Goal: Task Accomplishment & Management: Complete application form

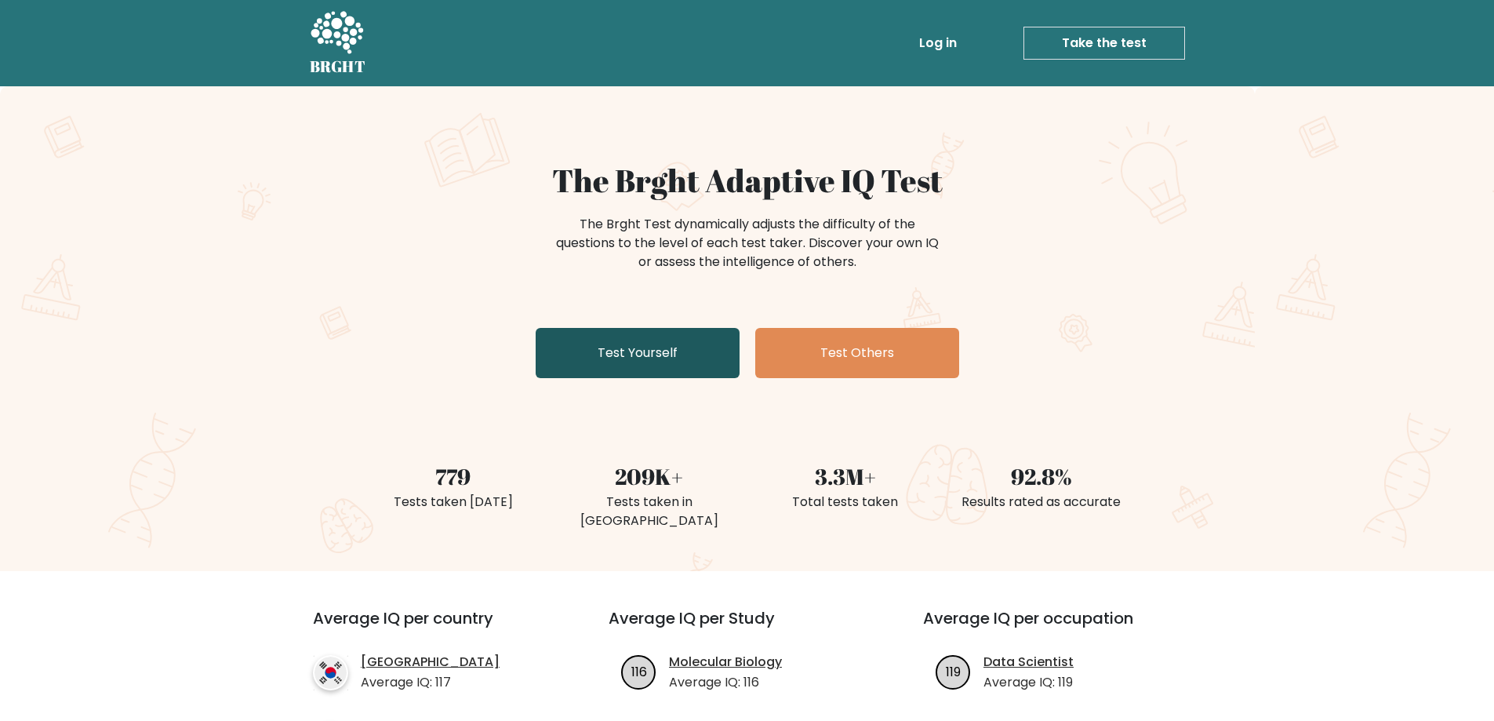
click at [681, 347] on link "Test Yourself" at bounding box center [638, 353] width 204 height 50
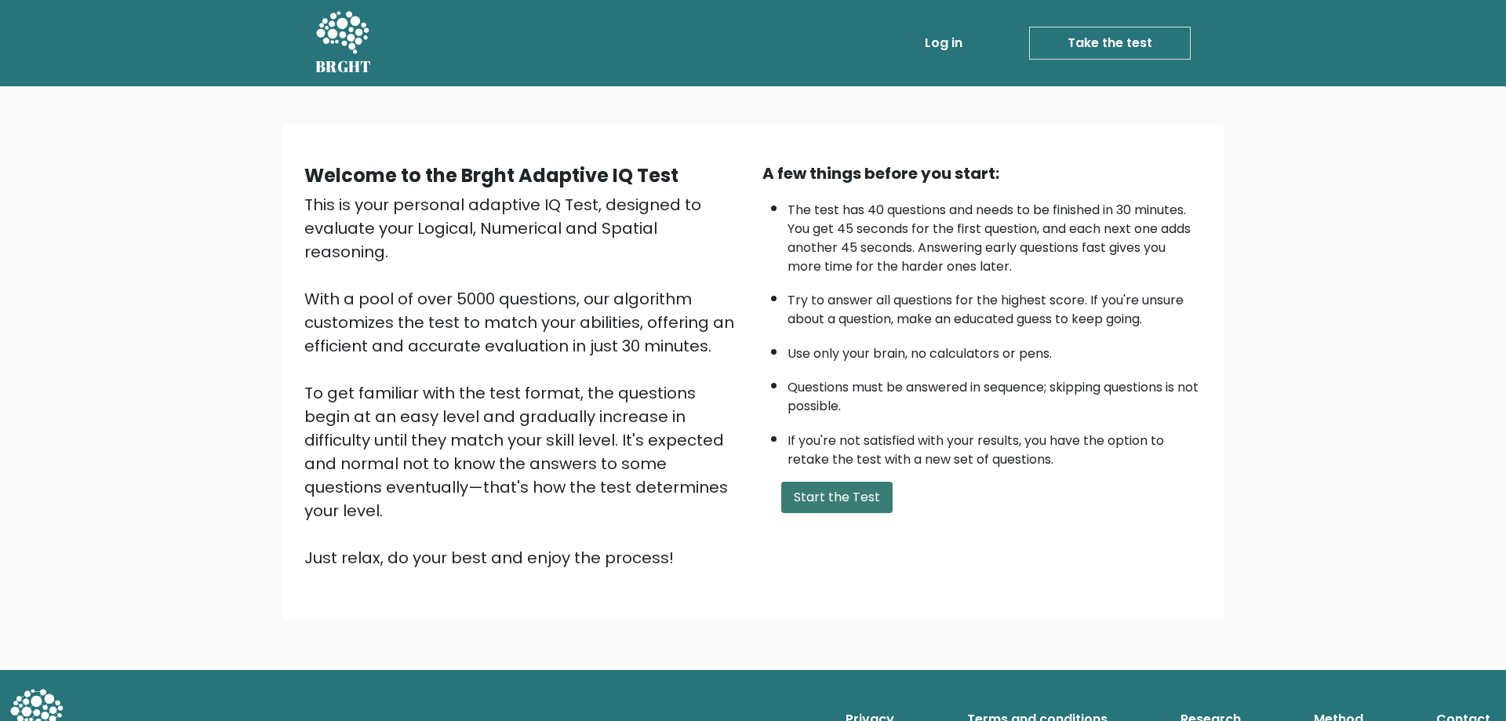
click at [853, 492] on button "Start the Test" at bounding box center [836, 496] width 111 height 31
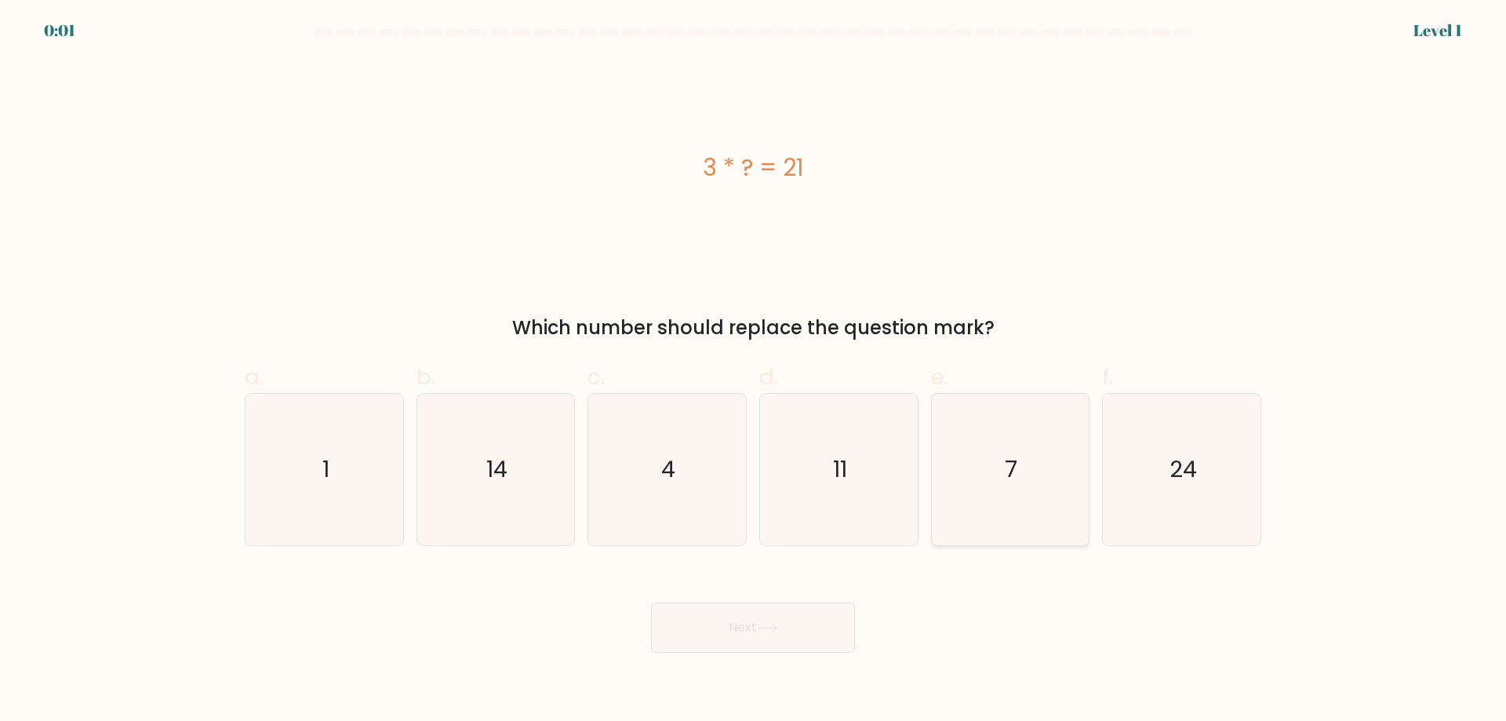
click at [995, 478] on icon "7" at bounding box center [1009, 469] width 151 height 151
click at [754, 371] on input "e. 7" at bounding box center [753, 366] width 1 height 10
radio input "true"
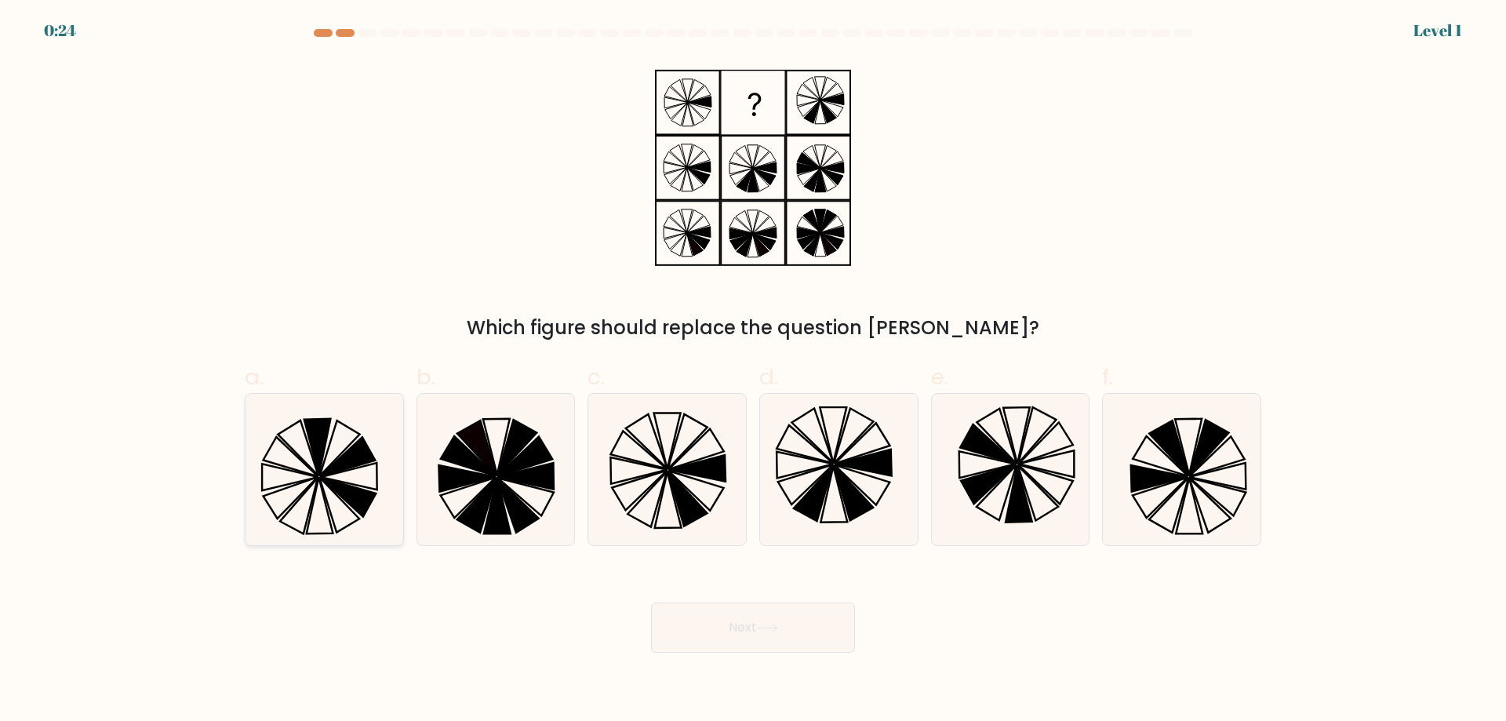
click at [340, 449] on icon at bounding box center [324, 469] width 151 height 151
click at [753, 371] on input "a." at bounding box center [753, 366] width 1 height 10
radio input "true"
click at [728, 623] on button "Next" at bounding box center [753, 627] width 204 height 50
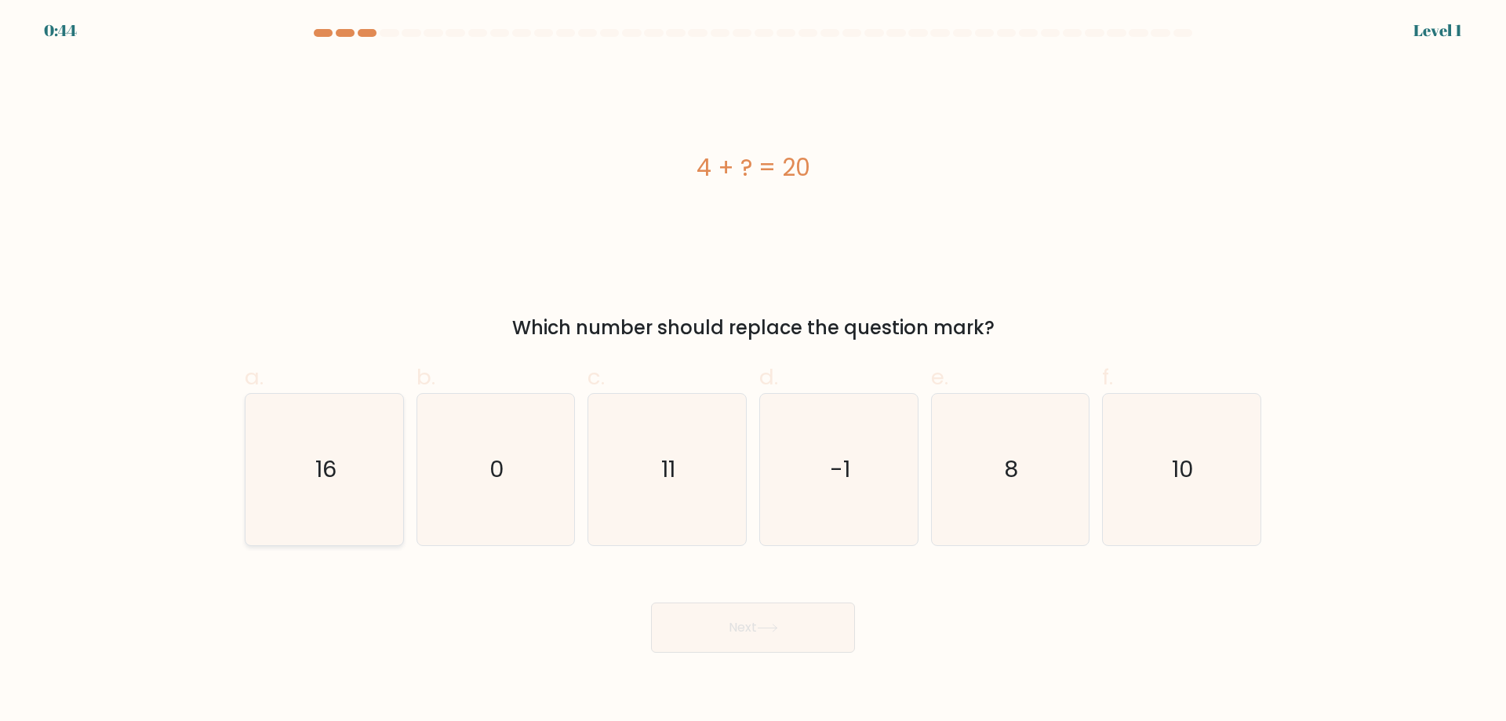
click at [365, 441] on icon "16" at bounding box center [324, 469] width 151 height 151
click at [753, 371] on input "a. 16" at bounding box center [753, 366] width 1 height 10
radio input "true"
click at [780, 638] on button "Next" at bounding box center [753, 627] width 204 height 50
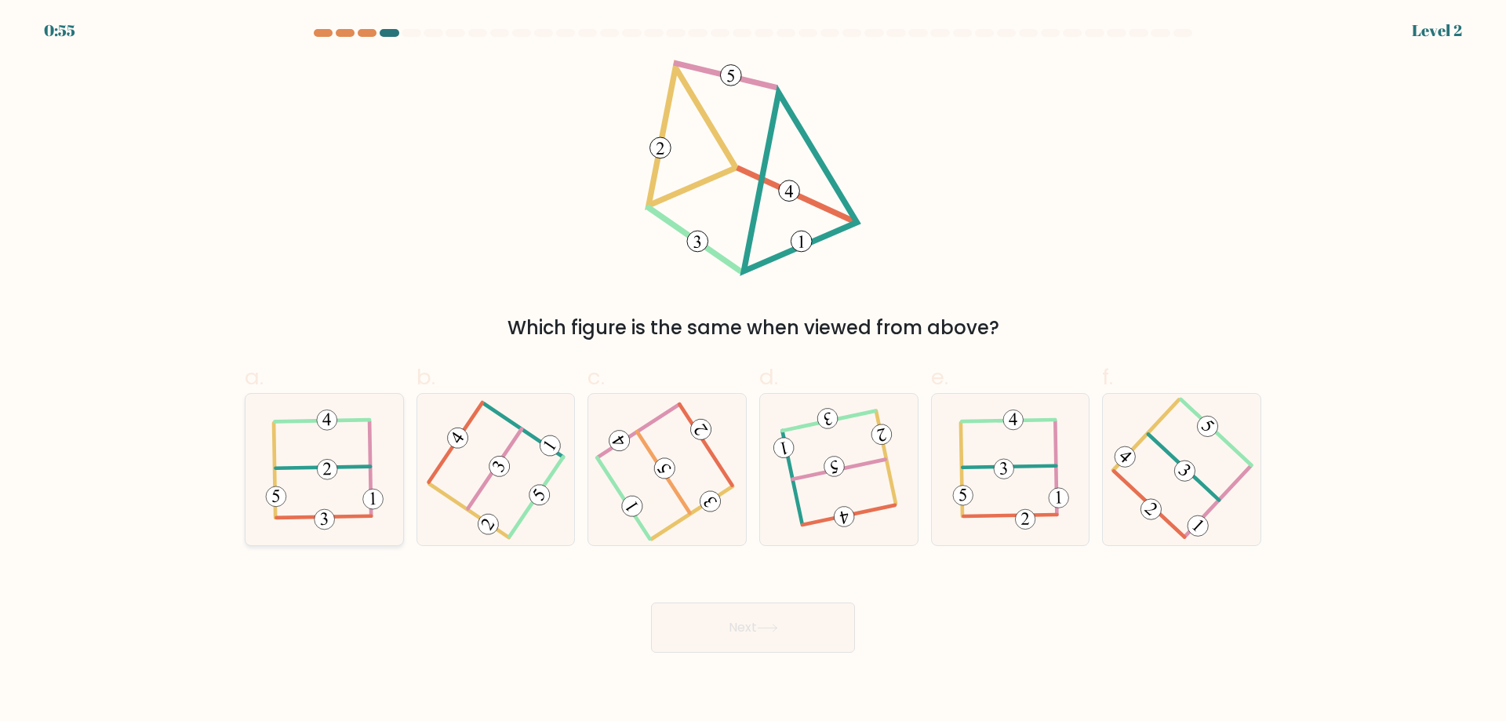
click at [321, 479] on icon at bounding box center [324, 469] width 118 height 121
click at [753, 371] on input "a." at bounding box center [753, 366] width 1 height 10
radio input "true"
click at [818, 619] on button "Next" at bounding box center [753, 627] width 204 height 50
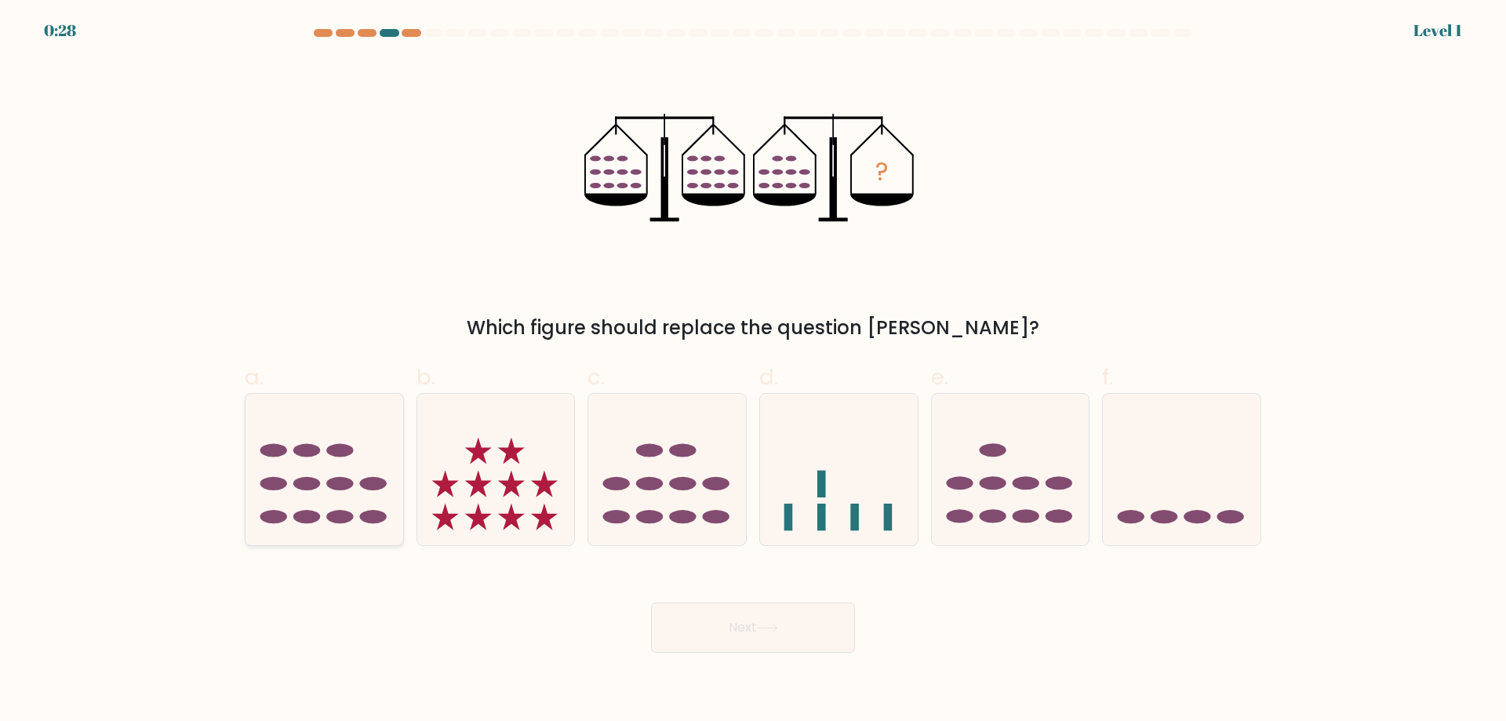
click at [306, 478] on ellipse at bounding box center [306, 483] width 27 height 13
click at [753, 371] on input "a." at bounding box center [753, 366] width 1 height 10
radio input "true"
click at [727, 630] on button "Next" at bounding box center [753, 627] width 204 height 50
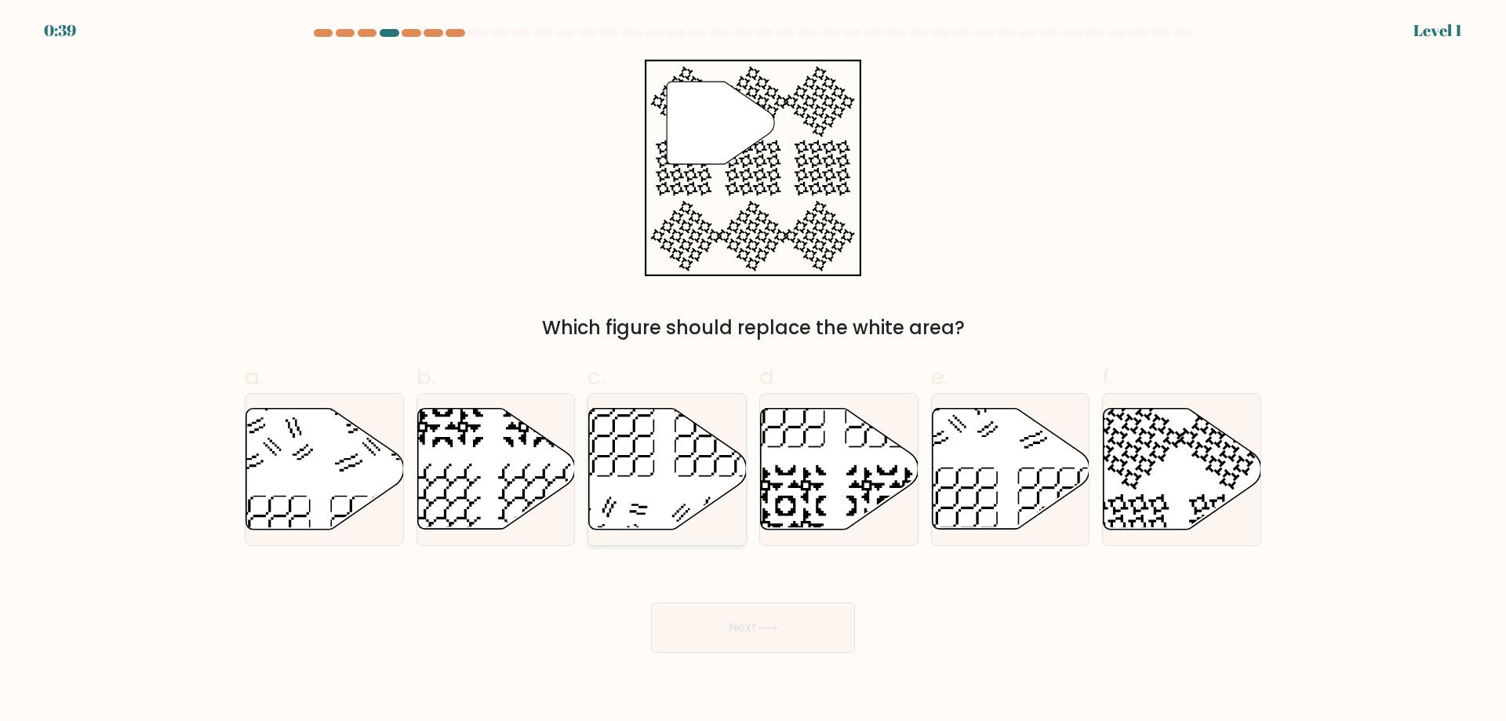
click at [684, 436] on icon at bounding box center [715, 436] width 82 height 82
click at [753, 371] on input "c." at bounding box center [753, 366] width 1 height 10
radio input "true"
click at [754, 616] on button "Next" at bounding box center [753, 627] width 204 height 50
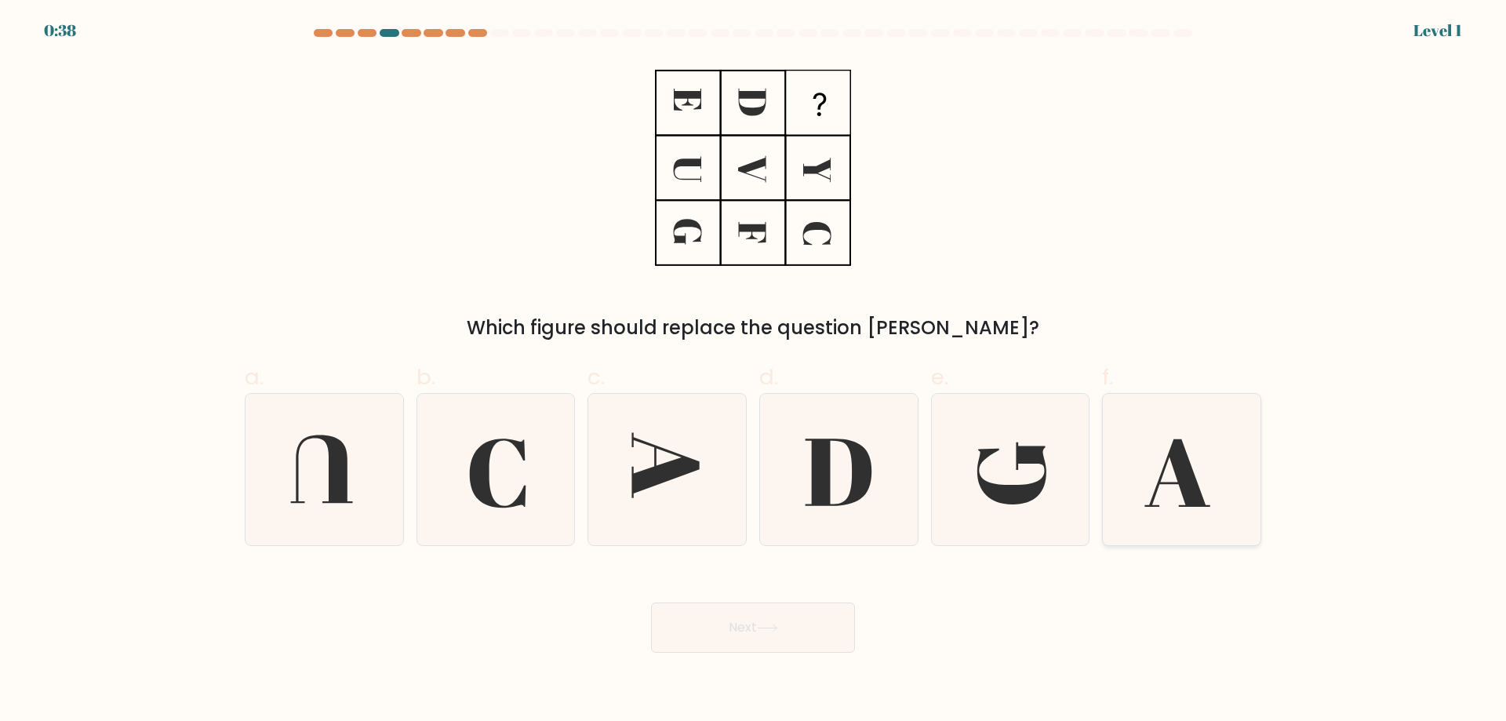
click at [1162, 445] on icon at bounding box center [1181, 469] width 151 height 151
click at [754, 371] on input "f." at bounding box center [753, 366] width 1 height 10
radio input "true"
click at [776, 637] on button "Next" at bounding box center [753, 627] width 204 height 50
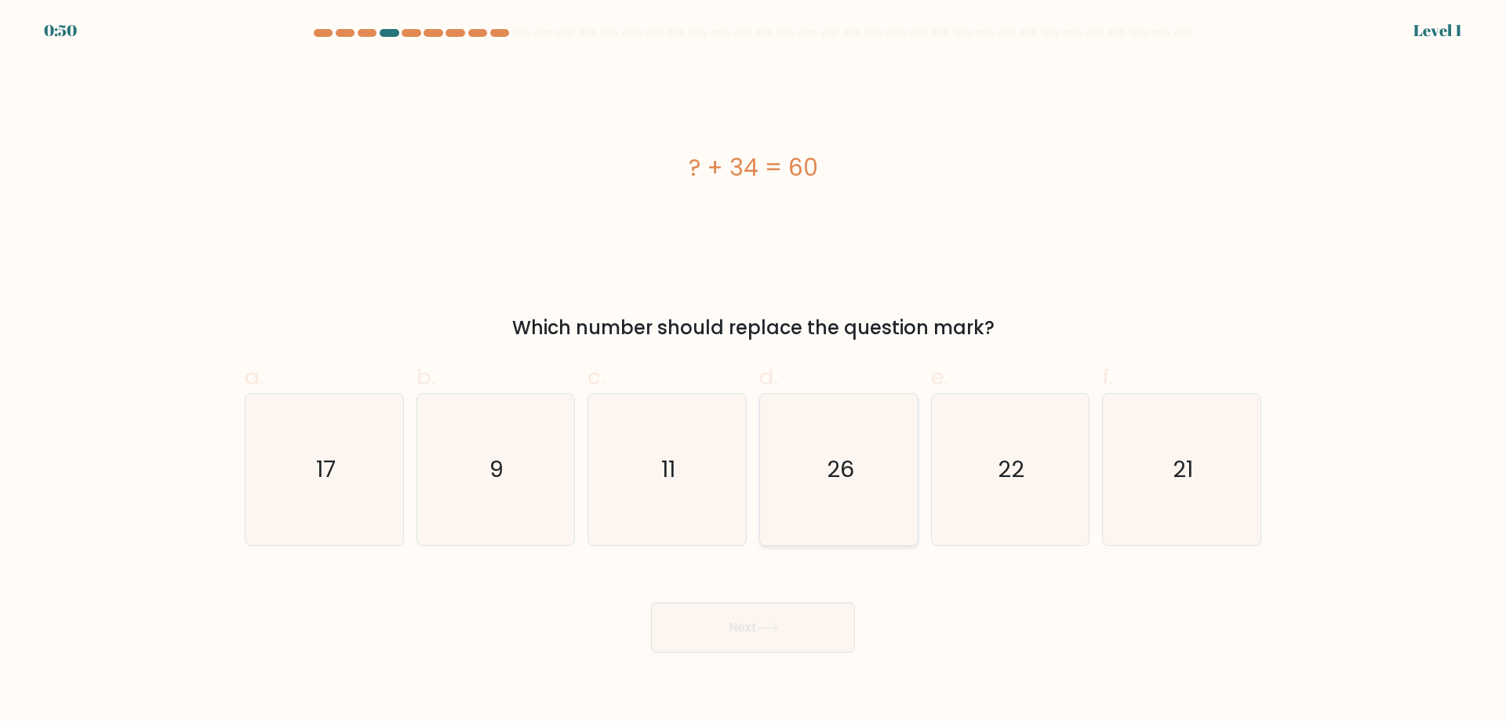
click at [830, 453] on text "26" at bounding box center [839, 468] width 27 height 31
click at [754, 371] on input "d. 26" at bounding box center [753, 366] width 1 height 10
radio input "true"
click at [790, 632] on button "Next" at bounding box center [753, 627] width 204 height 50
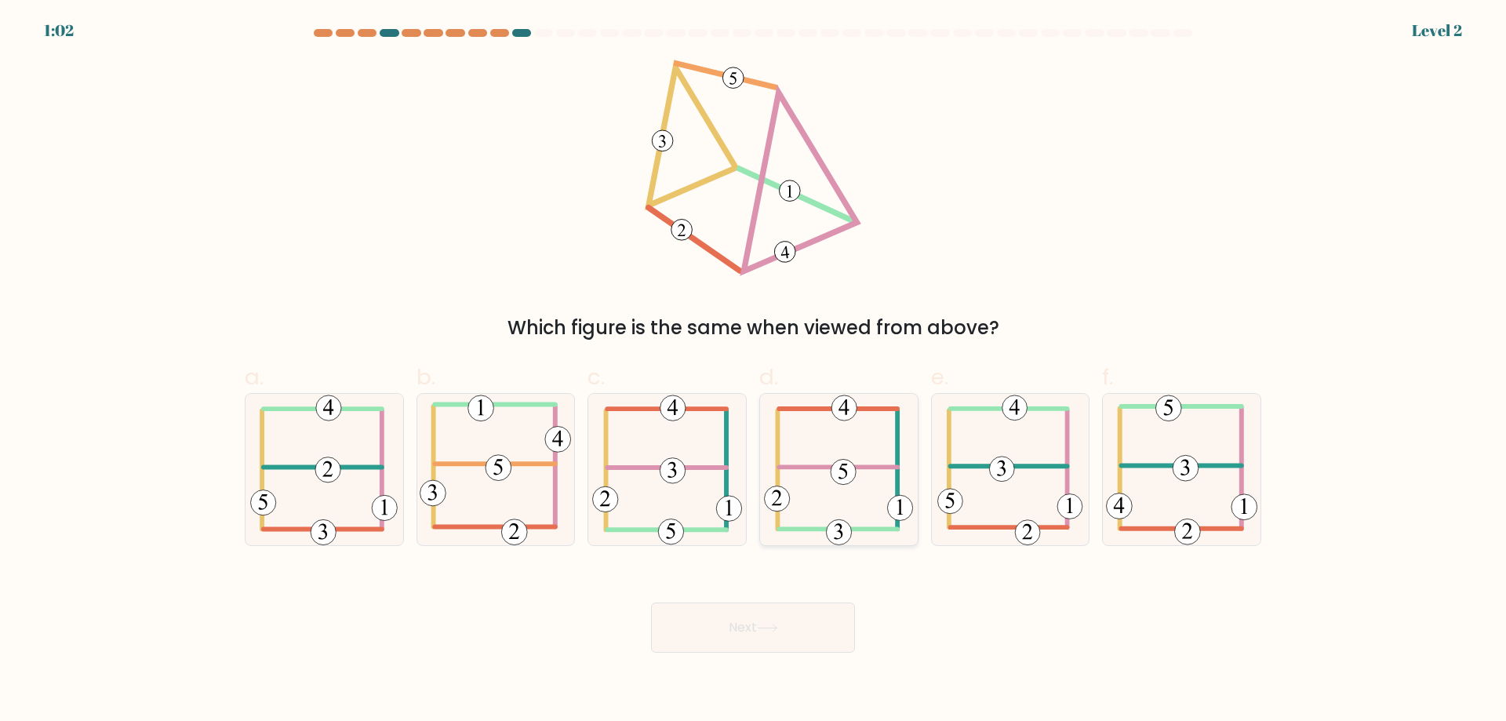
click at [789, 432] on icon at bounding box center [838, 469] width 149 height 151
click at [754, 371] on input "d." at bounding box center [753, 366] width 1 height 10
radio input "true"
click at [783, 627] on button "Next" at bounding box center [753, 627] width 204 height 50
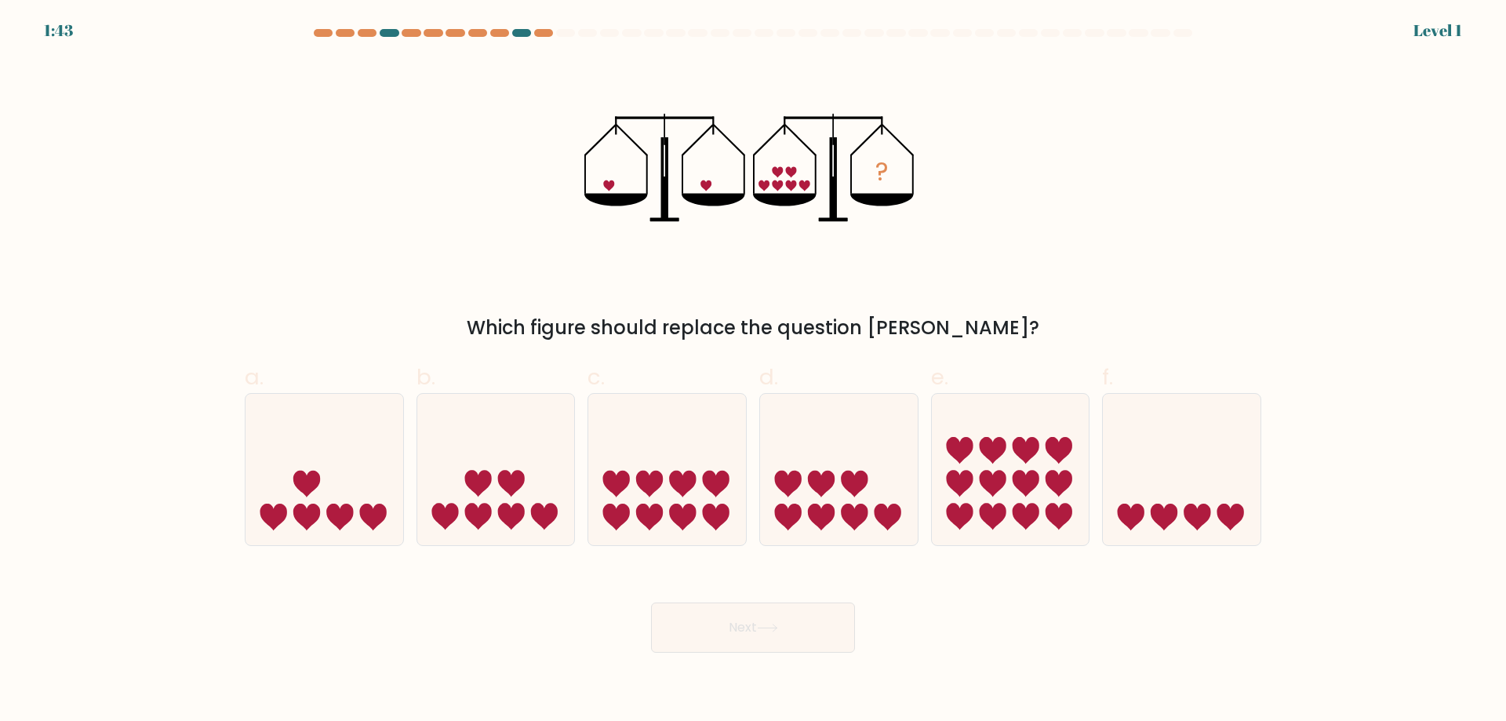
click at [138, 268] on form at bounding box center [753, 340] width 1506 height 623
click at [843, 456] on icon at bounding box center [839, 469] width 158 height 130
click at [754, 371] on input "d." at bounding box center [753, 366] width 1 height 10
radio input "true"
click at [793, 621] on button "Next" at bounding box center [753, 627] width 204 height 50
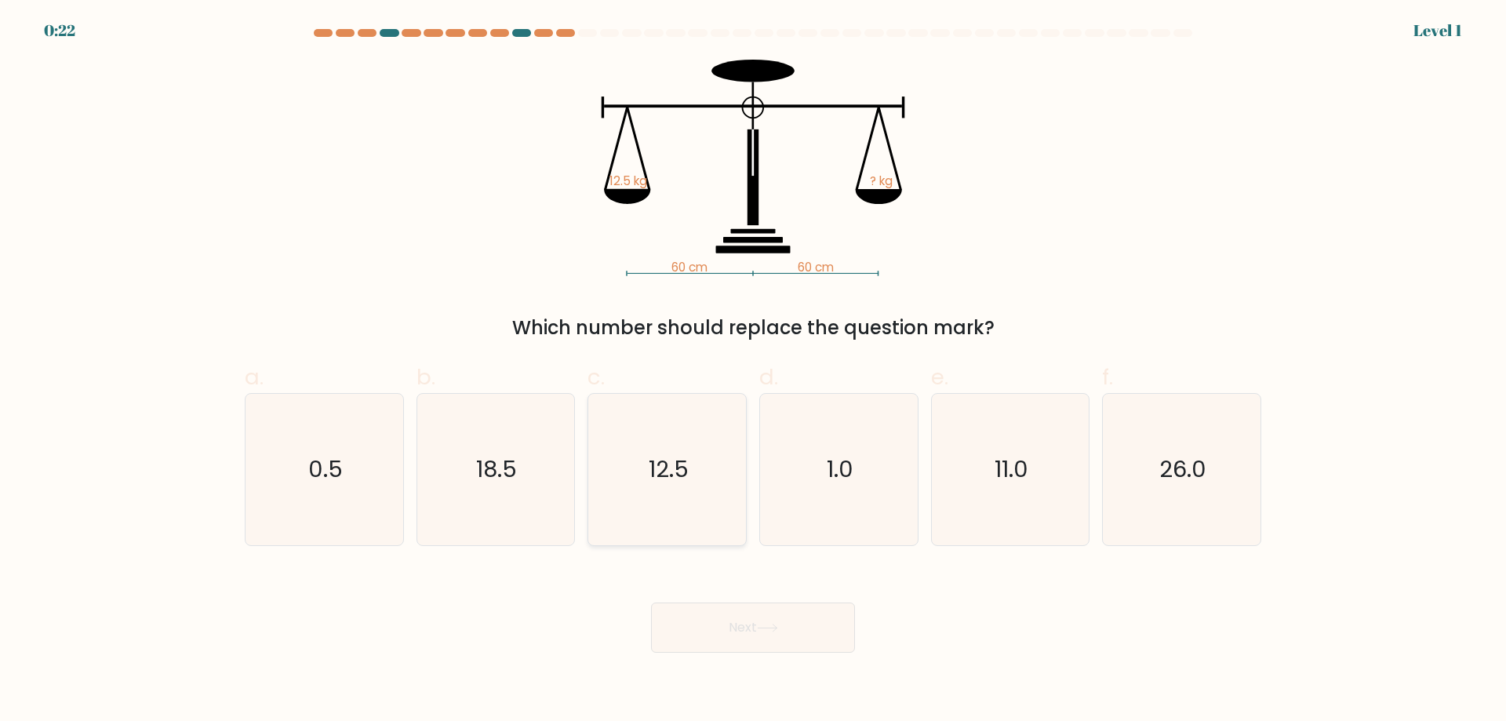
click at [637, 450] on icon "12.5" at bounding box center [666, 469] width 151 height 151
click at [753, 371] on input "c. 12.5" at bounding box center [753, 366] width 1 height 10
radio input "true"
click at [754, 630] on button "Next" at bounding box center [753, 627] width 204 height 50
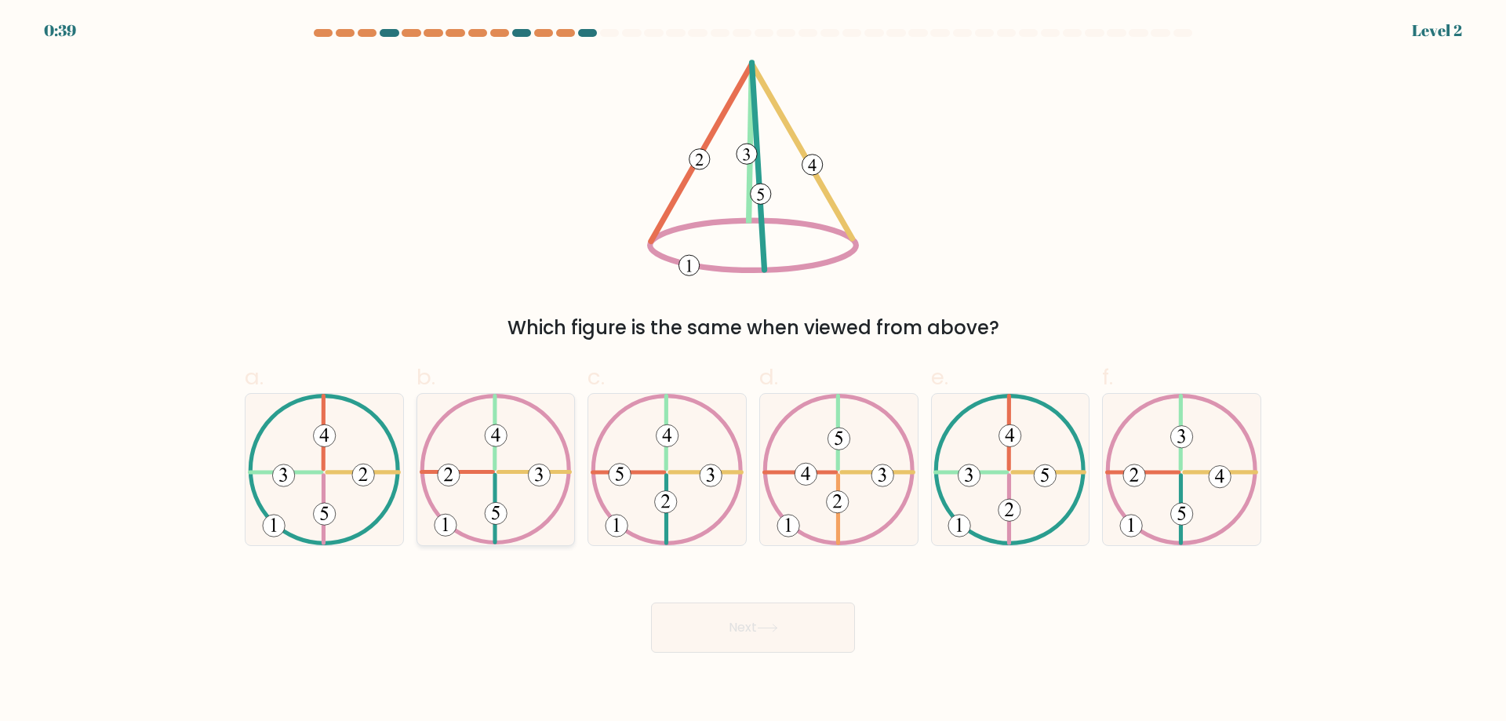
click at [503, 452] on icon at bounding box center [496, 469] width 153 height 151
click at [753, 371] on input "b." at bounding box center [753, 366] width 1 height 10
radio input "true"
click at [730, 619] on button "Next" at bounding box center [753, 627] width 204 height 50
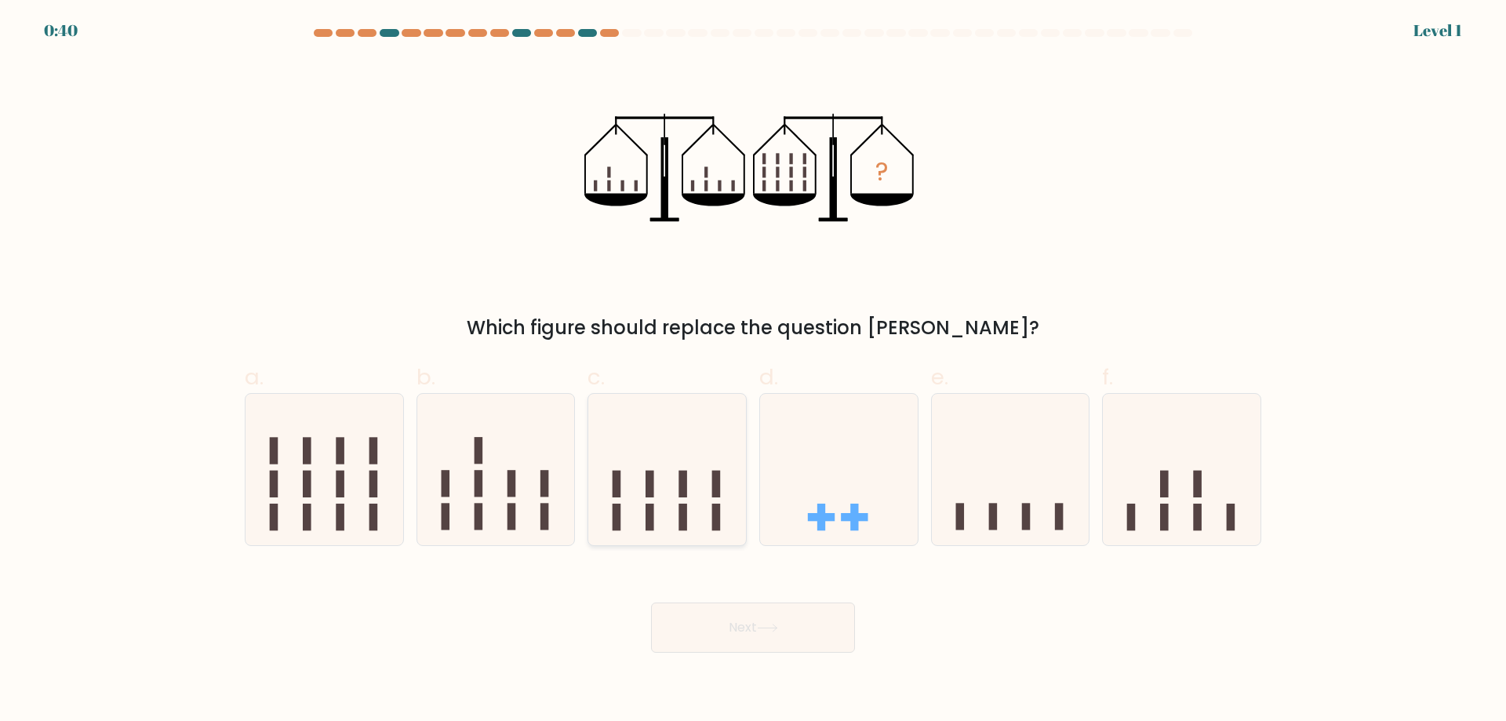
click at [663, 477] on icon at bounding box center [667, 469] width 158 height 130
click at [753, 371] on input "c." at bounding box center [753, 366] width 1 height 10
radio input "true"
click at [761, 631] on icon at bounding box center [767, 627] width 21 height 9
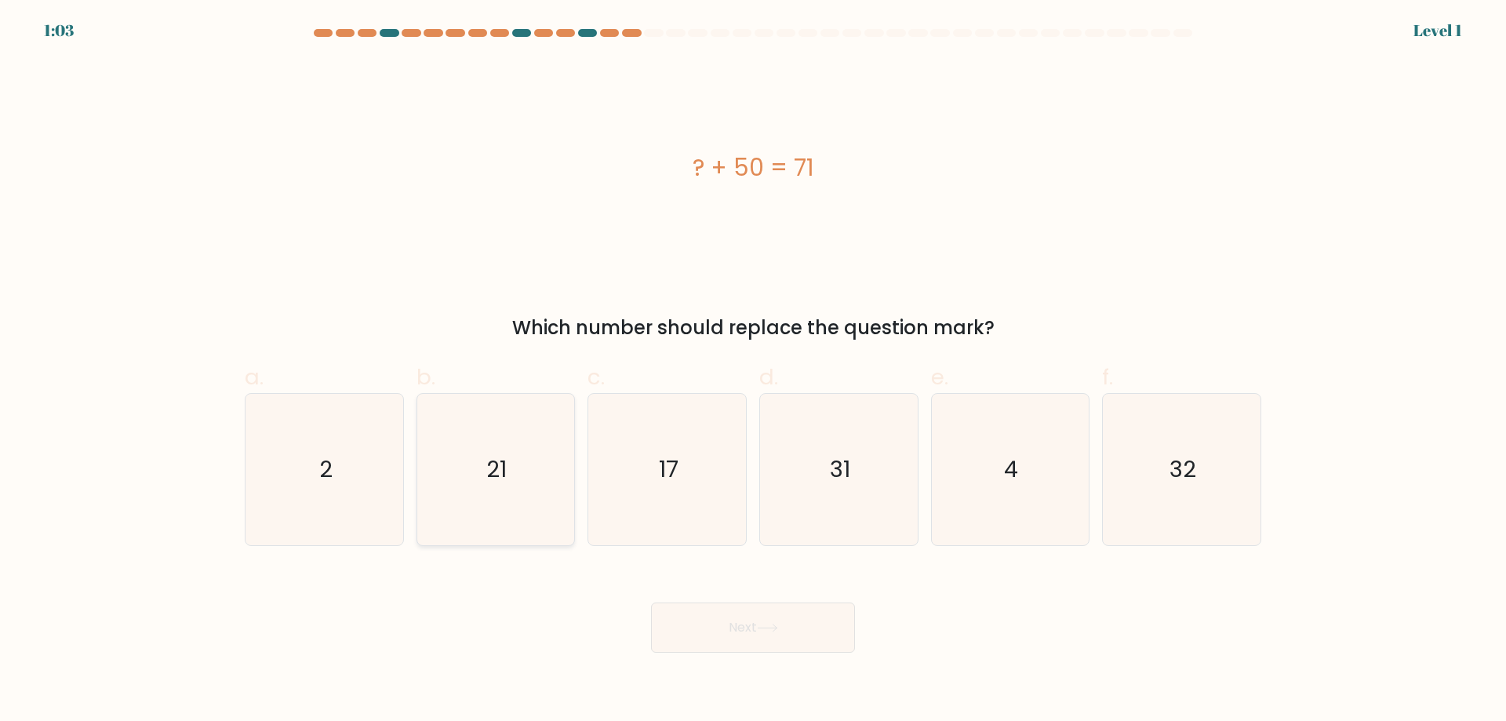
click at [502, 449] on icon "21" at bounding box center [495, 469] width 151 height 151
click at [753, 371] on input "b. 21" at bounding box center [753, 366] width 1 height 10
radio input "true"
click at [778, 631] on icon at bounding box center [767, 627] width 21 height 9
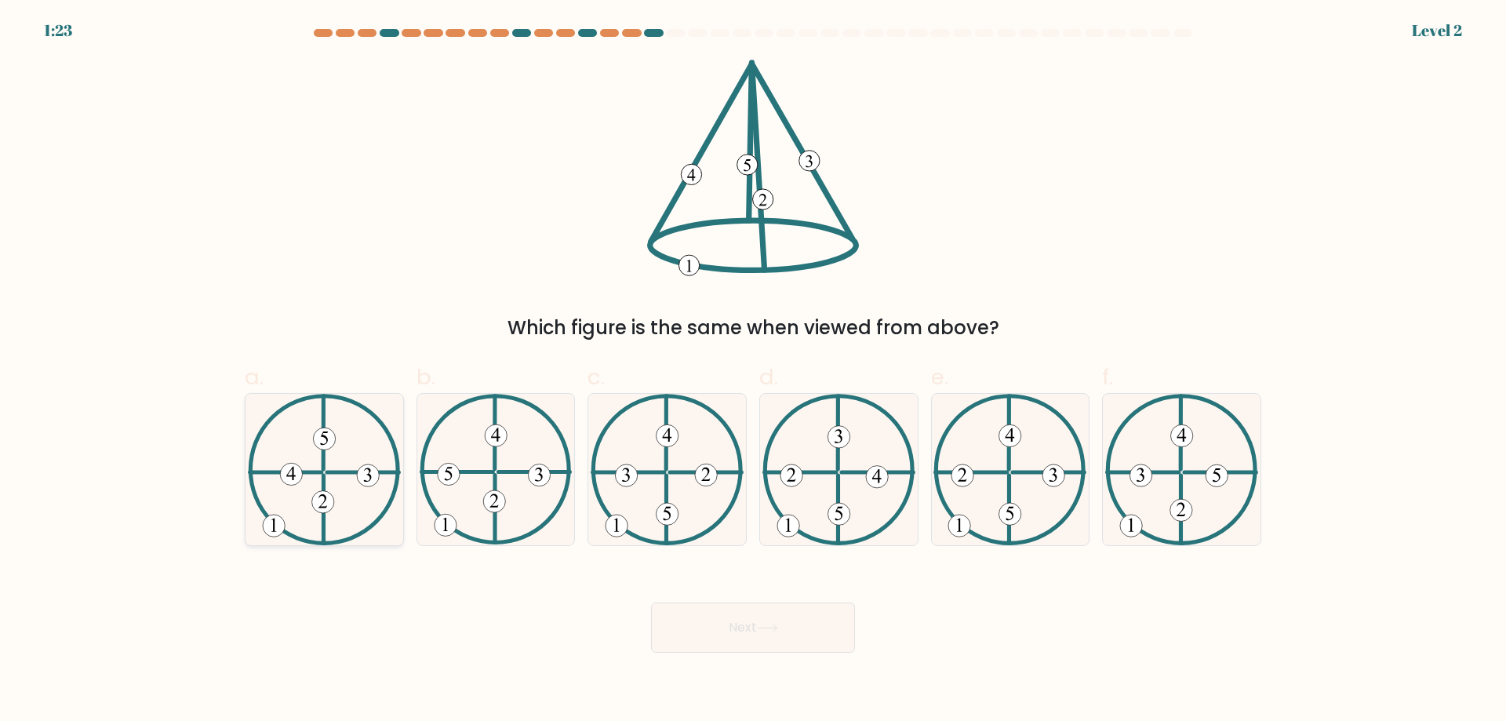
click at [377, 464] on icon at bounding box center [324, 469] width 153 height 151
click at [753, 371] on input "a." at bounding box center [753, 366] width 1 height 10
radio input "true"
click at [796, 632] on button "Next" at bounding box center [753, 627] width 204 height 50
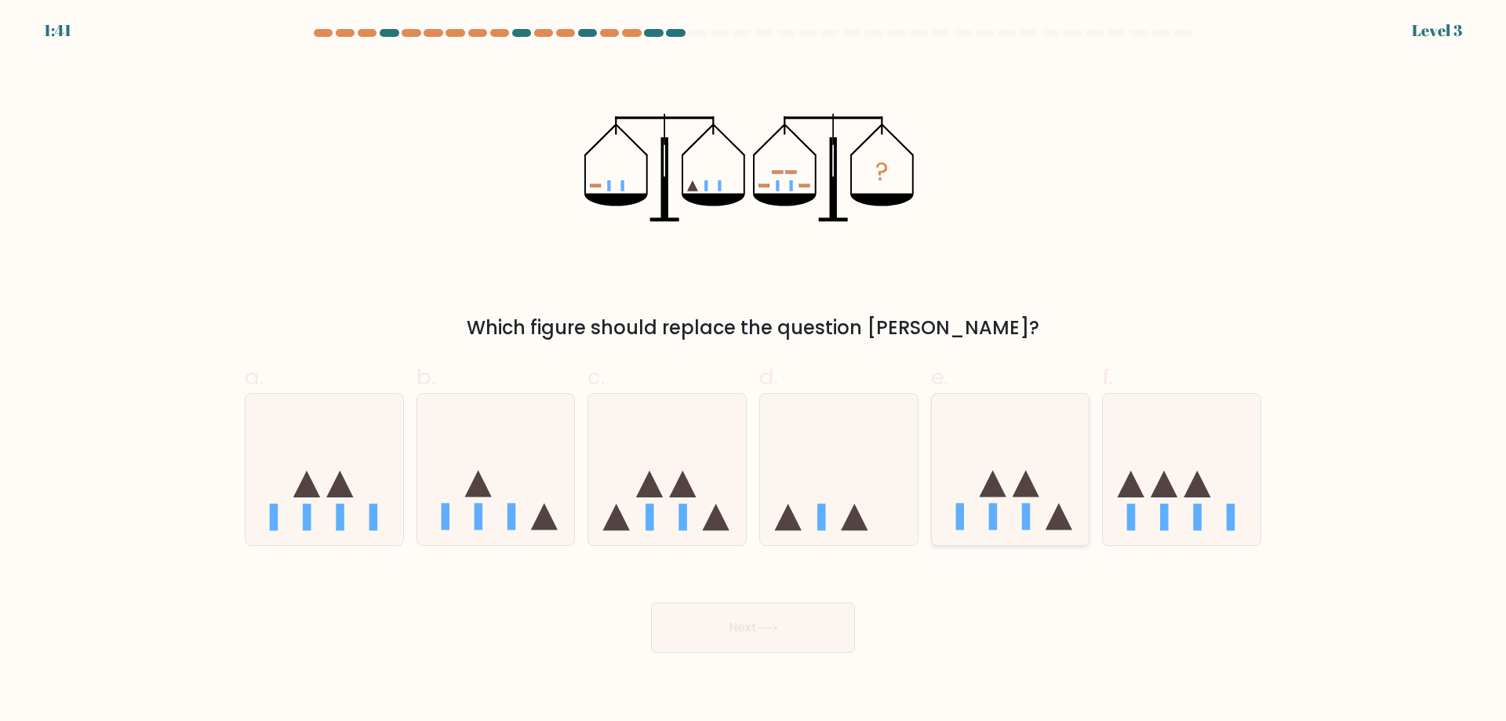
drag, startPoint x: 998, startPoint y: 436, endPoint x: 1011, endPoint y: 441, distance: 13.4
click at [998, 437] on icon at bounding box center [1011, 469] width 158 height 130
click at [754, 371] on input "e." at bounding box center [753, 366] width 1 height 10
radio input "true"
click at [776, 628] on icon at bounding box center [766, 627] width 19 height 7
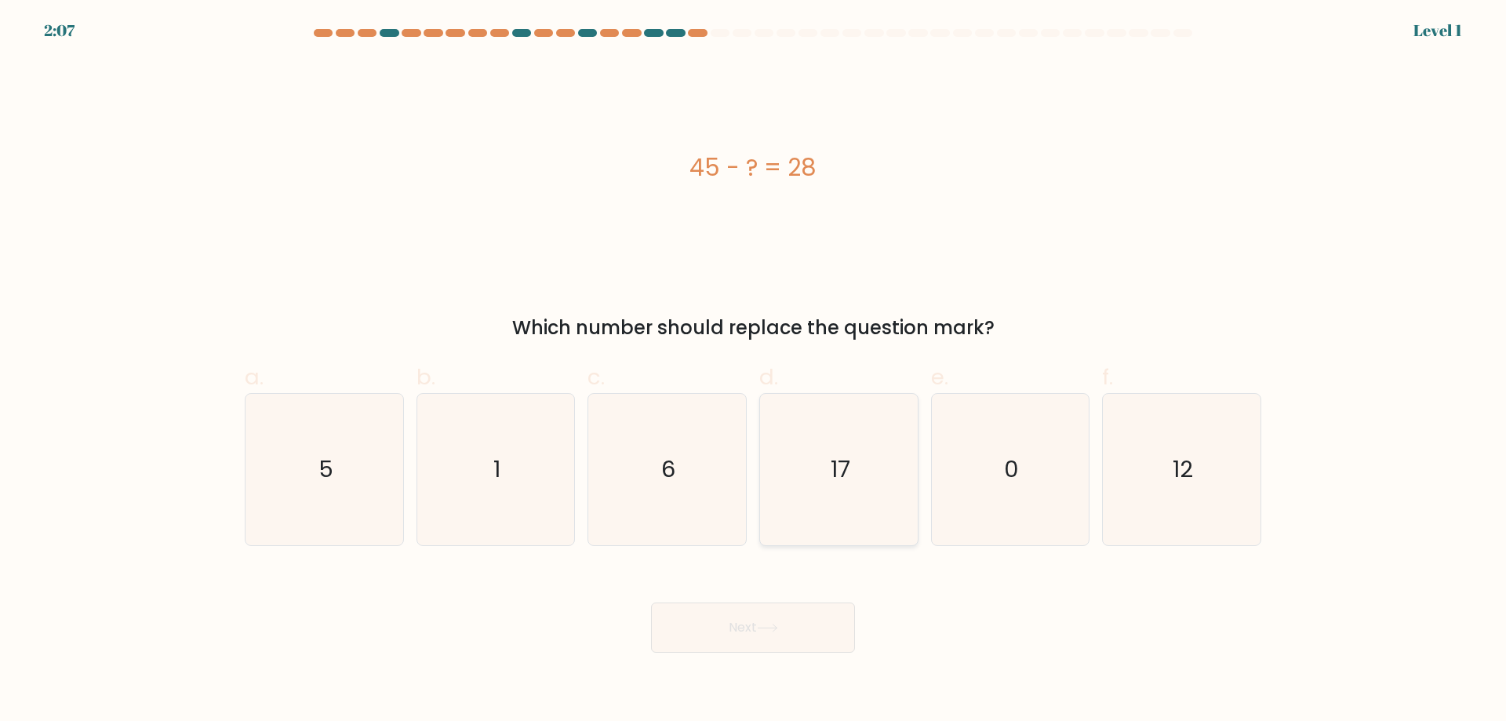
click at [858, 440] on icon "17" at bounding box center [838, 469] width 151 height 151
click at [754, 371] on input "d. 17" at bounding box center [753, 366] width 1 height 10
radio input "true"
click at [818, 627] on button "Next" at bounding box center [753, 627] width 204 height 50
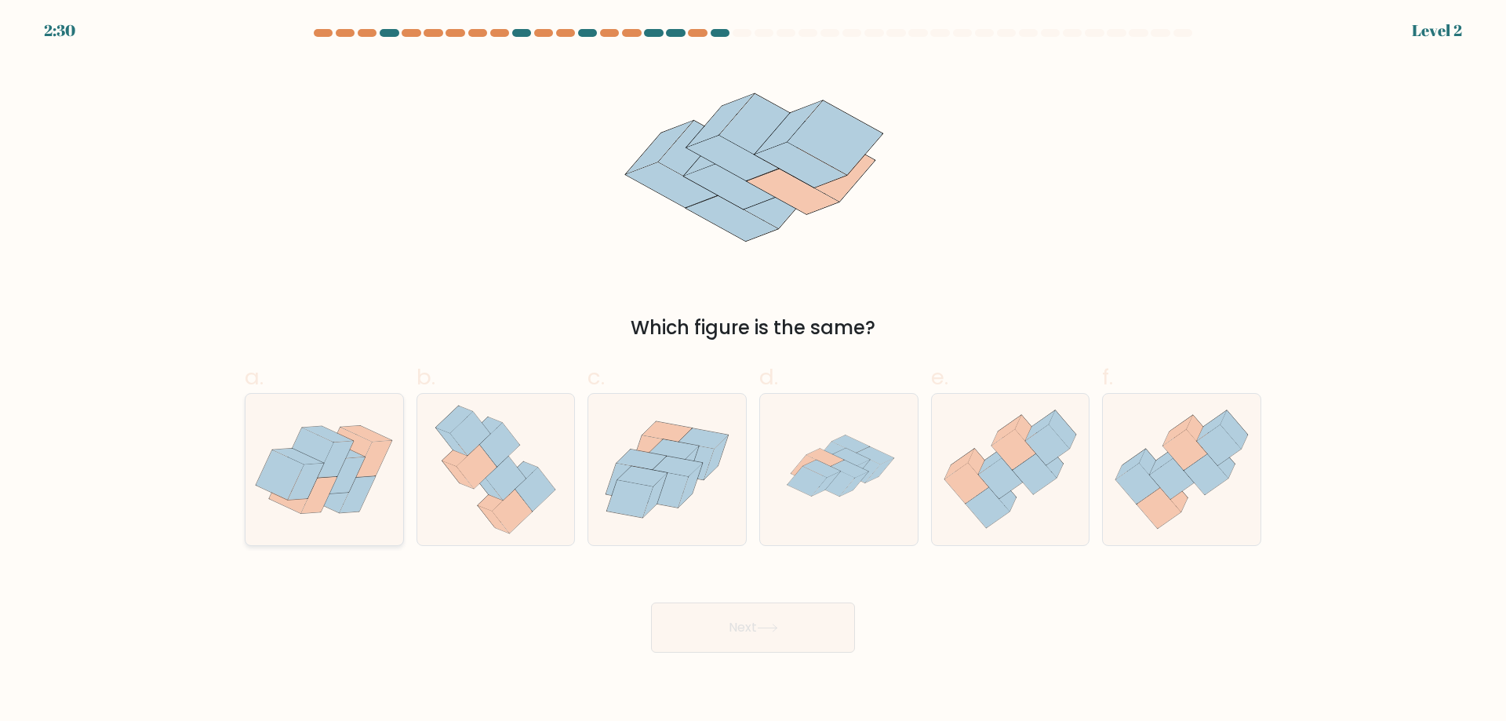
click at [300, 421] on icon at bounding box center [324, 469] width 158 height 125
click at [753, 371] on input "a." at bounding box center [753, 366] width 1 height 10
radio input "true"
click at [750, 630] on button "Next" at bounding box center [753, 627] width 204 height 50
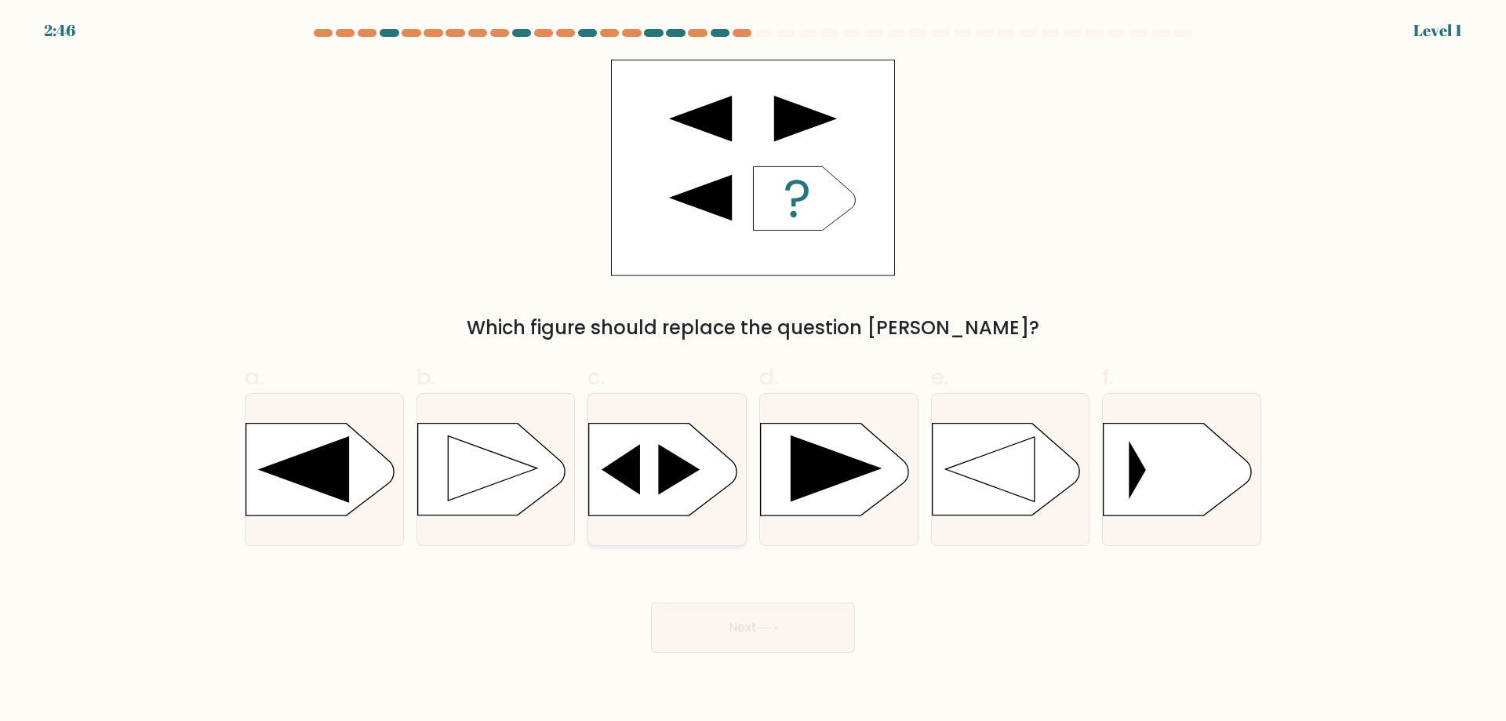
click at [656, 469] on icon at bounding box center [662, 469] width 147 height 92
click at [753, 371] on input "c." at bounding box center [753, 366] width 1 height 10
radio input "true"
click at [732, 616] on button "Next" at bounding box center [753, 627] width 204 height 50
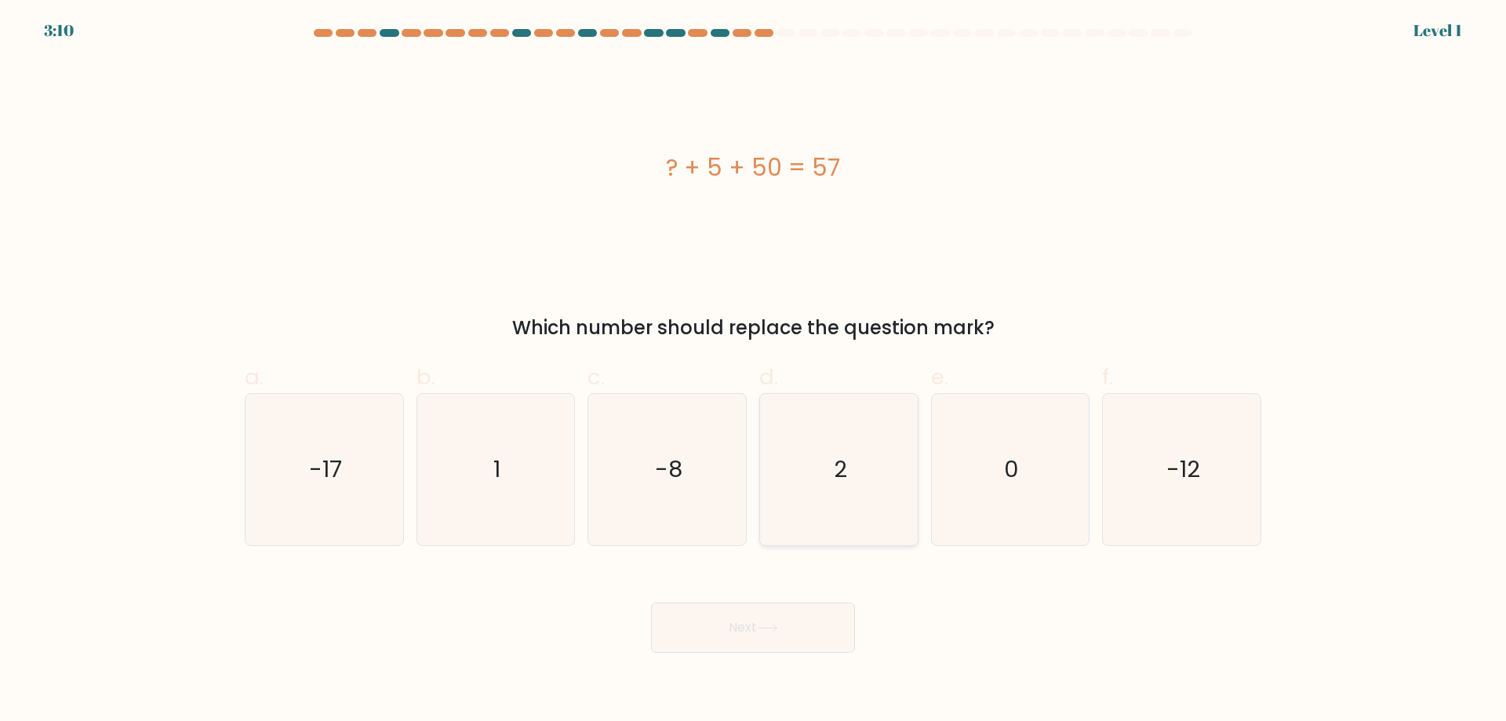
click at [833, 413] on icon "2" at bounding box center [838, 469] width 151 height 151
click at [754, 371] on input "d. 2" at bounding box center [753, 366] width 1 height 10
radio input "true"
click at [788, 621] on button "Next" at bounding box center [753, 627] width 204 height 50
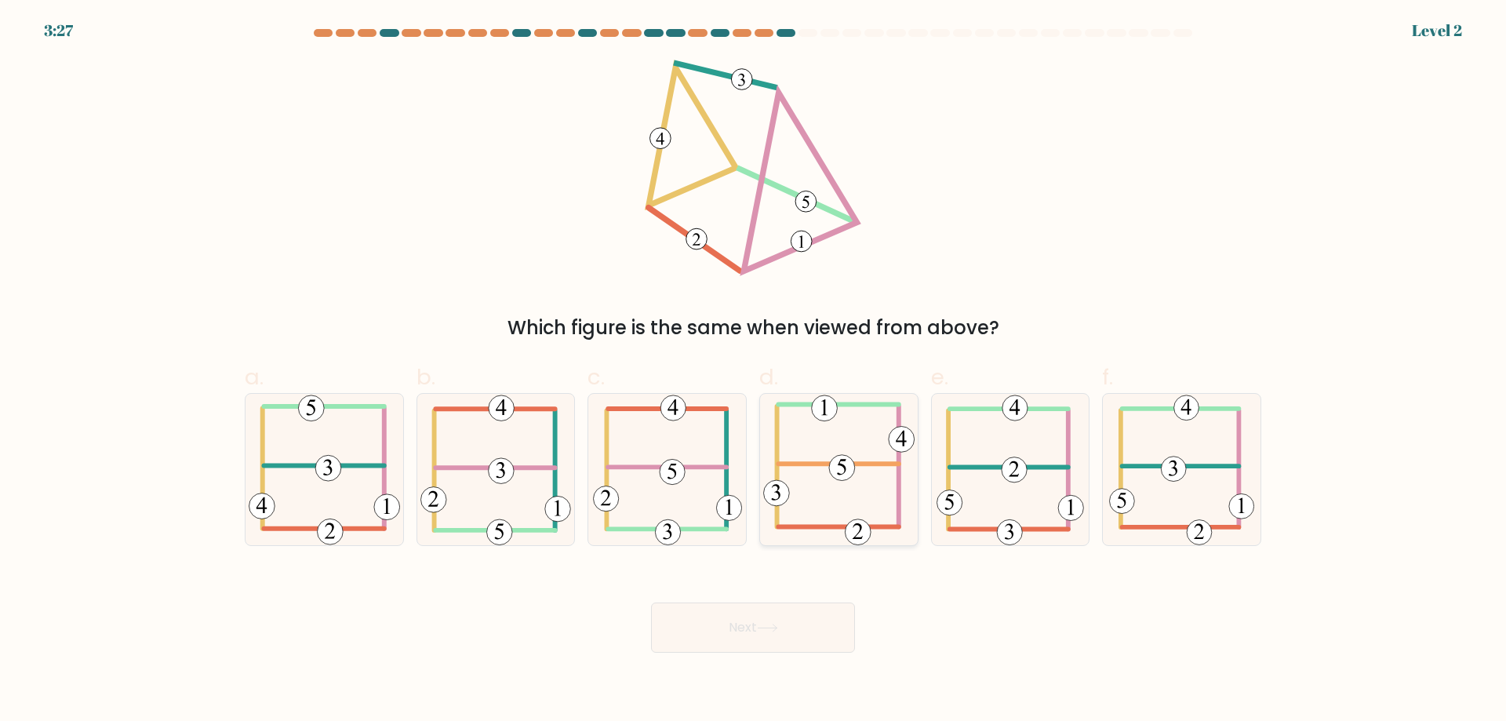
click at [823, 458] on icon at bounding box center [838, 469] width 151 height 151
click at [754, 371] on input "d." at bounding box center [753, 366] width 1 height 10
radio input "true"
click at [775, 623] on icon at bounding box center [767, 627] width 21 height 9
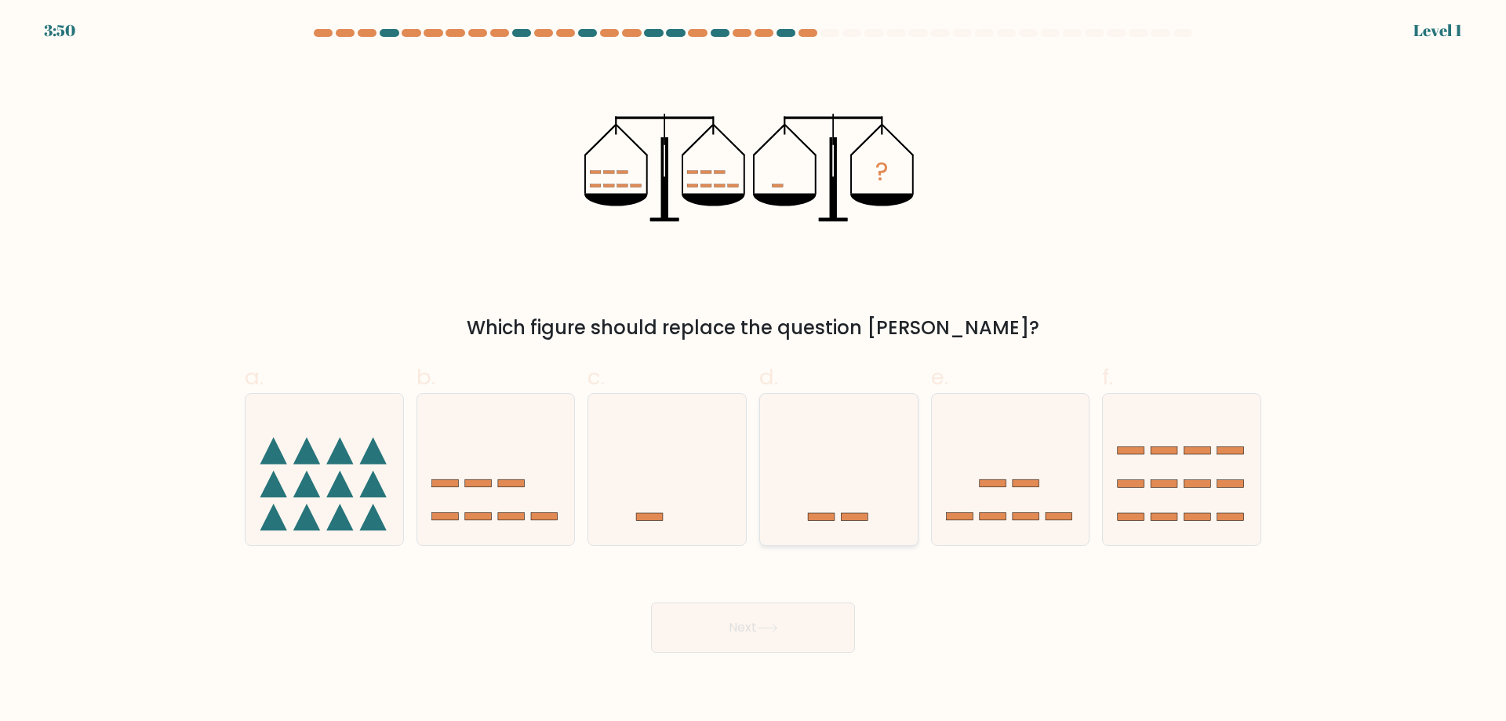
click at [870, 440] on icon at bounding box center [839, 469] width 158 height 130
click at [754, 371] on input "d." at bounding box center [753, 366] width 1 height 10
radio input "true"
click at [801, 640] on button "Next" at bounding box center [753, 627] width 204 height 50
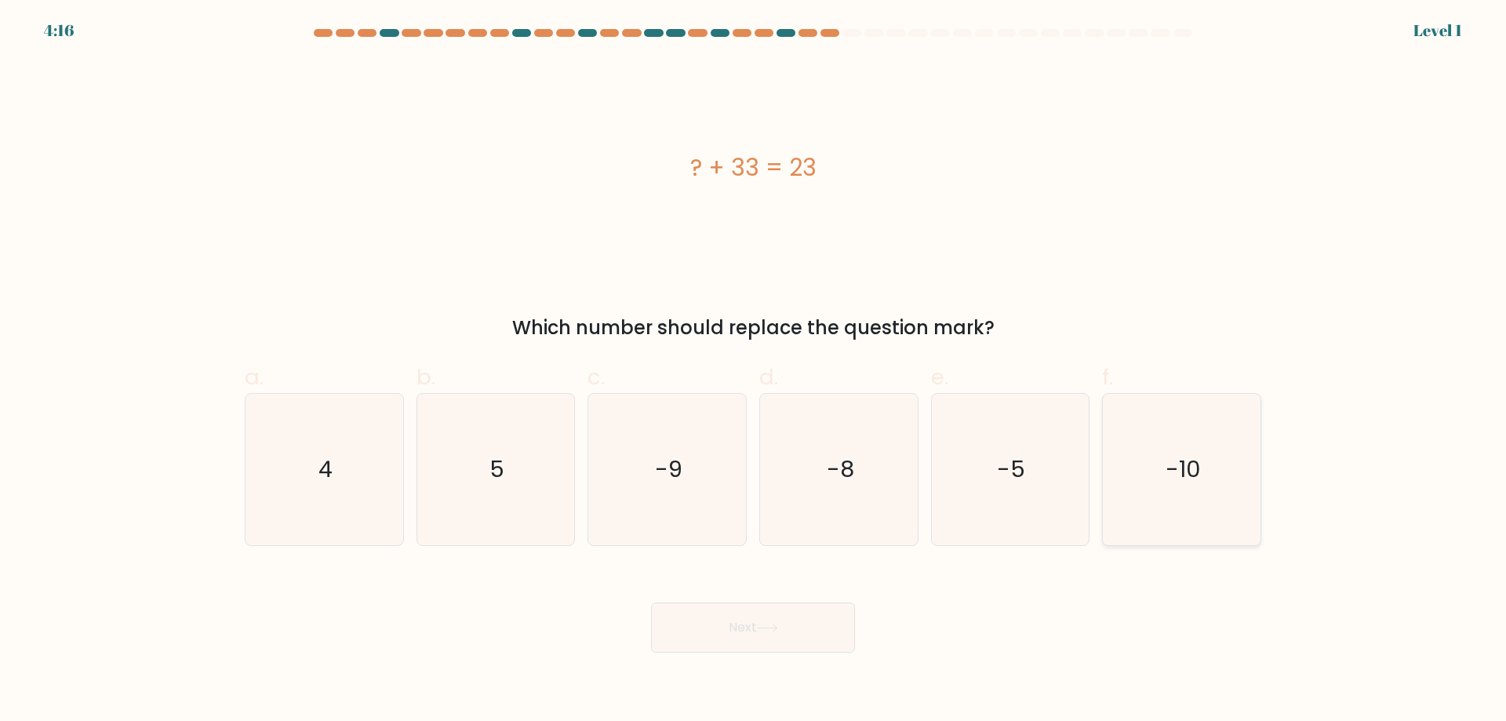
click at [1141, 470] on icon "-10" at bounding box center [1181, 469] width 151 height 151
click at [754, 371] on input "f. -10" at bounding box center [753, 366] width 1 height 10
radio input "true"
click at [826, 623] on button "Next" at bounding box center [753, 627] width 204 height 50
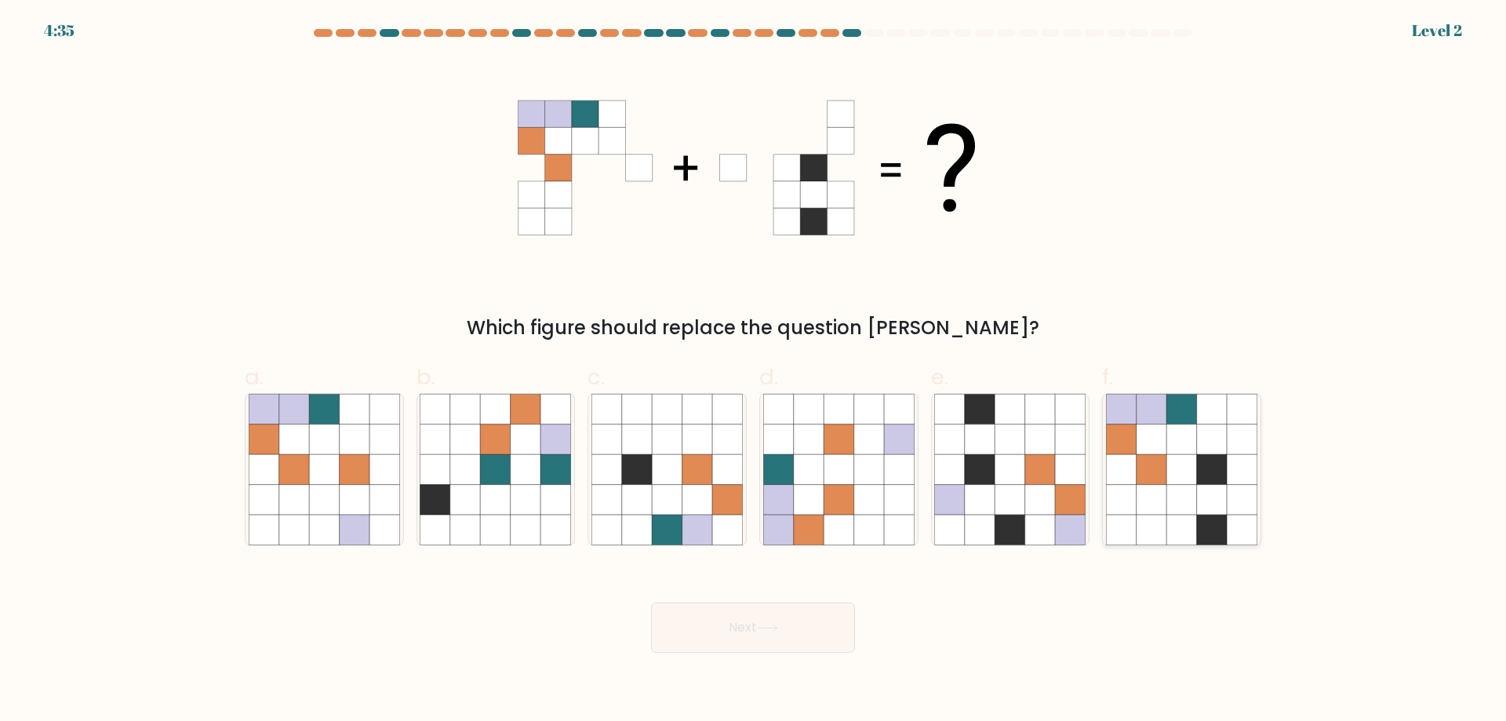
click at [1120, 438] on icon at bounding box center [1121, 439] width 30 height 30
click at [754, 371] on input "f." at bounding box center [753, 366] width 1 height 10
radio input "true"
click at [740, 635] on button "Next" at bounding box center [753, 627] width 204 height 50
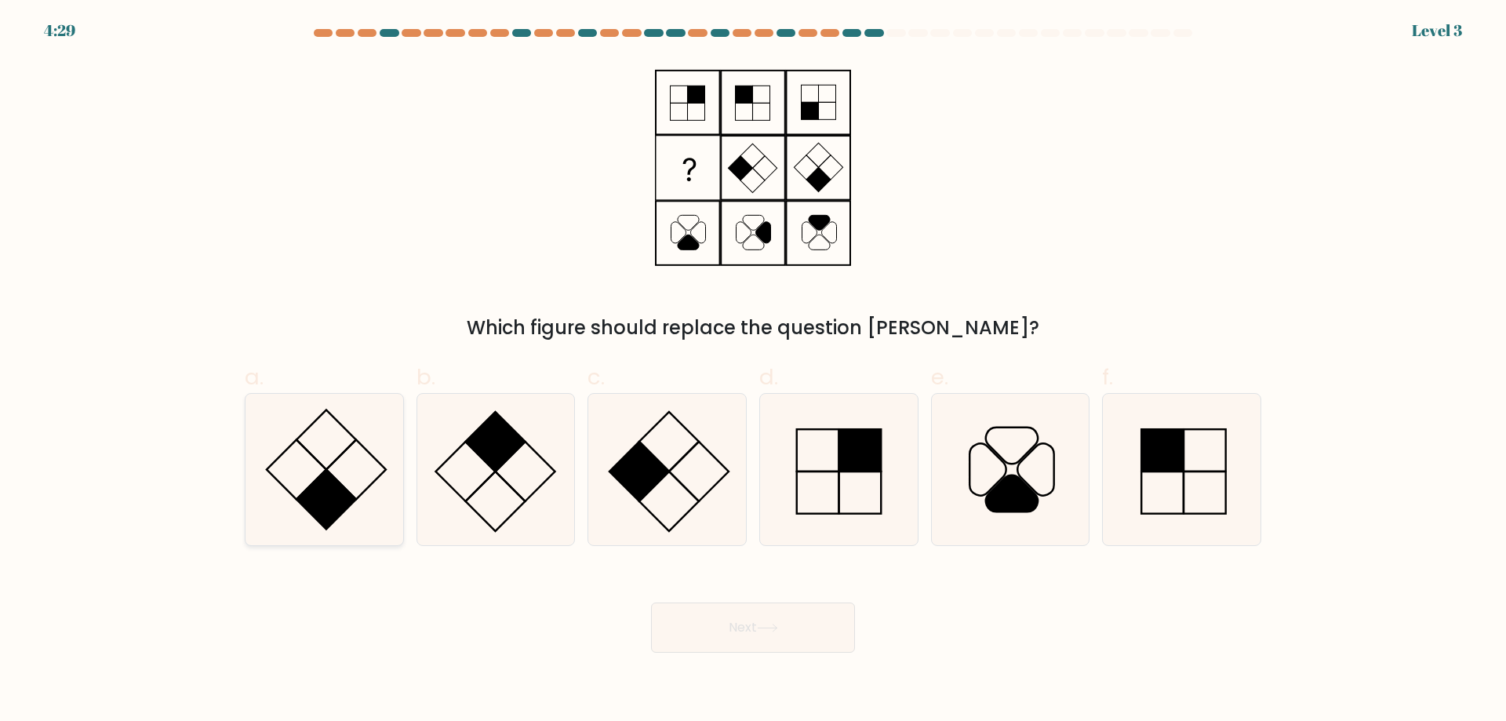
click at [292, 454] on icon at bounding box center [324, 469] width 151 height 151
click at [753, 371] on input "a." at bounding box center [753, 366] width 1 height 10
radio input "true"
click at [776, 634] on button "Next" at bounding box center [753, 627] width 204 height 50
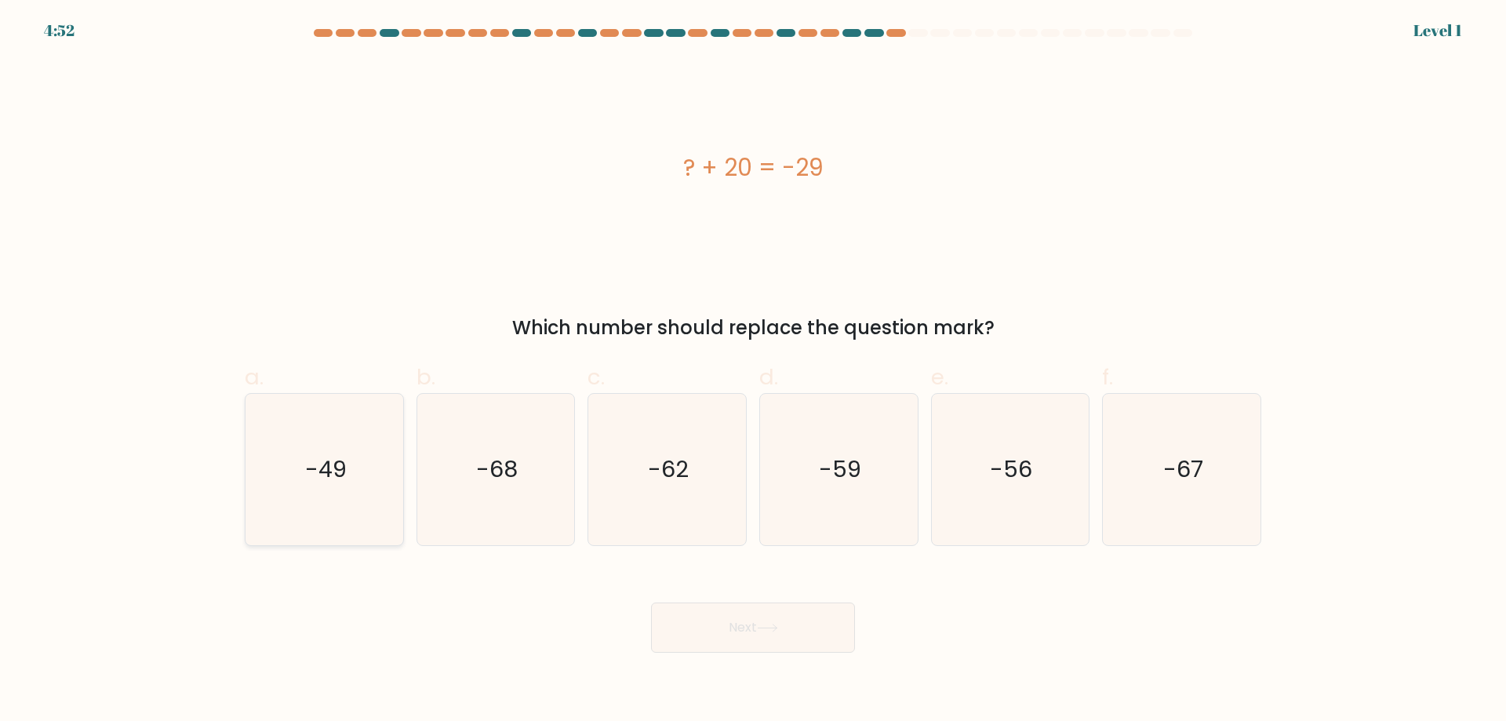
click at [268, 430] on icon "-49" at bounding box center [324, 469] width 151 height 151
click at [753, 371] on input "a. -49" at bounding box center [753, 366] width 1 height 10
radio input "true"
click at [805, 639] on button "Next" at bounding box center [753, 627] width 204 height 50
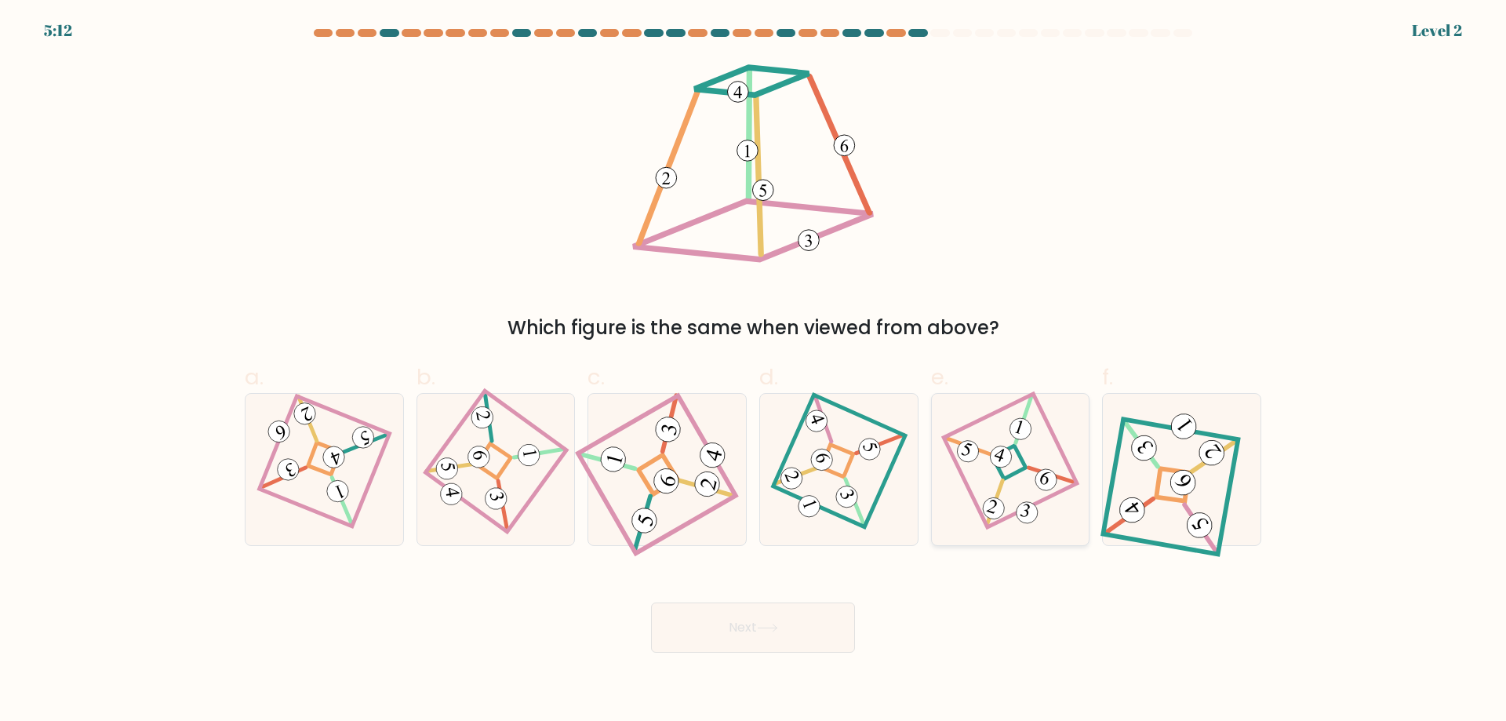
click at [1024, 472] on icon at bounding box center [1010, 469] width 104 height 121
click at [754, 371] on input "e." at bounding box center [753, 366] width 1 height 10
radio input "true"
click at [808, 641] on button "Next" at bounding box center [753, 627] width 204 height 50
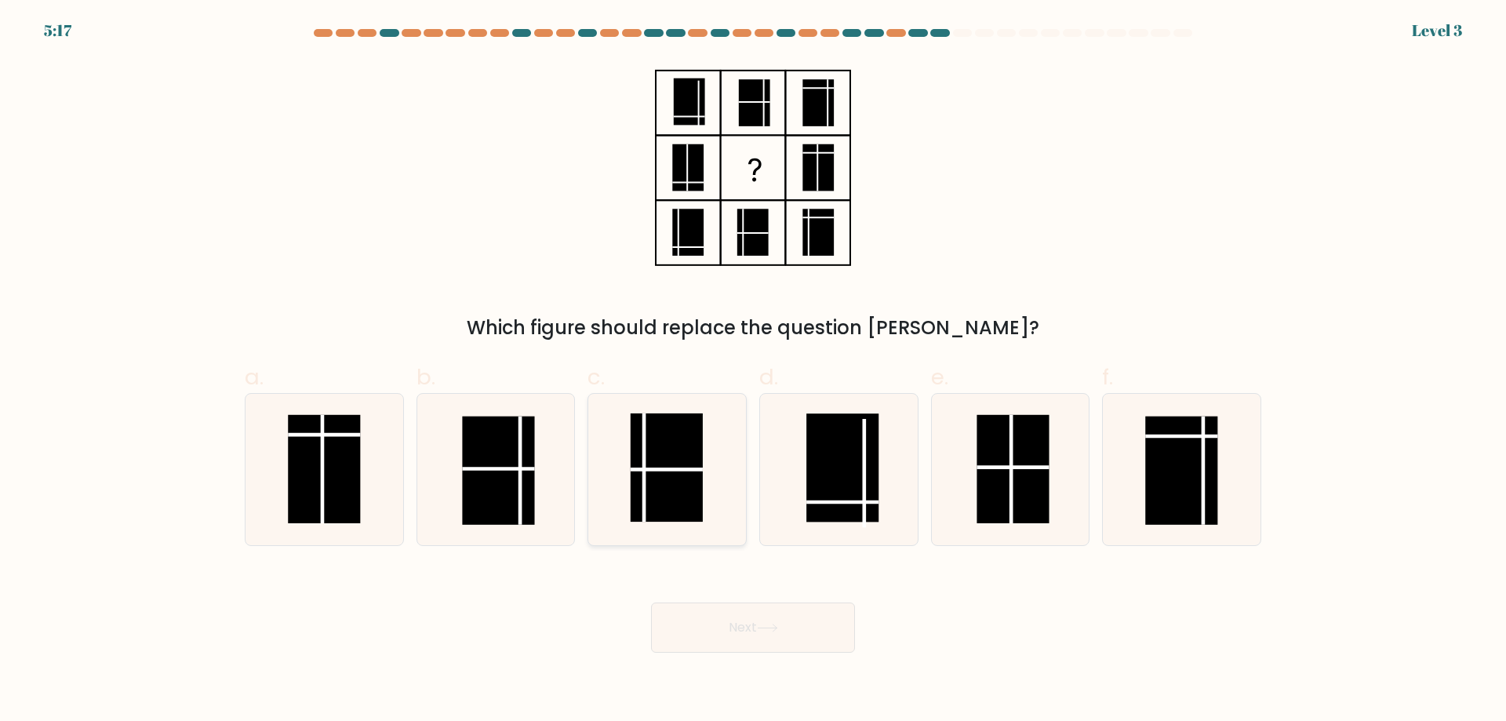
click at [612, 461] on icon at bounding box center [666, 469] width 151 height 151
click at [753, 371] on input "c." at bounding box center [753, 366] width 1 height 10
radio input "true"
click at [751, 619] on button "Next" at bounding box center [753, 627] width 204 height 50
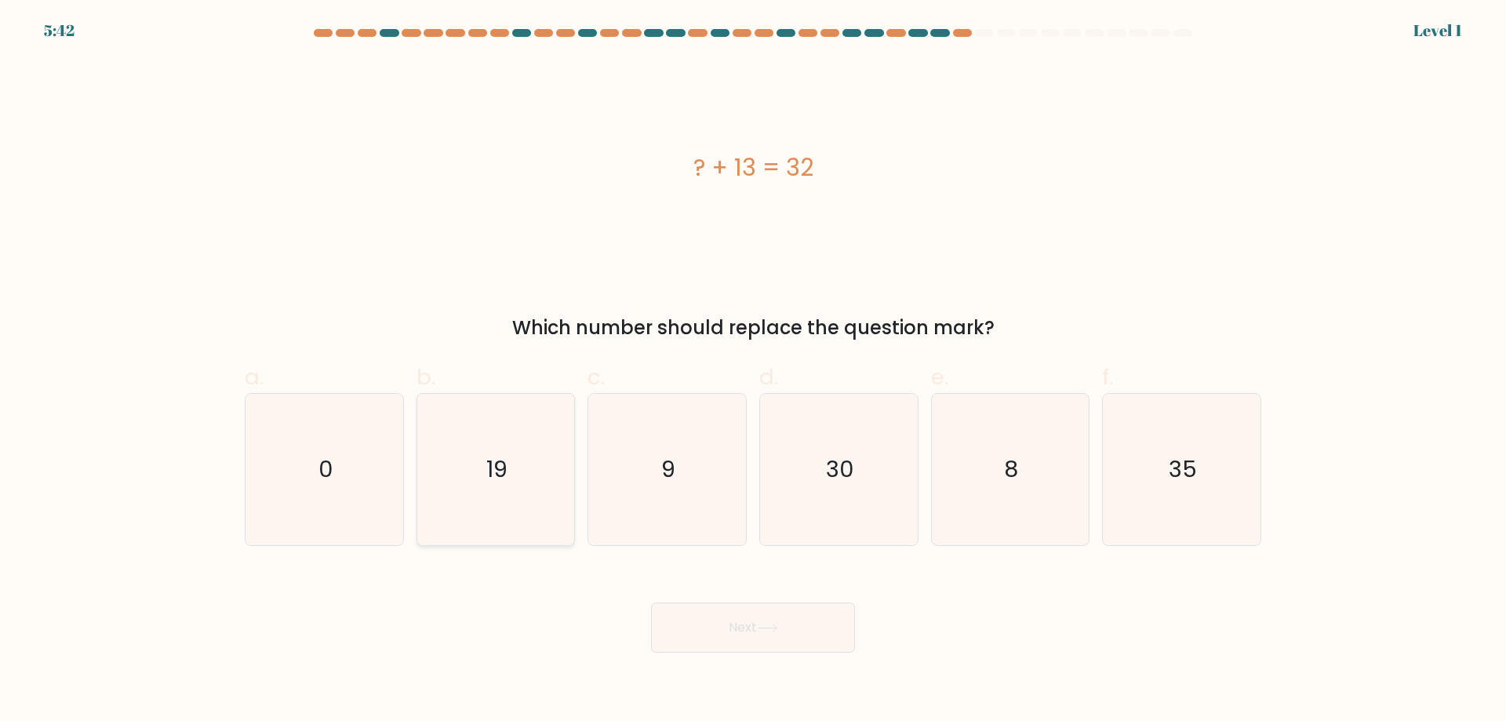
click at [493, 450] on icon "19" at bounding box center [495, 469] width 151 height 151
click at [753, 371] on input "b. 19" at bounding box center [753, 366] width 1 height 10
radio input "true"
click at [733, 625] on button "Next" at bounding box center [753, 627] width 204 height 50
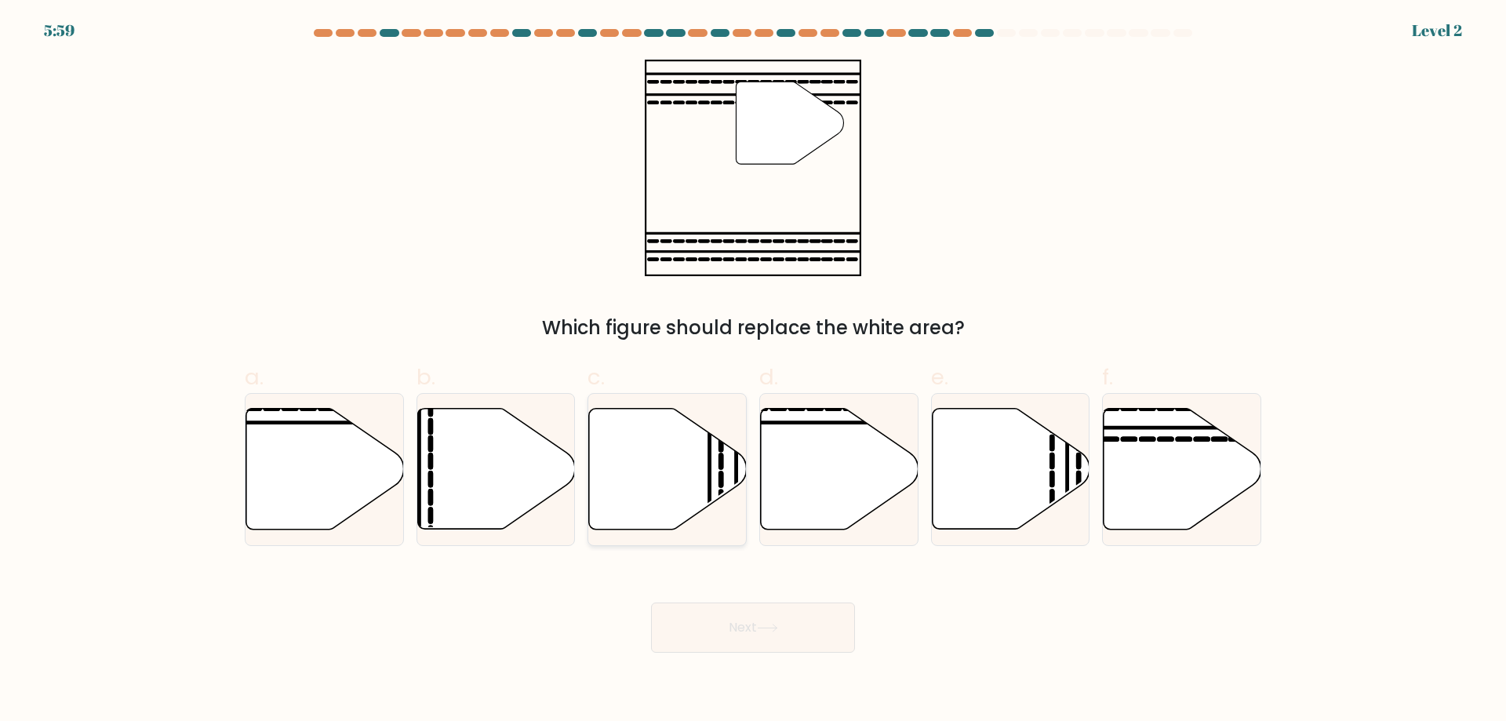
click at [652, 452] on icon at bounding box center [668, 469] width 158 height 121
click at [753, 371] on input "c." at bounding box center [753, 366] width 1 height 10
radio input "true"
click at [734, 618] on button "Next" at bounding box center [753, 627] width 204 height 50
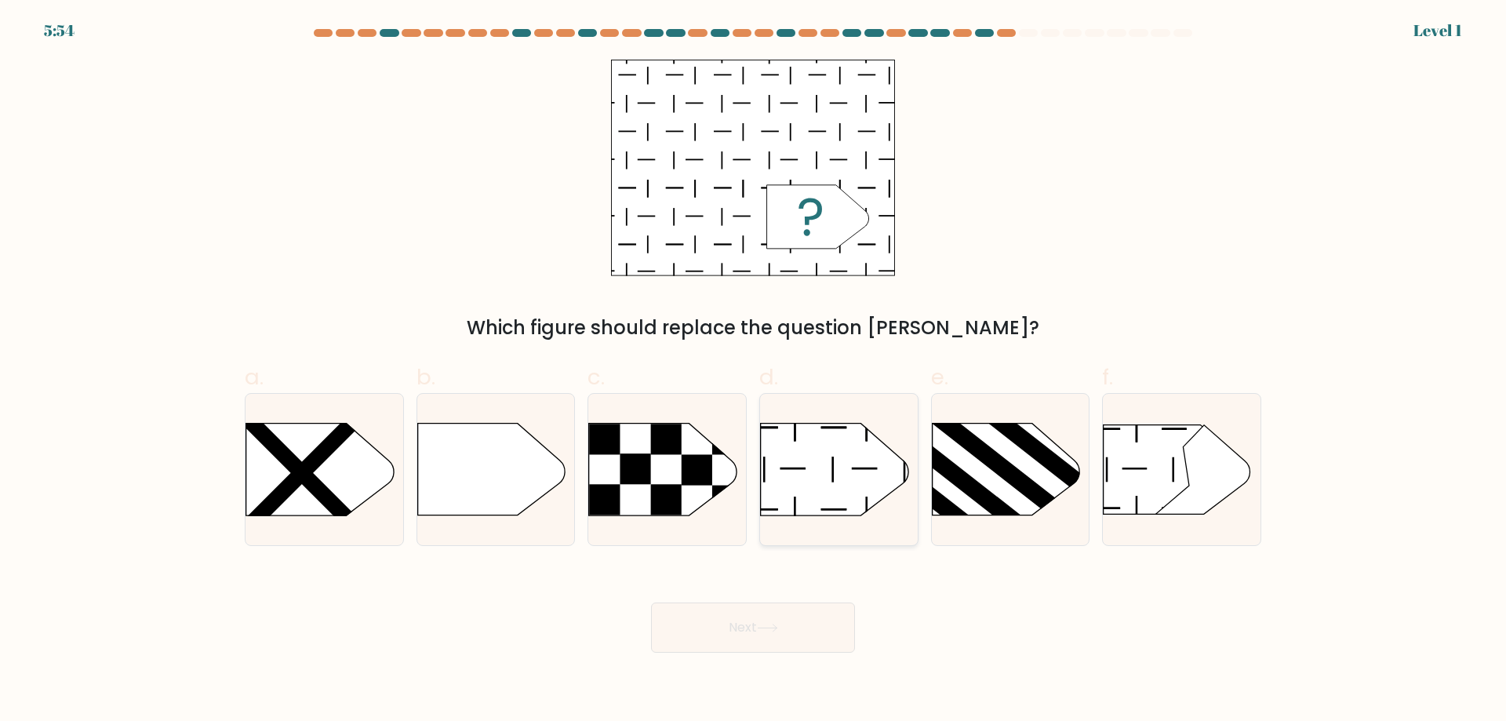
click at [770, 431] on icon at bounding box center [834, 469] width 147 height 92
click at [754, 371] on input "d." at bounding box center [753, 366] width 1 height 10
radio input "true"
click at [768, 632] on icon at bounding box center [767, 627] width 21 height 9
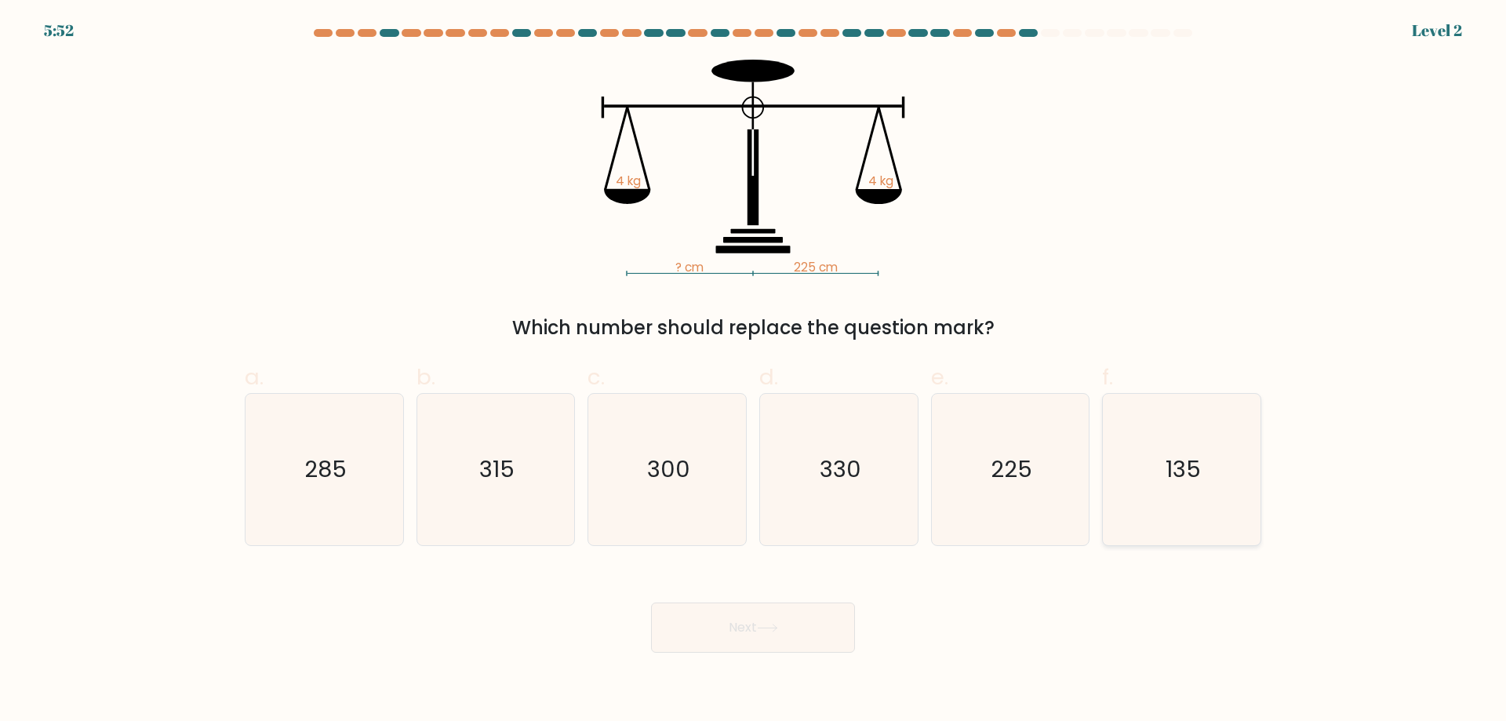
click at [1132, 436] on icon "135" at bounding box center [1181, 469] width 151 height 151
click at [754, 371] on input "f. 135" at bounding box center [753, 366] width 1 height 10
radio input "true"
click at [803, 642] on button "Next" at bounding box center [753, 627] width 204 height 50
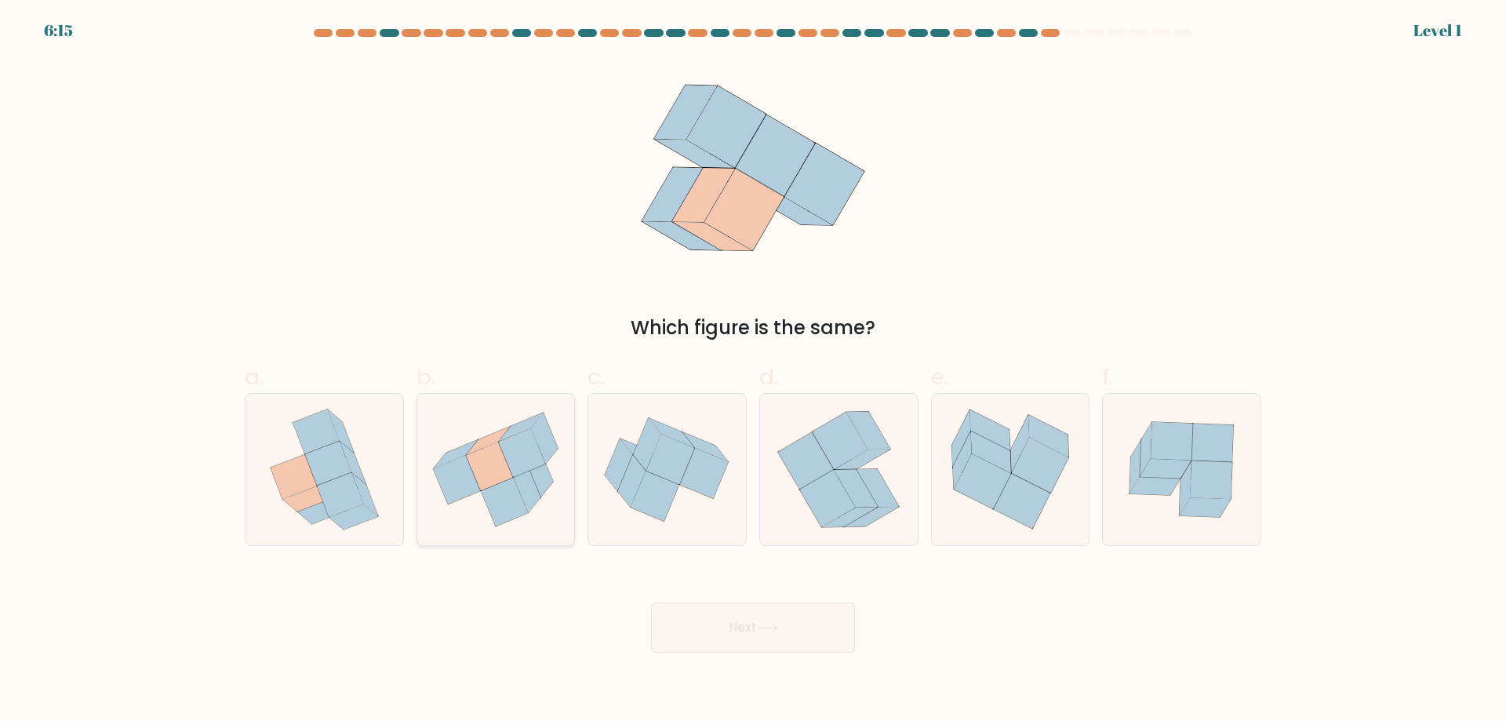
click at [483, 434] on icon at bounding box center [496, 469] width 158 height 141
click at [753, 371] on input "b." at bounding box center [753, 366] width 1 height 10
radio input "true"
click at [794, 626] on button "Next" at bounding box center [753, 627] width 204 height 50
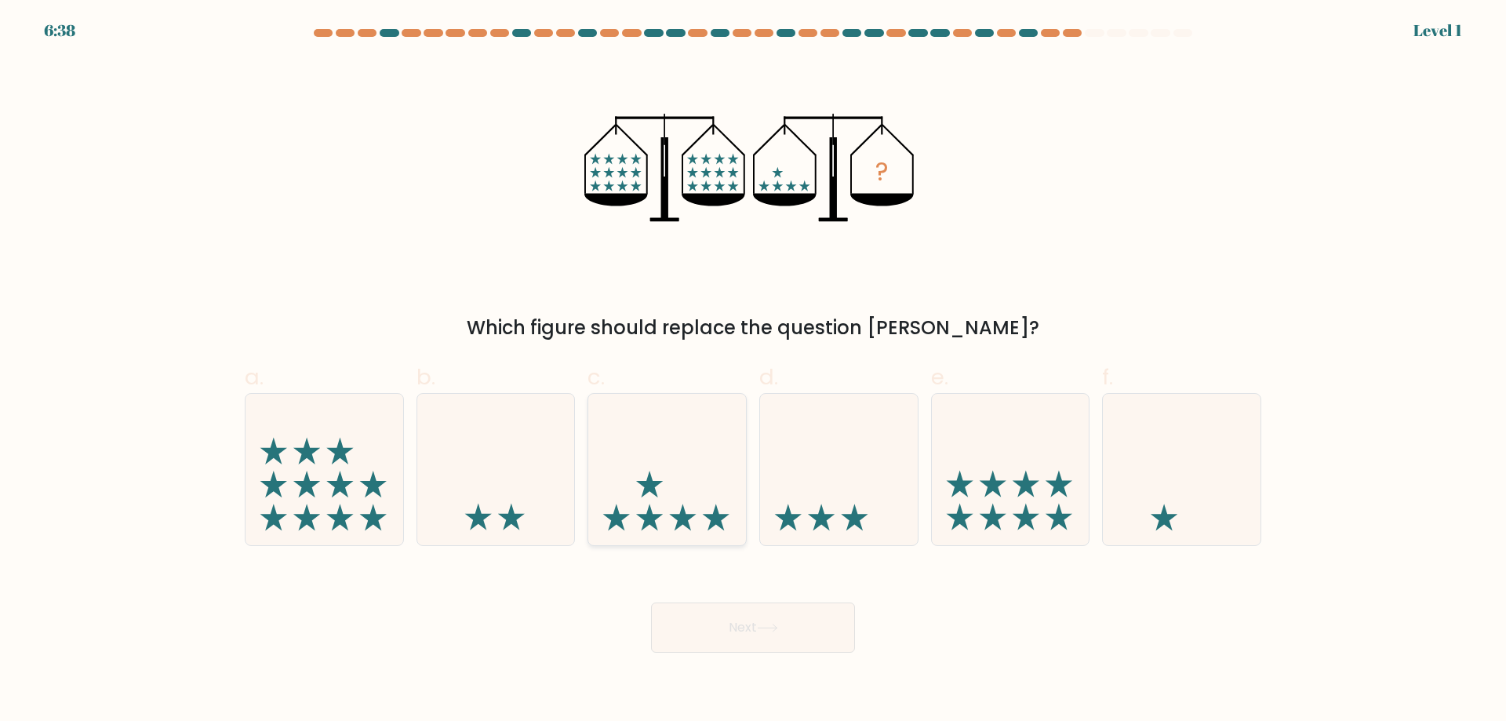
click at [678, 433] on icon at bounding box center [667, 469] width 158 height 130
click at [753, 371] on input "c." at bounding box center [753, 366] width 1 height 10
radio input "true"
click at [757, 619] on button "Next" at bounding box center [753, 627] width 204 height 50
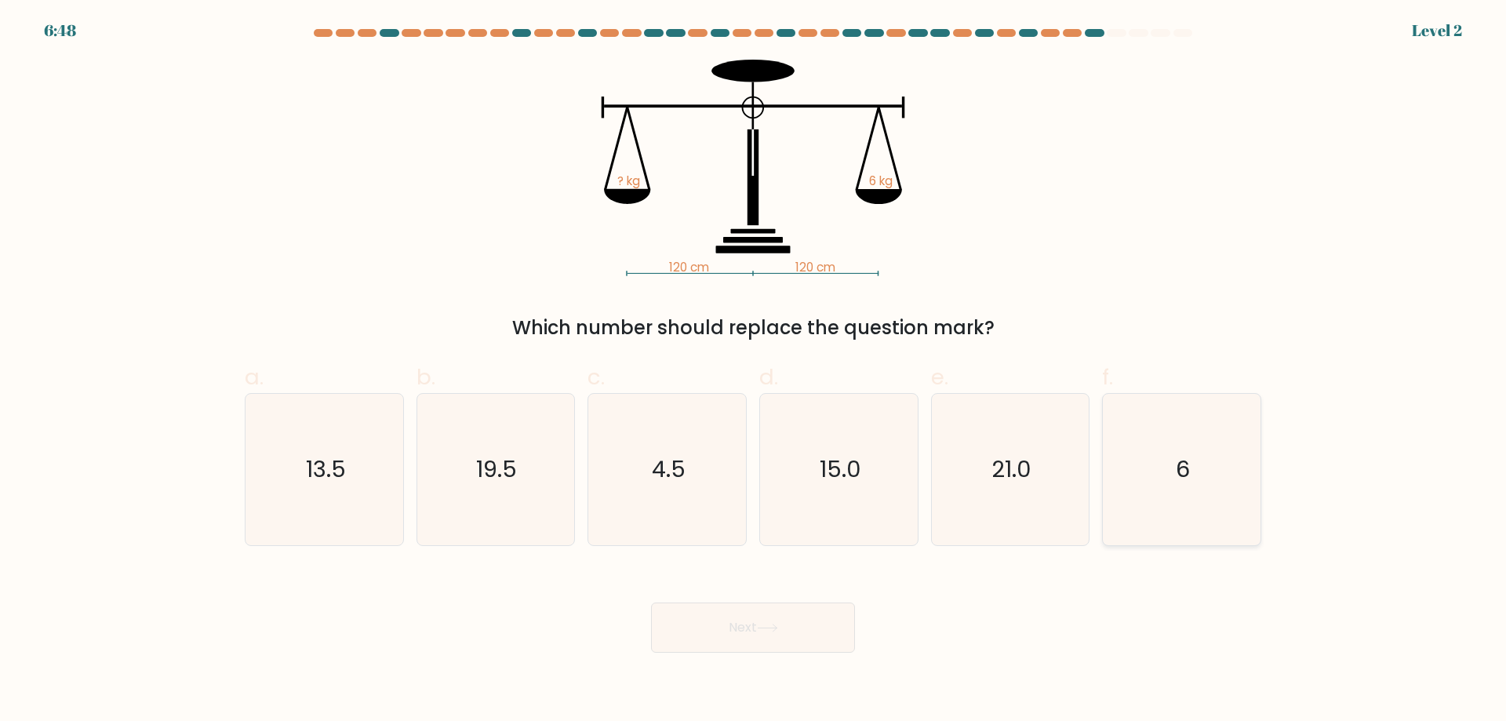
click at [1122, 445] on icon "6" at bounding box center [1181, 469] width 151 height 151
click at [754, 371] on input "f. 6" at bounding box center [753, 366] width 1 height 10
radio input "true"
click at [813, 640] on button "Next" at bounding box center [753, 627] width 204 height 50
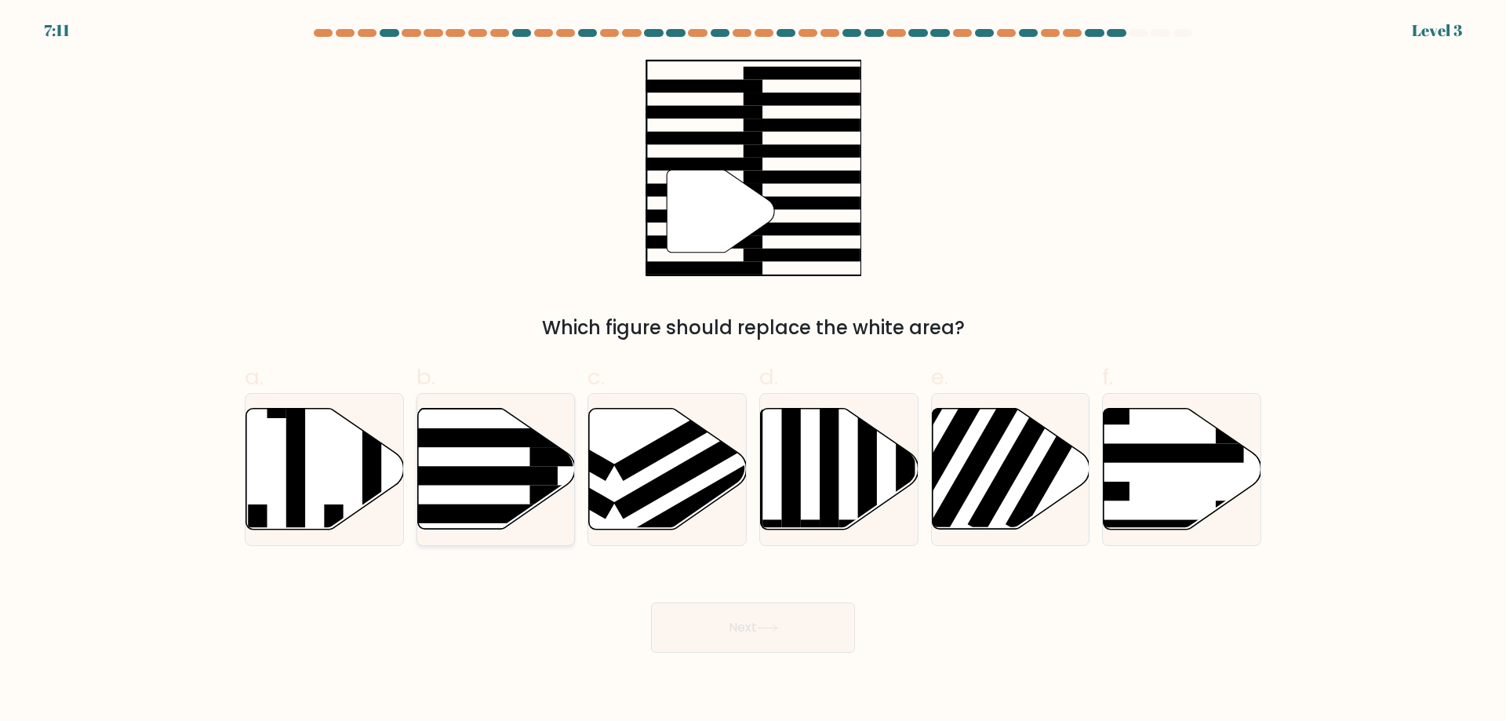
click at [434, 420] on icon at bounding box center [496, 469] width 158 height 121
click at [753, 371] on input "b." at bounding box center [753, 366] width 1 height 10
radio input "true"
click at [758, 623] on button "Next" at bounding box center [753, 627] width 204 height 50
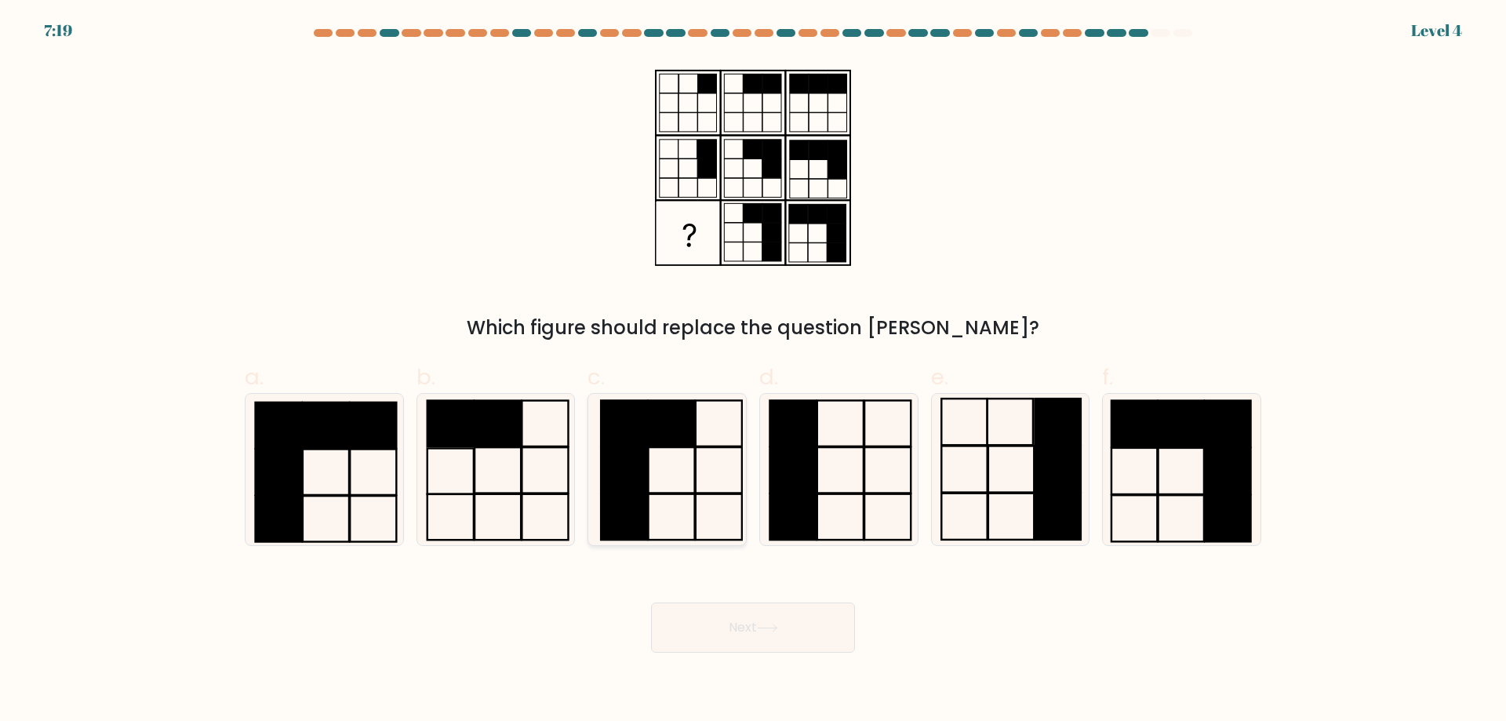
click at [608, 435] on rect at bounding box center [624, 422] width 46 height 45
click at [753, 371] on input "c." at bounding box center [753, 366] width 1 height 10
radio input "true"
click at [765, 638] on button "Next" at bounding box center [753, 627] width 204 height 50
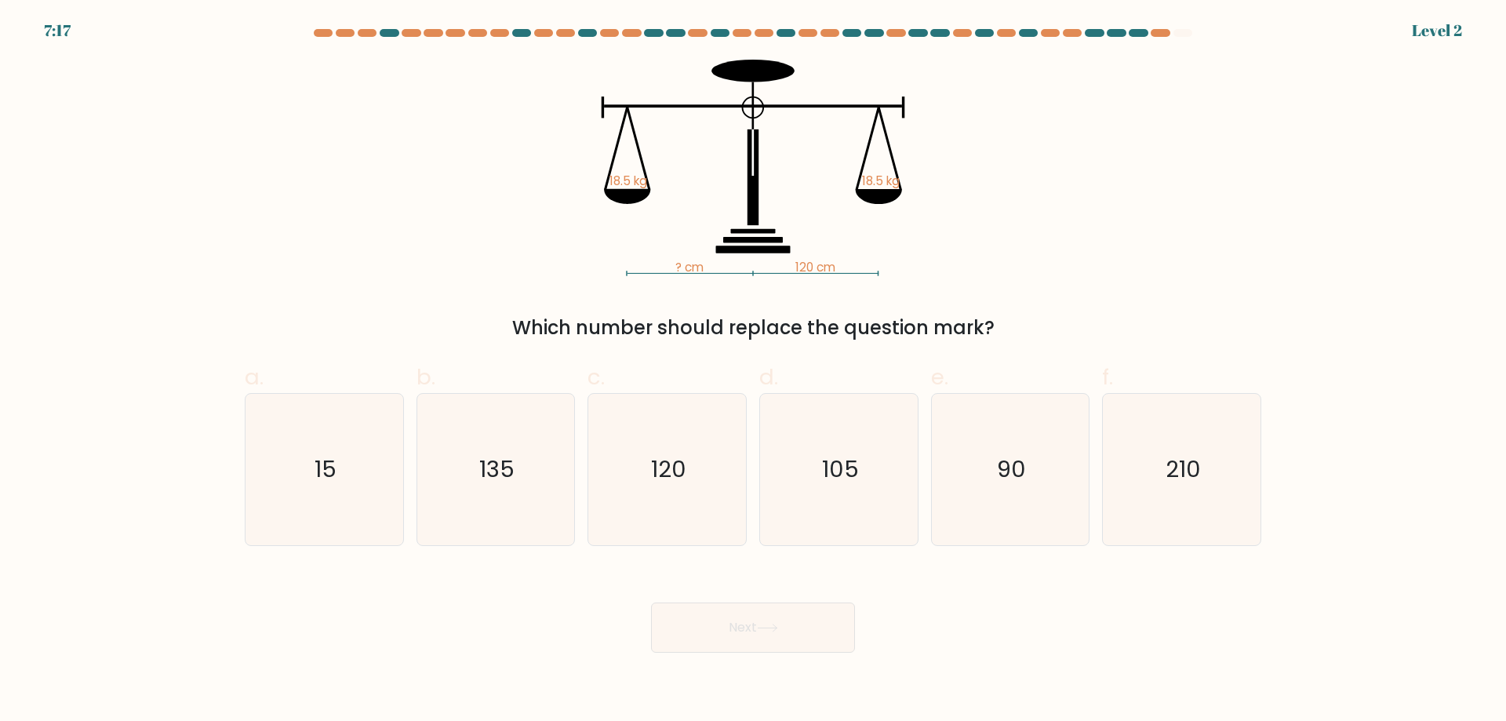
click at [1159, 244] on div "? cm 120 cm 18.5 kg 18.5 kg Which number should replace the question mark?" at bounding box center [752, 201] width 1035 height 282
drag, startPoint x: 1016, startPoint y: 419, endPoint x: 1013, endPoint y: 408, distance: 11.4
click at [1016, 410] on icon "90" at bounding box center [1009, 469] width 151 height 151
click at [754, 371] on input "e. 90" at bounding box center [753, 366] width 1 height 10
radio input "true"
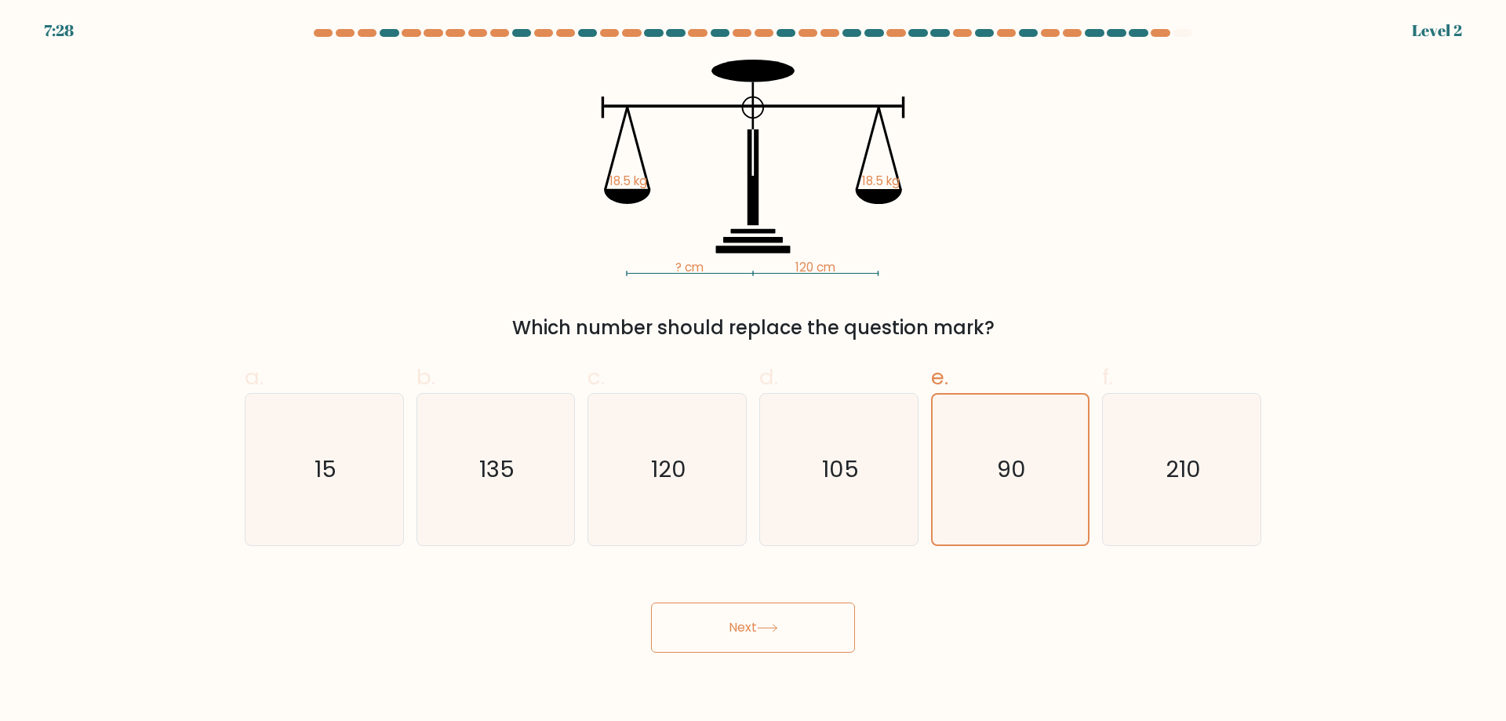
click at [806, 618] on button "Next" at bounding box center [753, 627] width 204 height 50
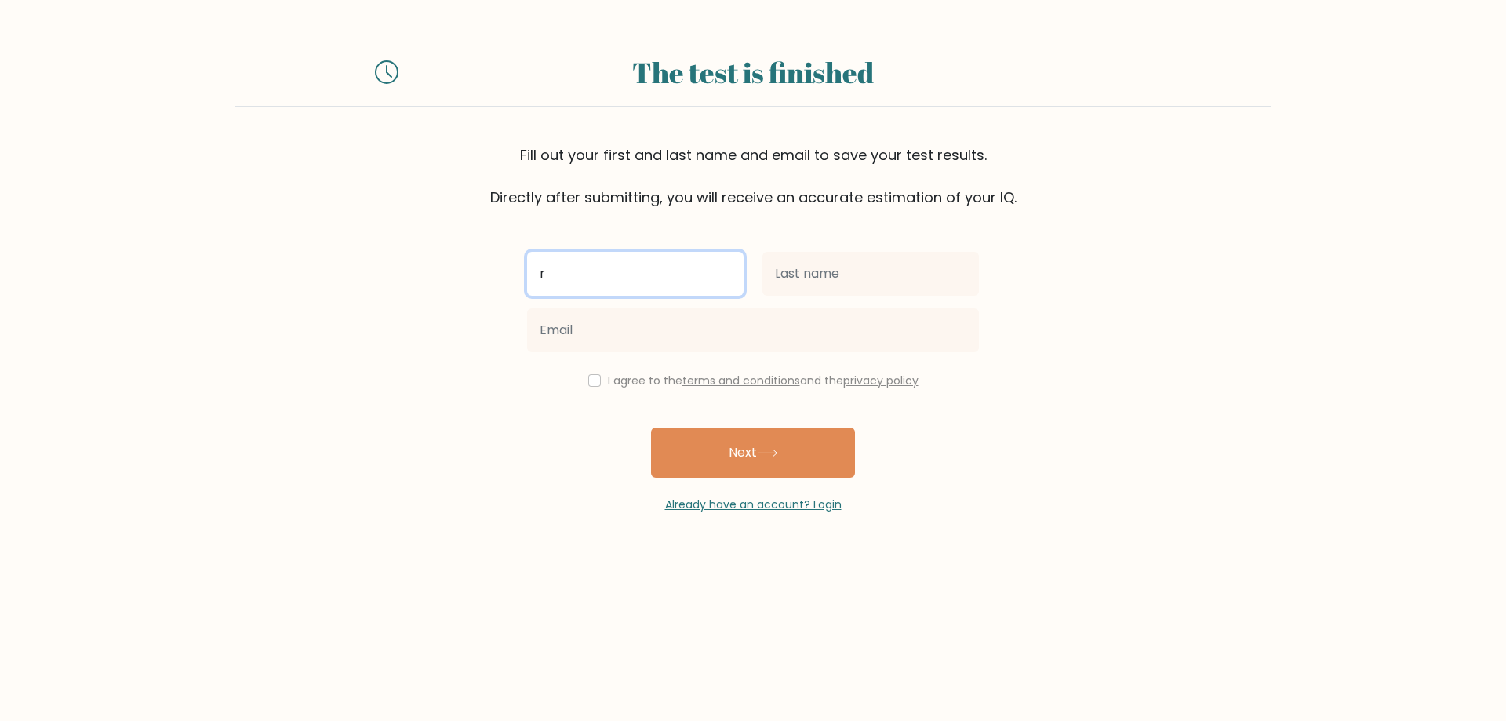
click at [659, 268] on input "r" at bounding box center [635, 274] width 216 height 44
type input "[PERSON_NAME] [PERSON_NAME]"
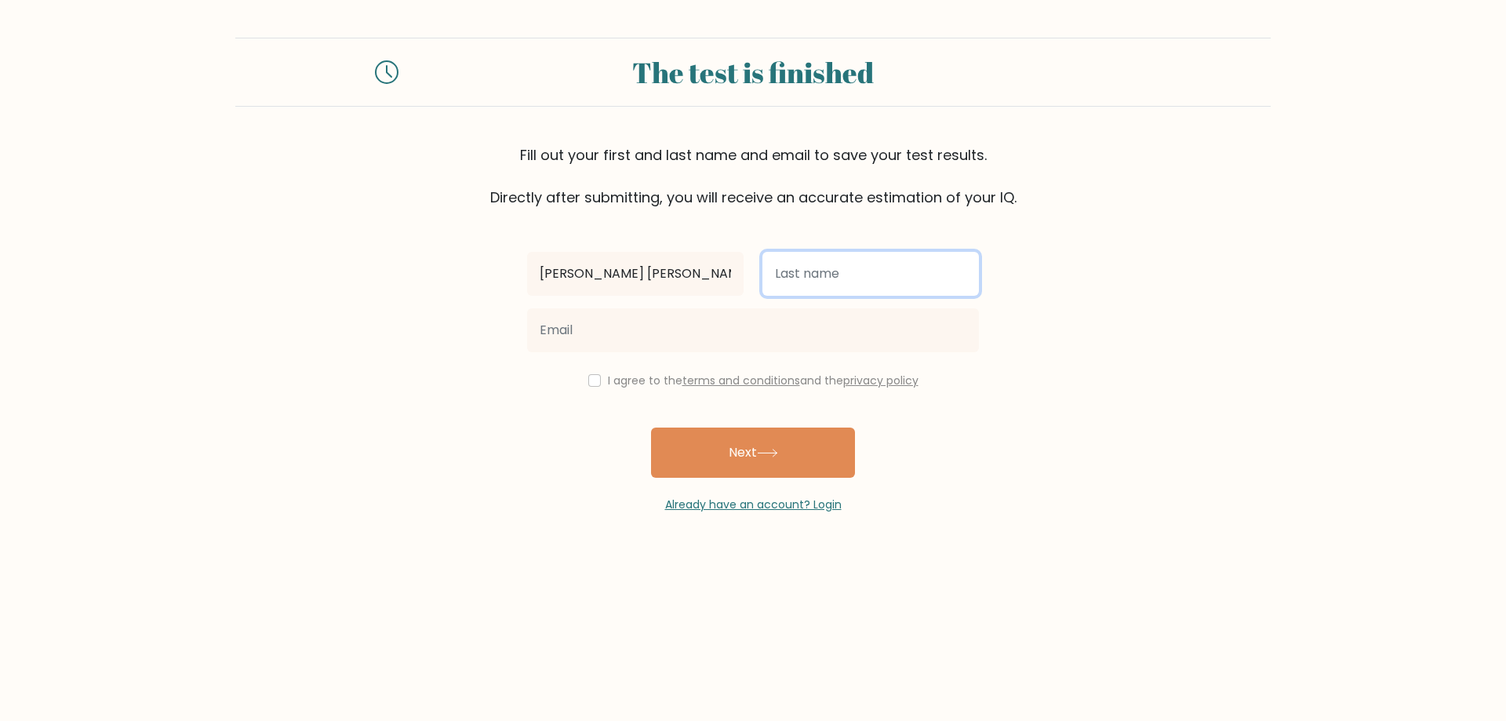
click at [802, 269] on input "text" at bounding box center [870, 274] width 216 height 44
type input "Uy"
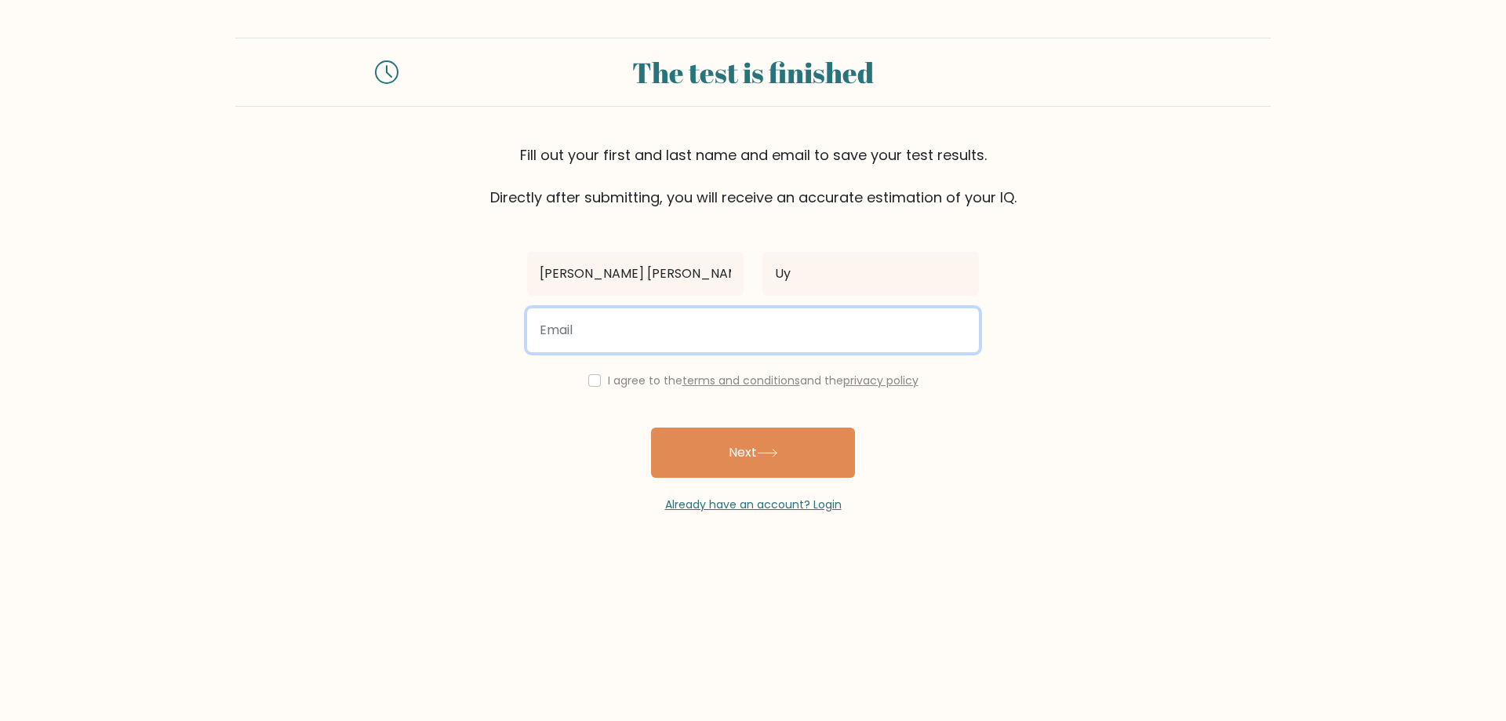
click at [776, 331] on input "email" at bounding box center [753, 330] width 452 height 44
type input "ralphuy17@gmail.com"
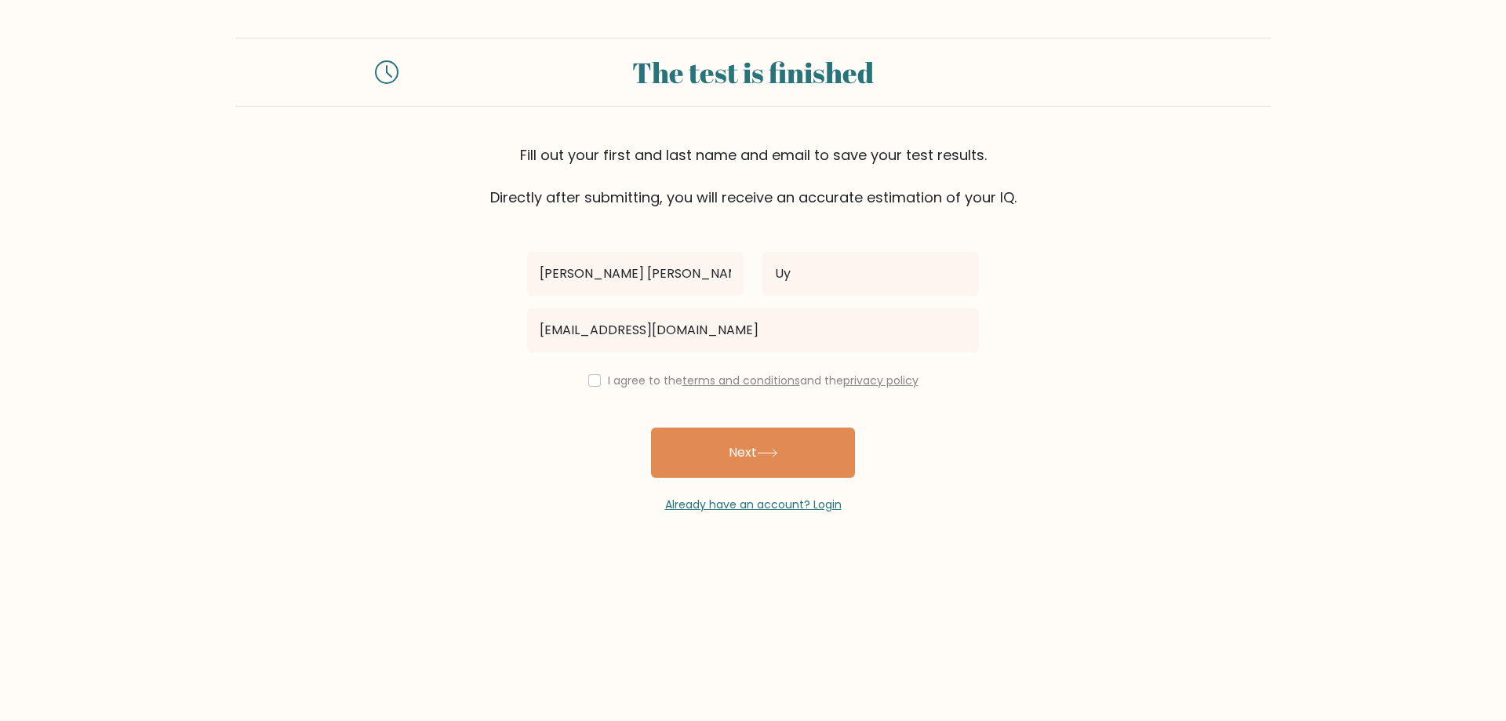
click at [579, 379] on div "I agree to the terms and conditions and the privacy policy" at bounding box center [753, 380] width 470 height 19
click at [588, 377] on input "checkbox" at bounding box center [594, 380] width 13 height 13
checkbox input "true"
click at [715, 455] on button "Next" at bounding box center [753, 452] width 204 height 50
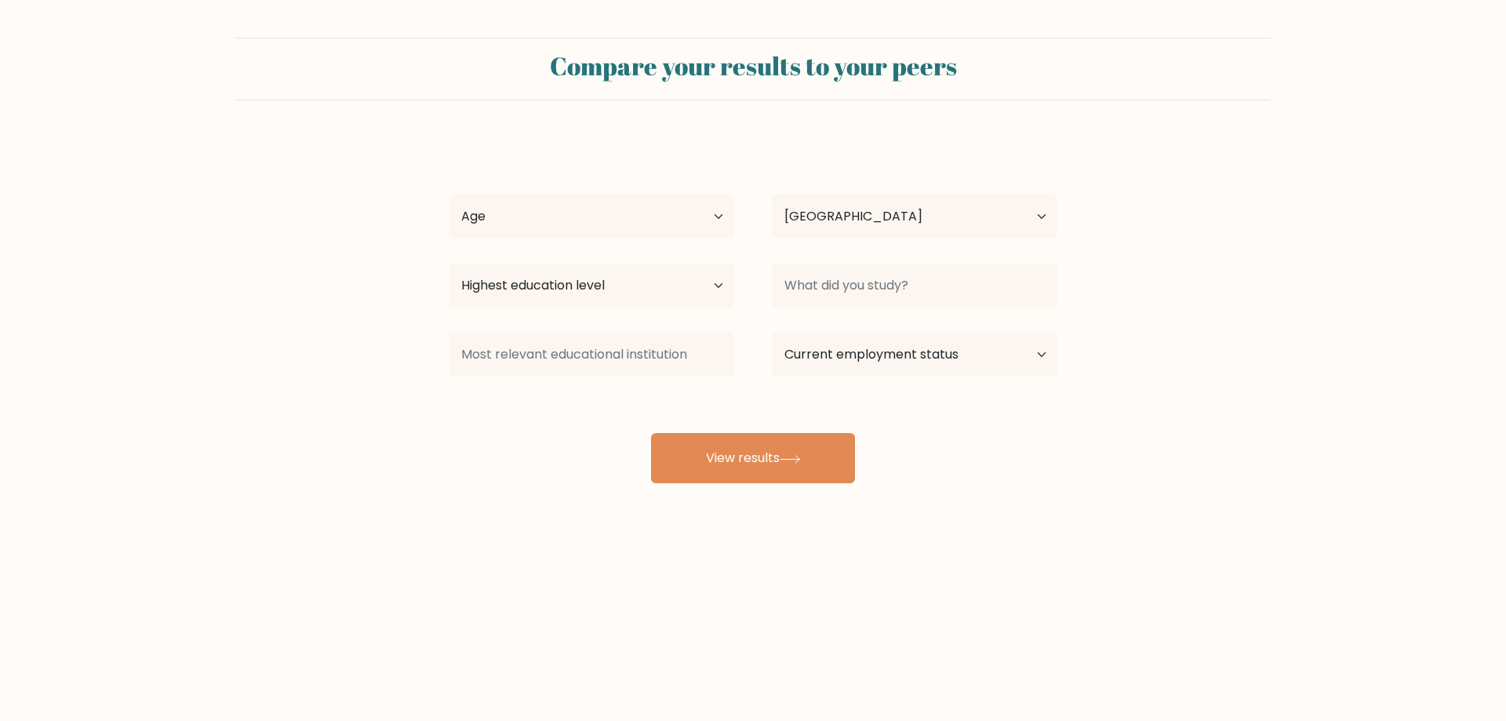
select select "PH"
click at [682, 210] on select "Age Under [DEMOGRAPHIC_DATA] [DEMOGRAPHIC_DATA] [DEMOGRAPHIC_DATA] [DEMOGRAPHIC…" at bounding box center [591, 216] width 285 height 44
select select "25_34"
click at [449, 194] on select "Age Under [DEMOGRAPHIC_DATA] [DEMOGRAPHIC_DATA] [DEMOGRAPHIC_DATA] [DEMOGRAPHIC…" at bounding box center [591, 216] width 285 height 44
click at [697, 294] on select "Highest education level No schooling Primary Lower Secondary Upper Secondary Oc…" at bounding box center [591, 285] width 285 height 44
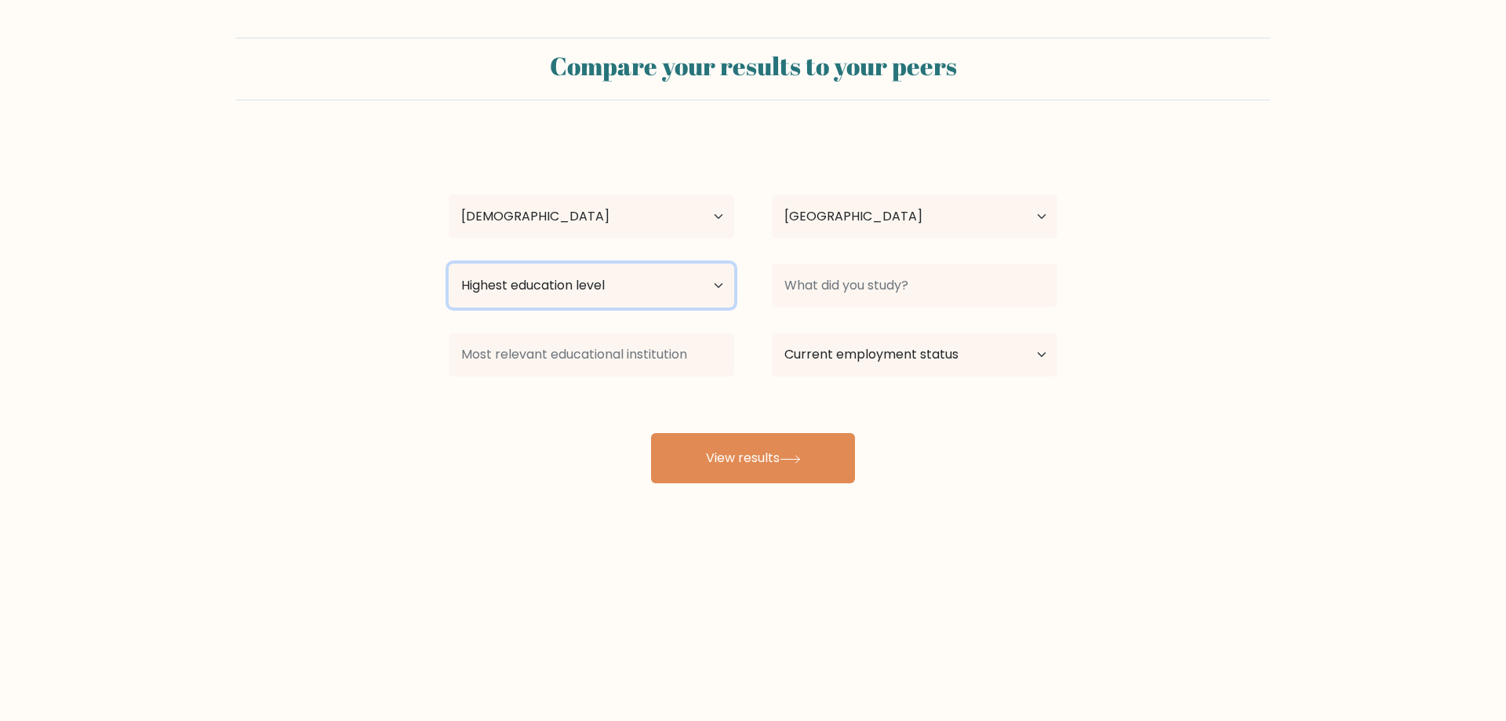
select select "bachelors_degree"
click at [449, 263] on select "Highest education level No schooling Primary Lower Secondary Upper Secondary Oc…" at bounding box center [591, 285] width 285 height 44
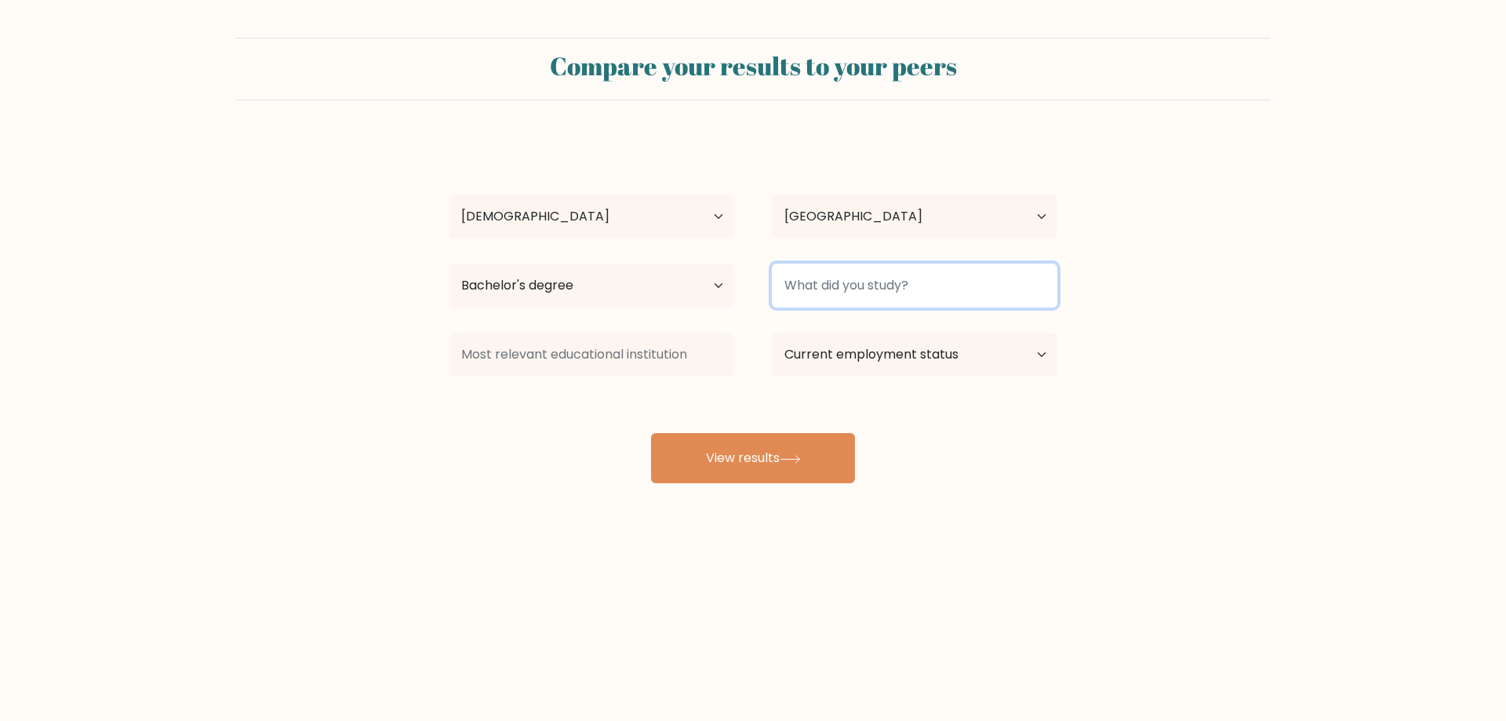
click at [895, 289] on input at bounding box center [914, 285] width 285 height 44
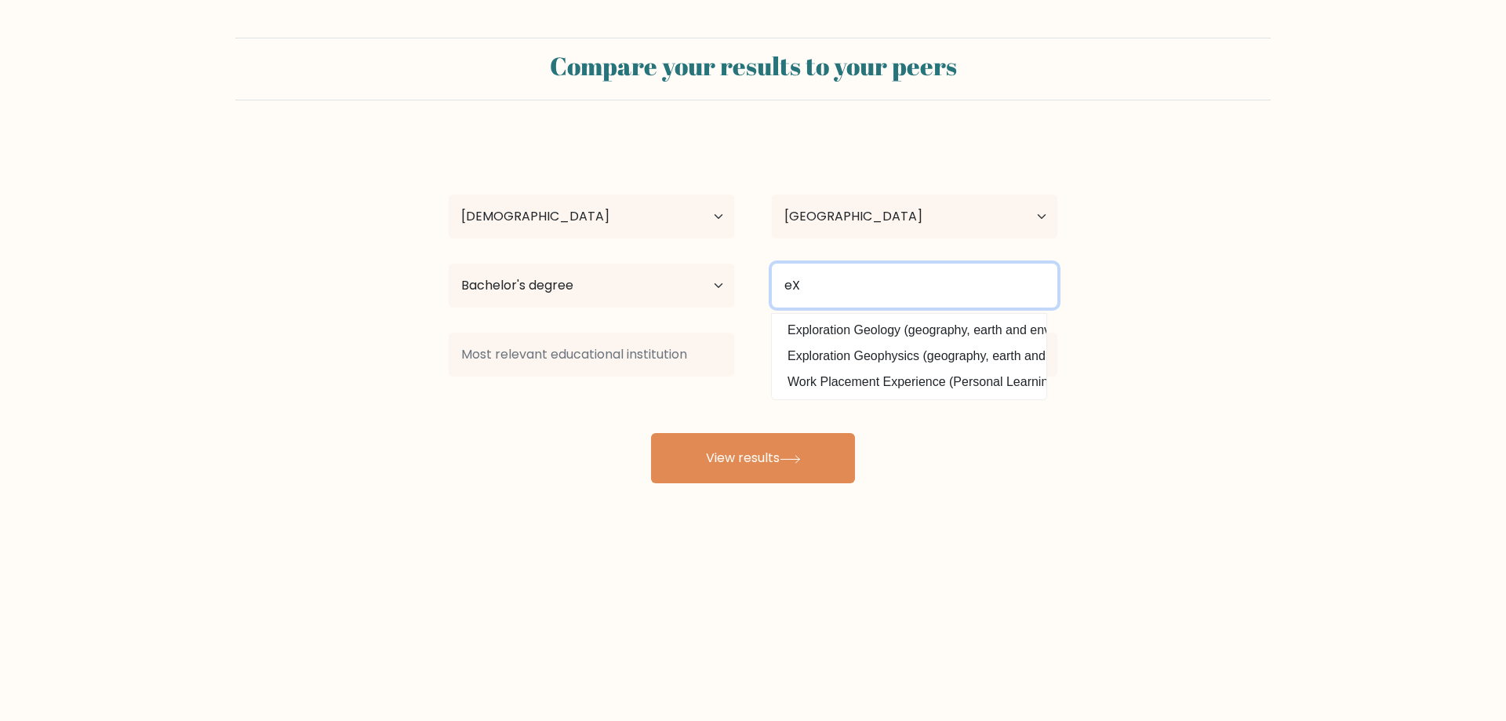
type input "e"
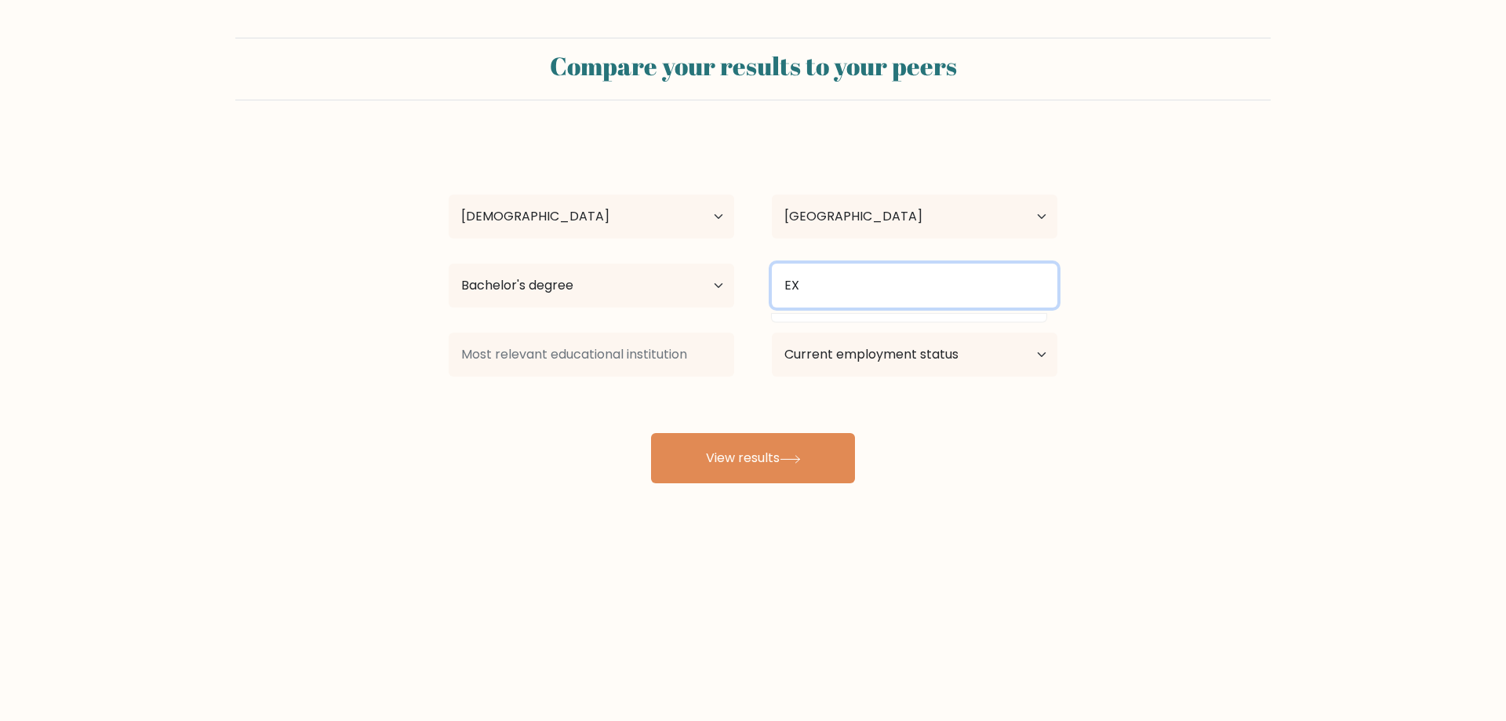
type input "E"
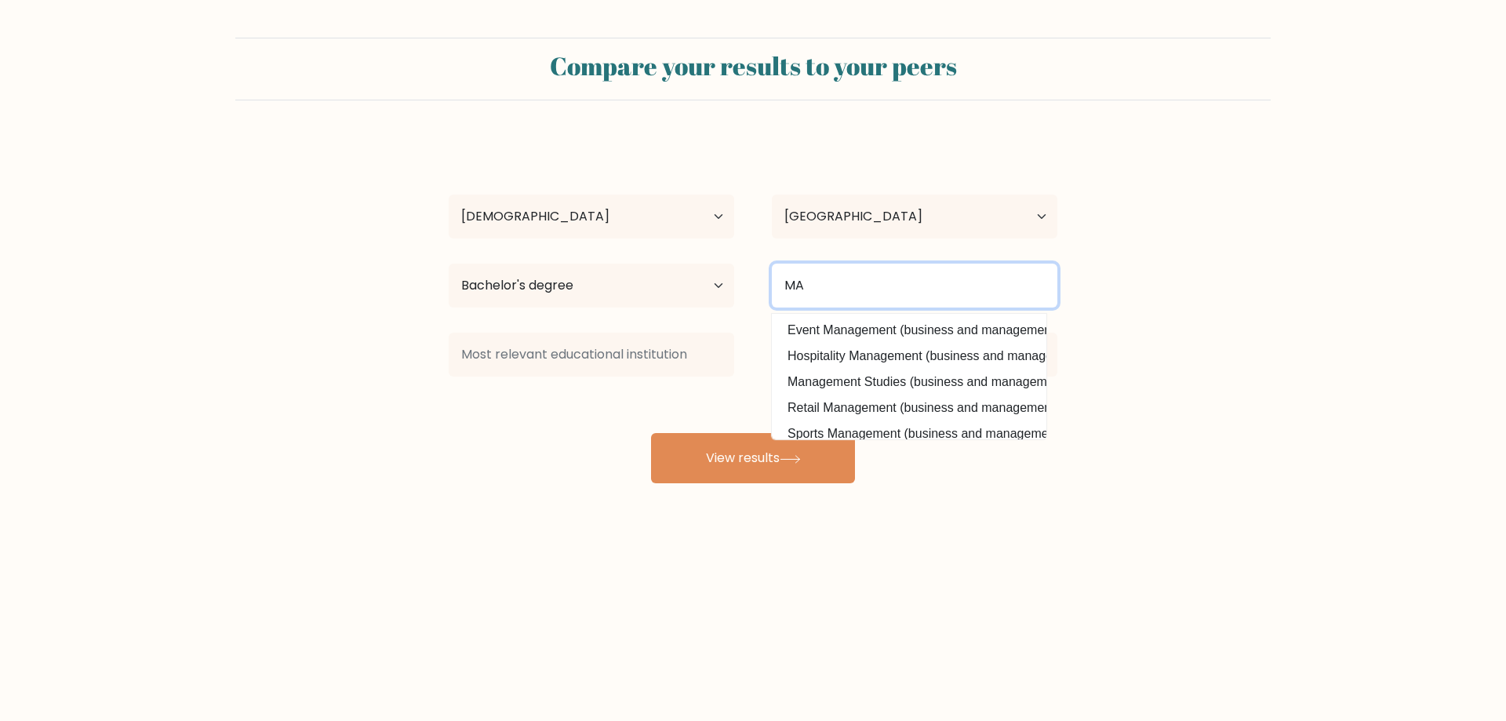
type input "M"
type input "B"
type input "M"
type input "E"
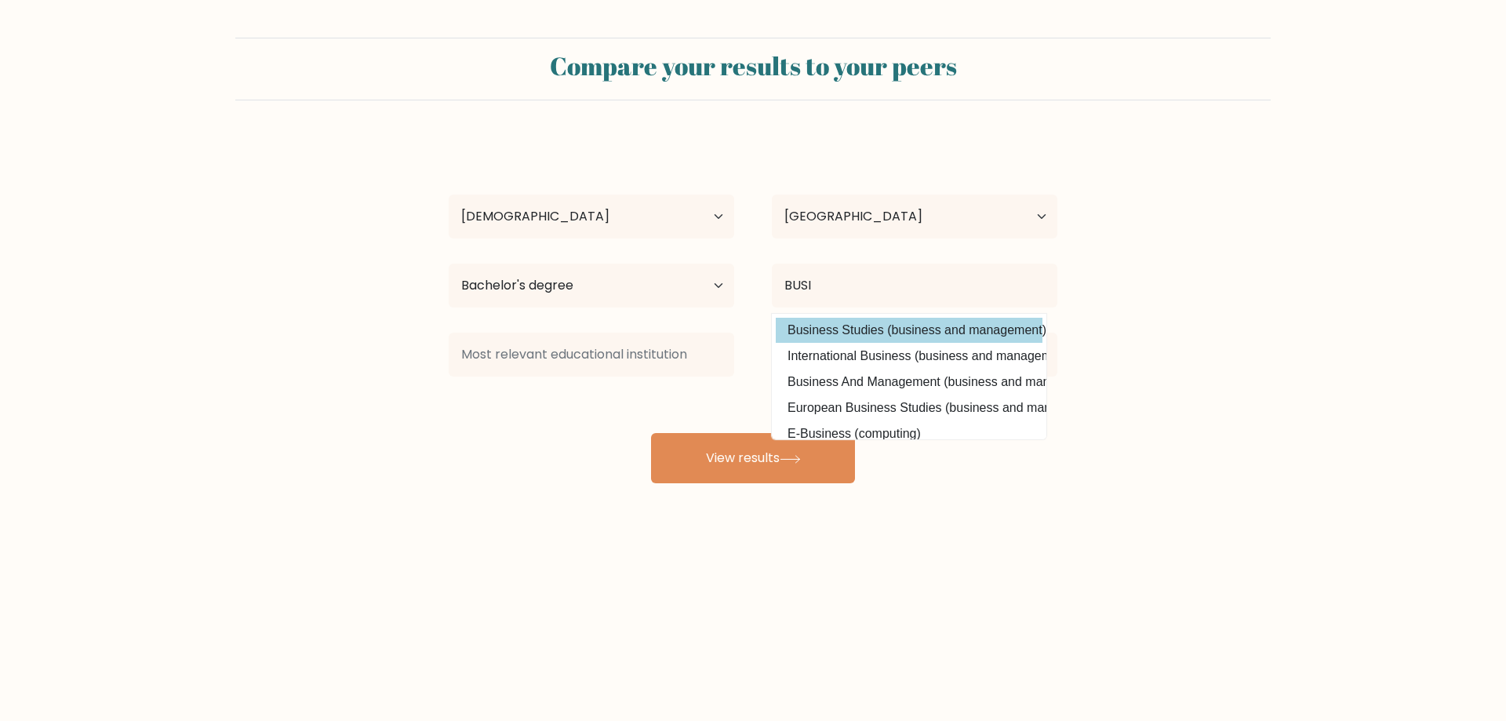
click at [922, 329] on div "Ralph Francois Ely Uy Age Under 18 years old 18-24 years old 25-34 years old 35…" at bounding box center [752, 310] width 627 height 345
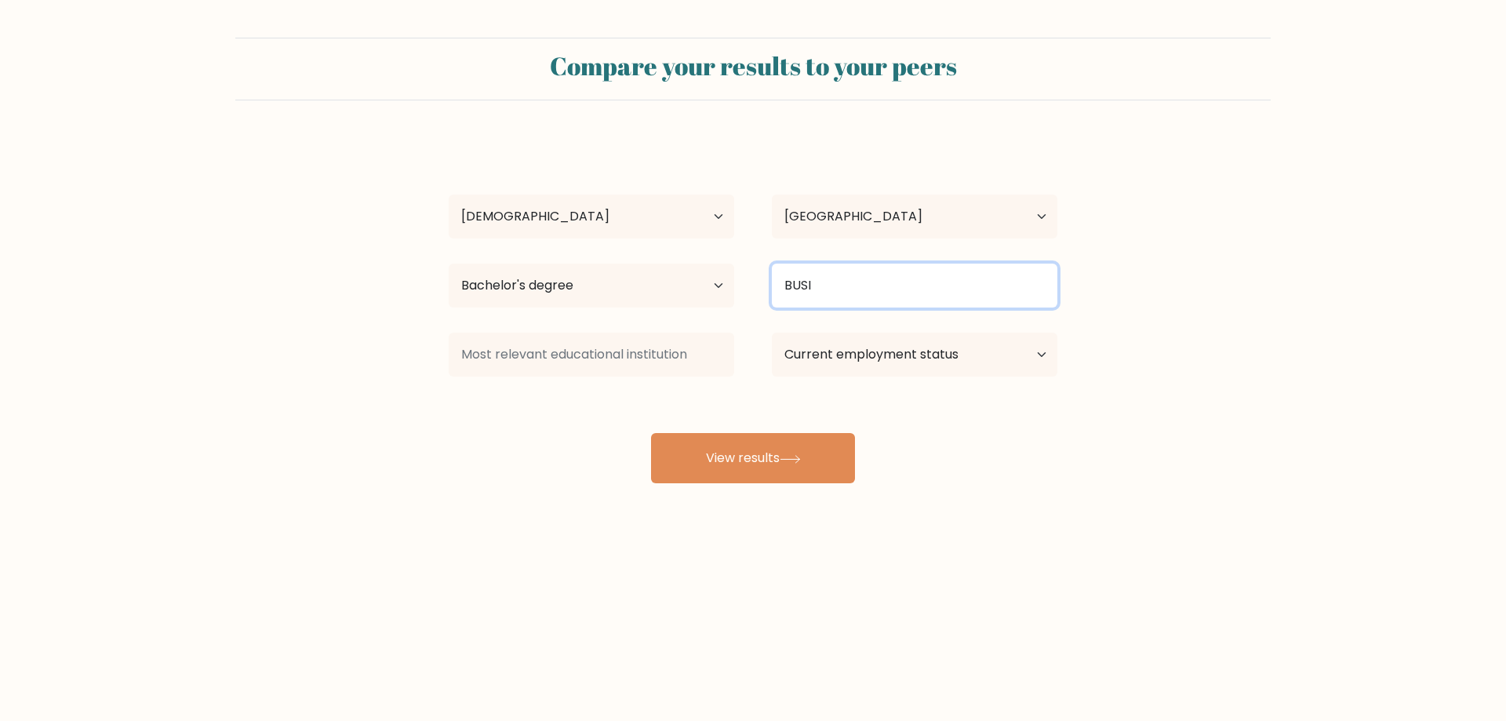
click at [874, 287] on input "BUSI" at bounding box center [914, 285] width 285 height 44
click at [933, 291] on input "BUSI" at bounding box center [914, 285] width 285 height 44
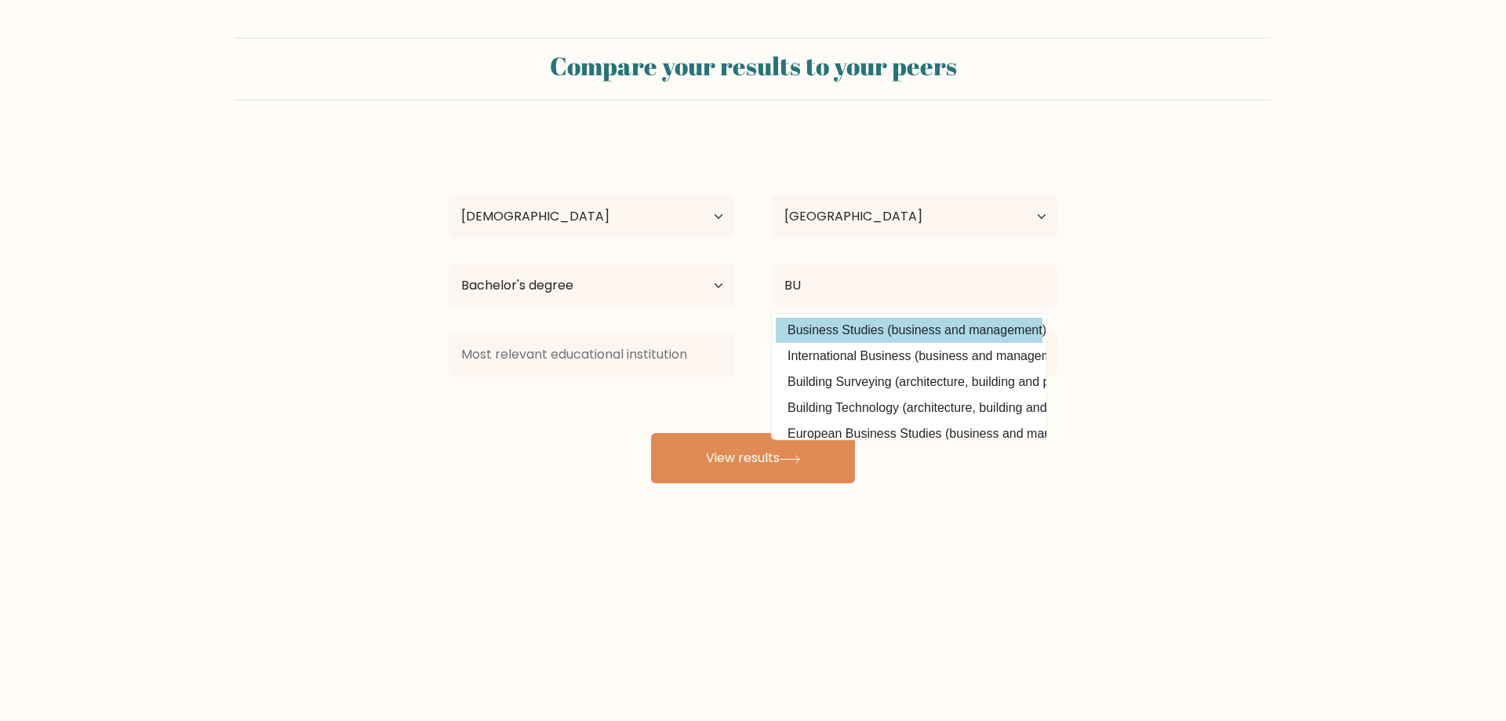
click at [965, 336] on div "Ralph Francois Ely Uy Age Under 18 years old 18-24 years old 25-34 years old 35…" at bounding box center [752, 310] width 627 height 345
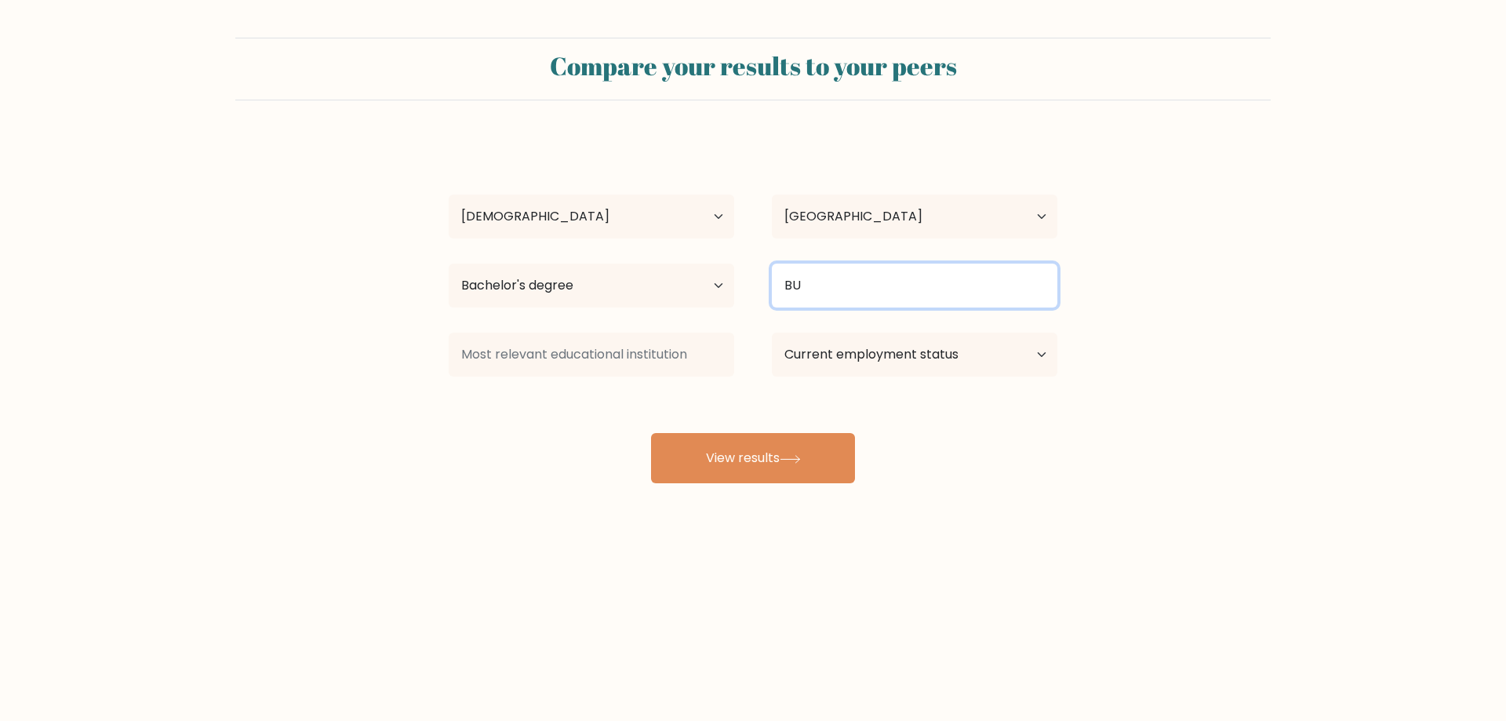
click at [971, 291] on input "BU" at bounding box center [914, 285] width 285 height 44
type input "B"
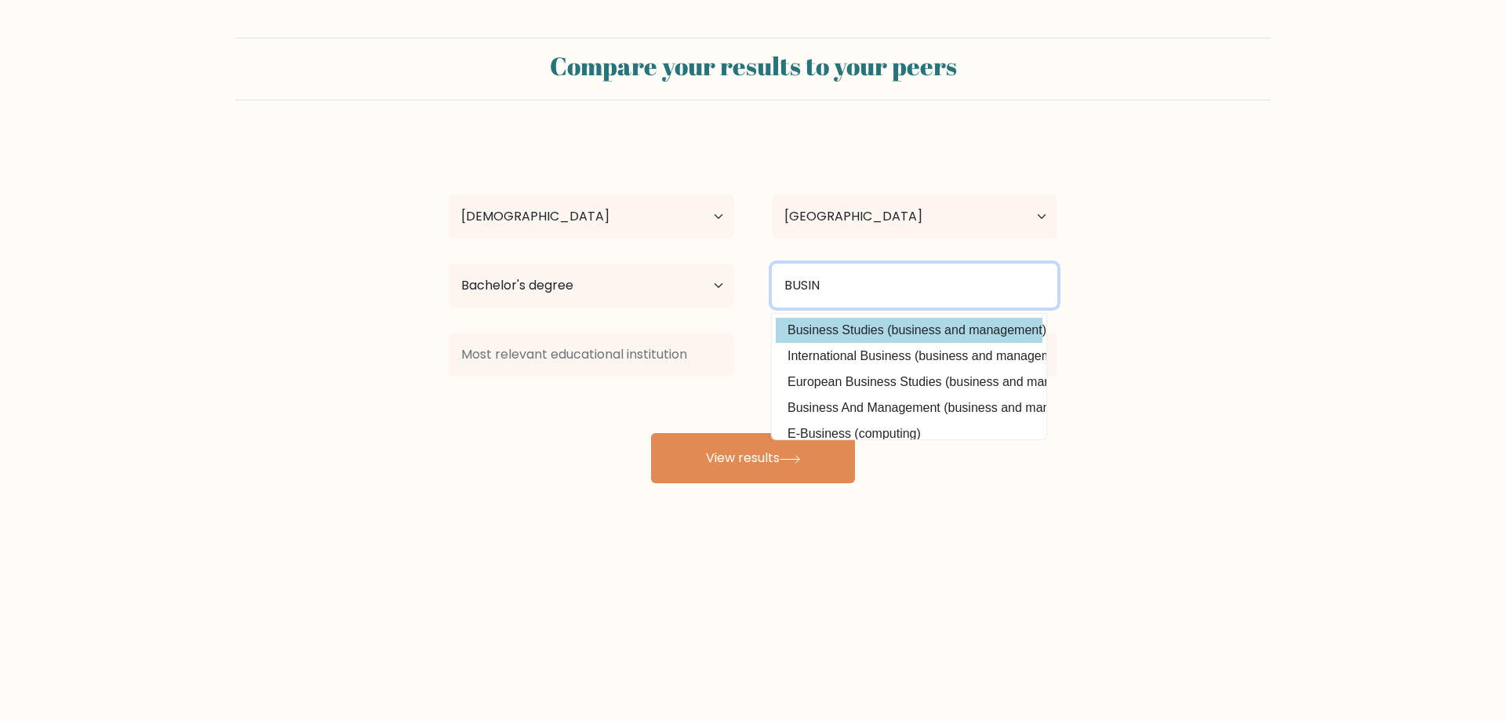
type input "BUSIN"
click at [1019, 321] on div "Ralph Francois Ely Uy Age Under 18 years old 18-24 years old 25-34 years old 35…" at bounding box center [752, 310] width 627 height 345
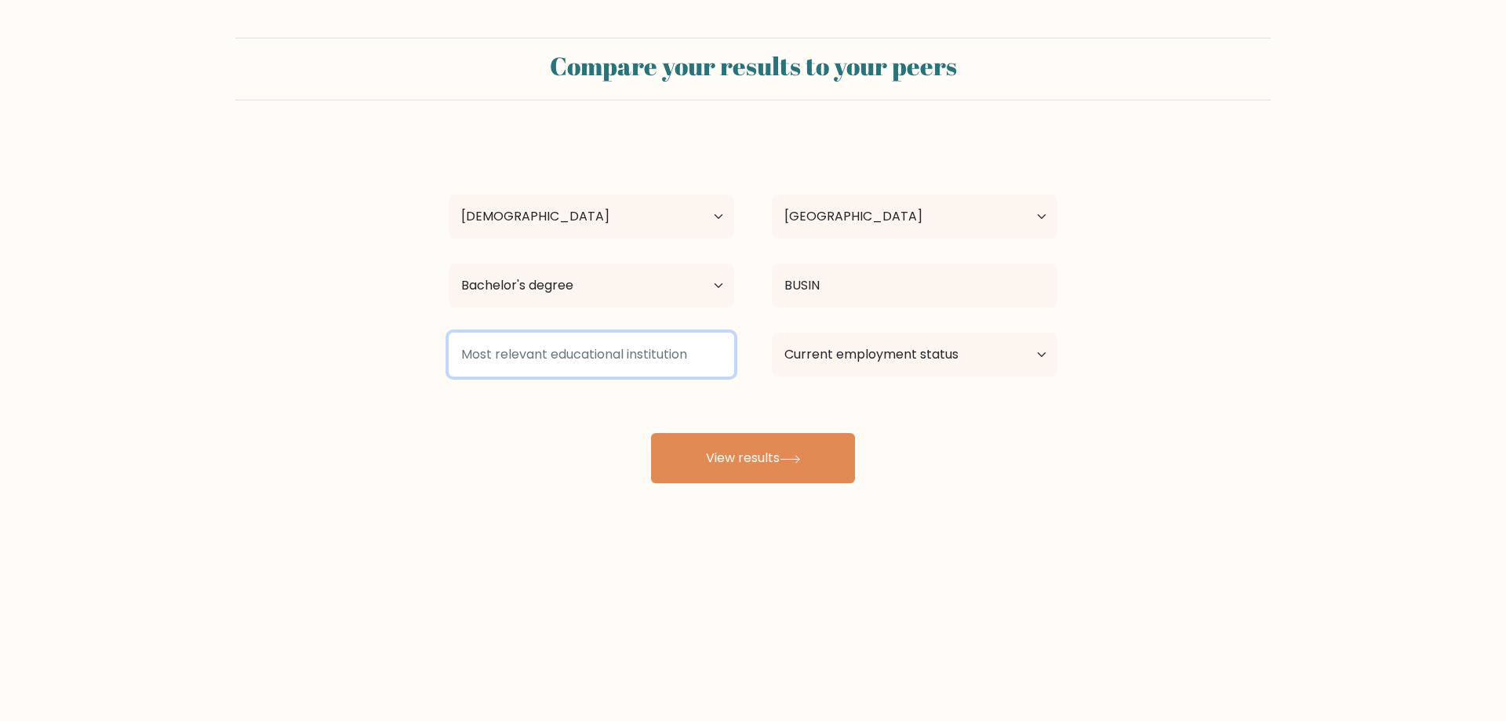
click at [569, 361] on input at bounding box center [591, 354] width 285 height 44
click at [843, 360] on select "Current employment status Employed Student Retired Other / prefer not to answer" at bounding box center [914, 354] width 285 height 44
select select "other"
click at [772, 332] on select "Current employment status Employed Student Retired Other / prefer not to answer" at bounding box center [914, 354] width 285 height 44
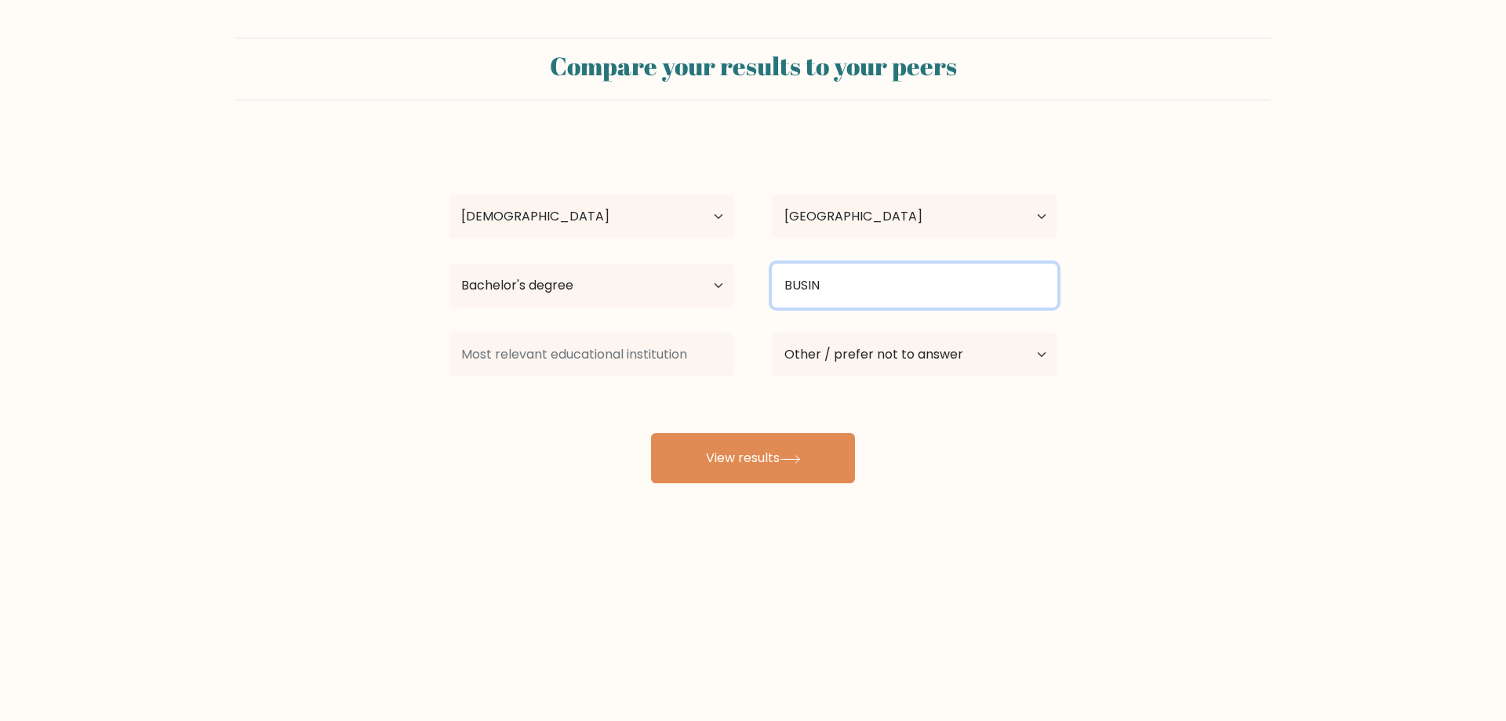
click at [926, 297] on input "BUSIN" at bounding box center [914, 285] width 285 height 44
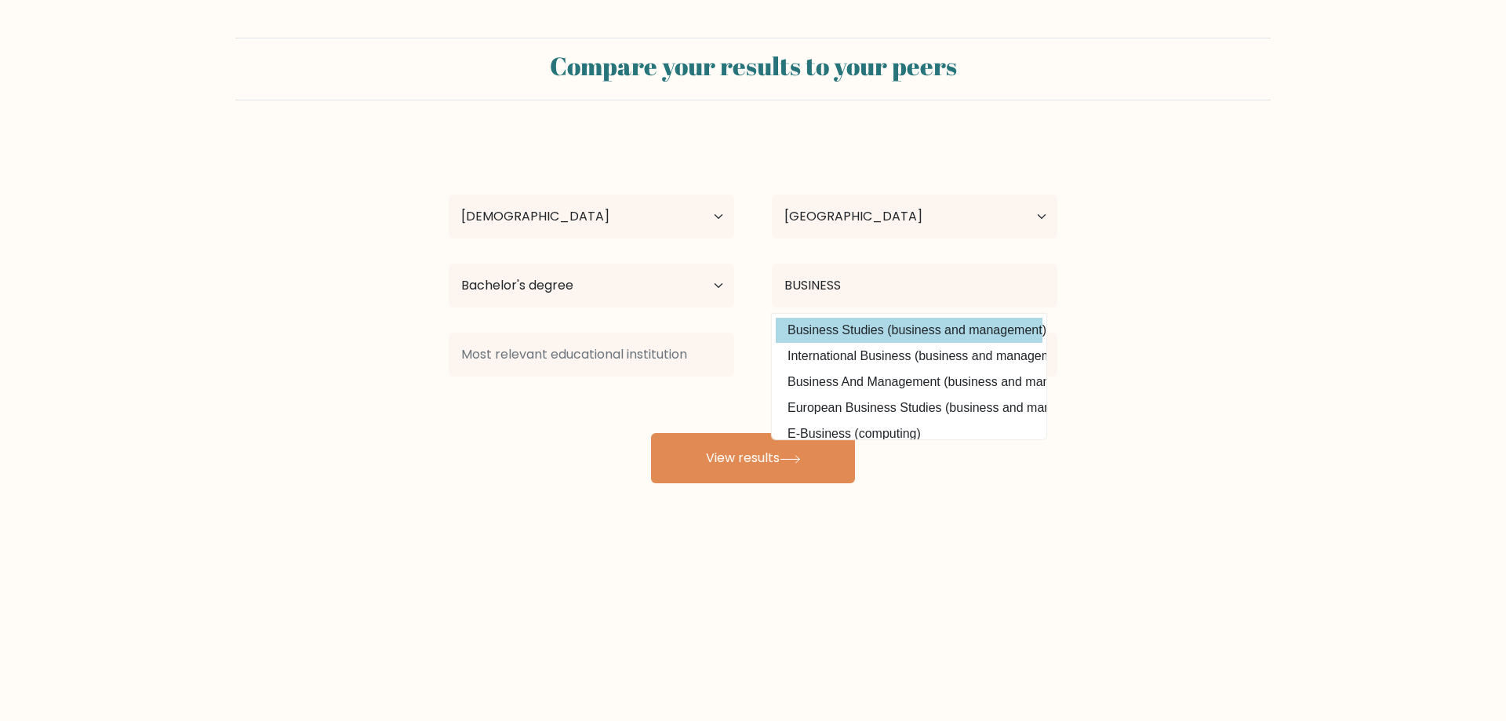
click at [972, 331] on div "Ralph Francois Ely Uy Age Under 18 years old 18-24 years old 25-34 years old 35…" at bounding box center [752, 310] width 627 height 345
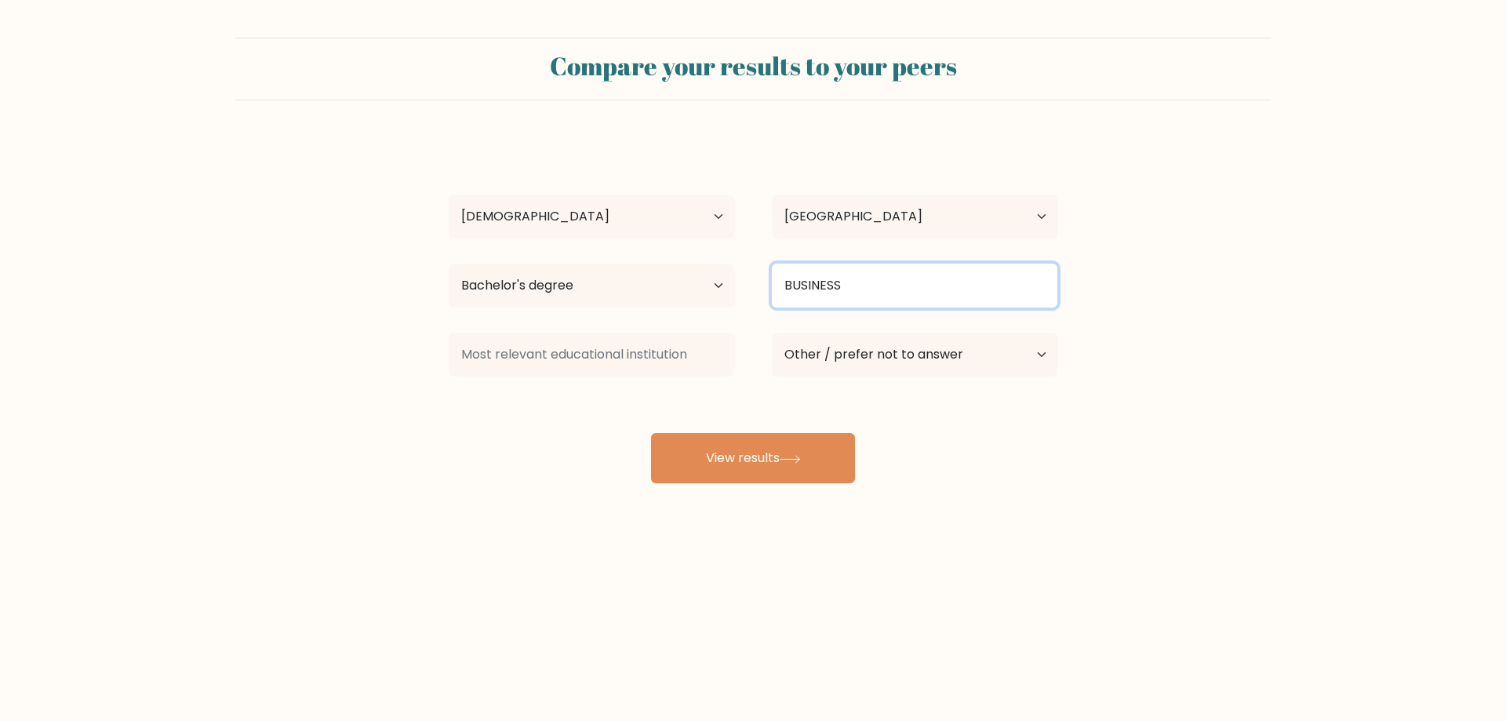
click at [948, 279] on input "BUSINESS" at bounding box center [914, 285] width 285 height 44
type input "B"
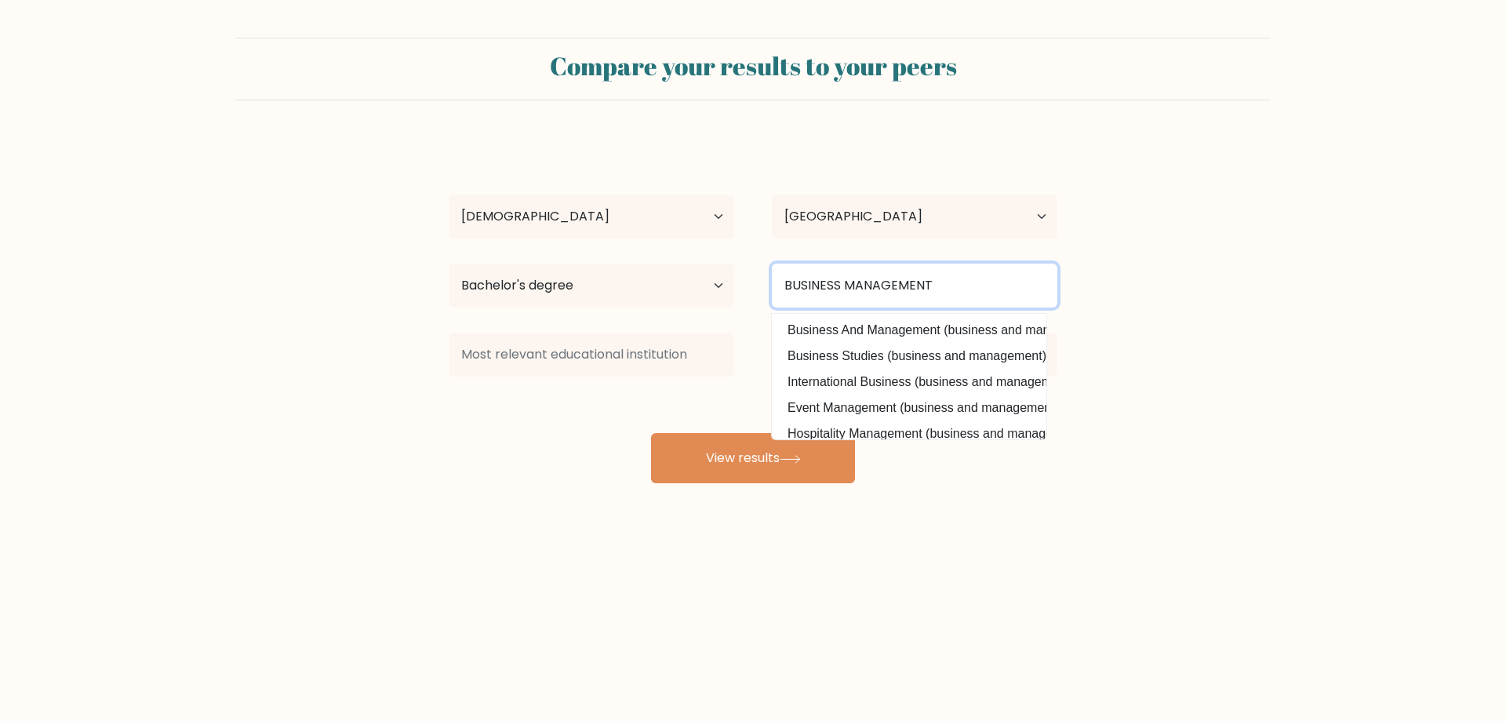
type input "BUSINESS MANAGEMENT"
drag, startPoint x: 1206, startPoint y: 386, endPoint x: 1088, endPoint y: 365, distance: 119.5
click at [1202, 386] on form "Compare your results to your peers Ralph Francois Ely Uy Age Under 18 years old…" at bounding box center [753, 260] width 1506 height 445
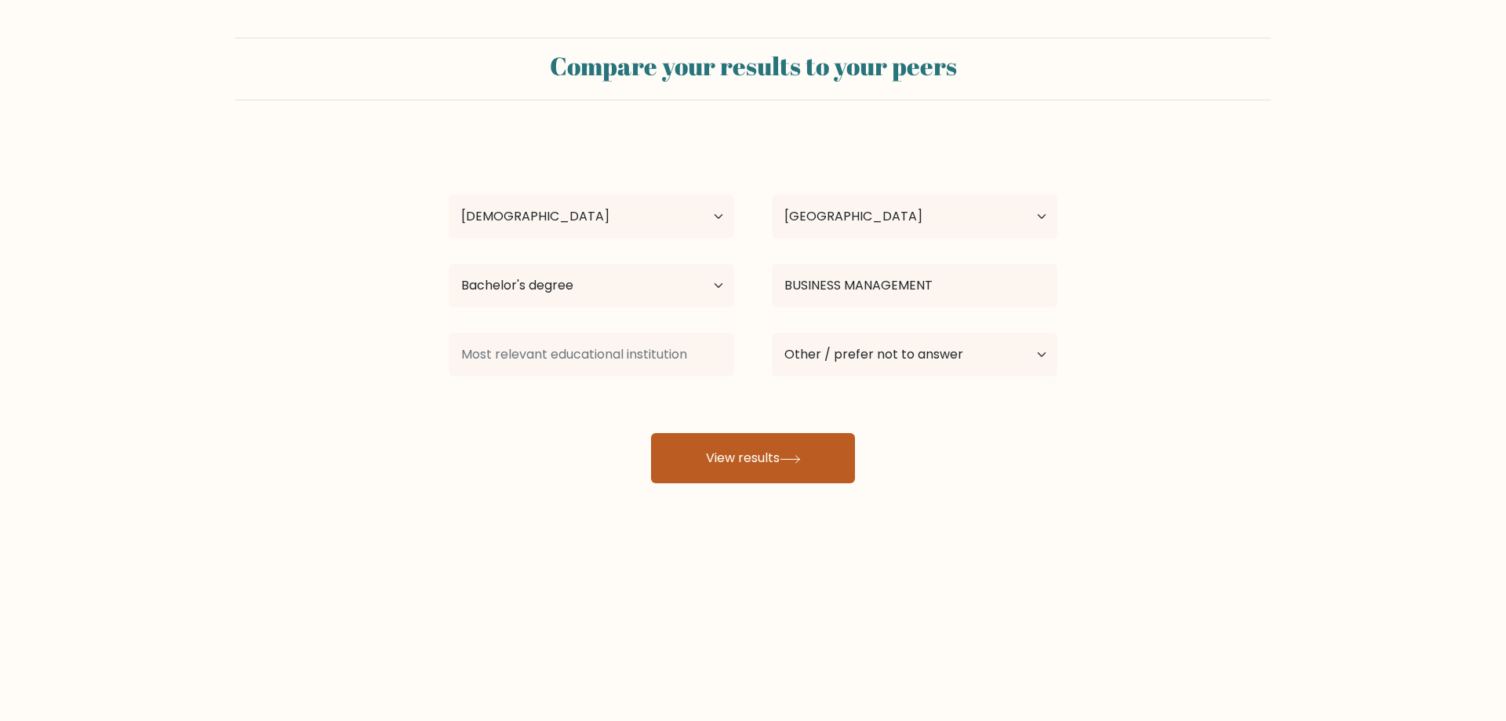
click at [819, 449] on button "View results" at bounding box center [753, 458] width 204 height 50
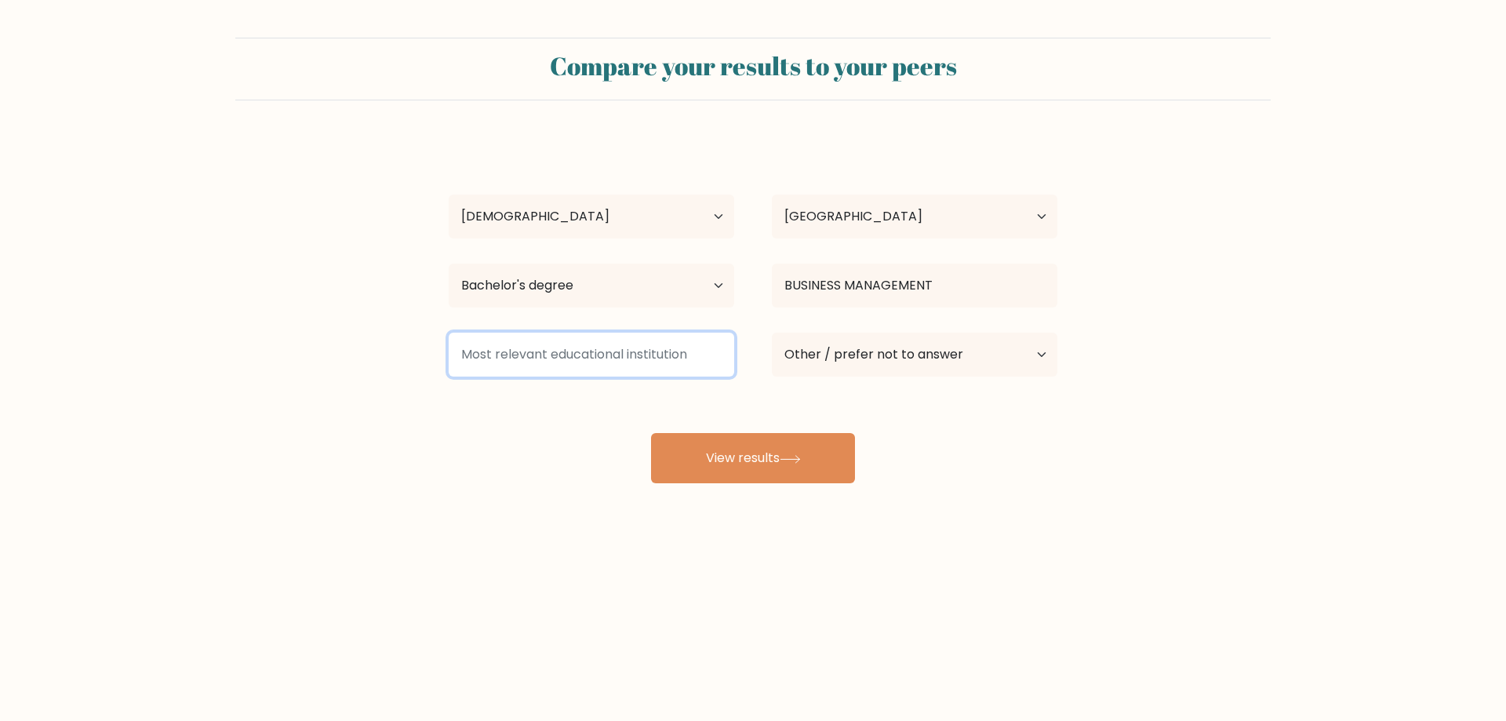
click at [633, 344] on input at bounding box center [591, 354] width 285 height 44
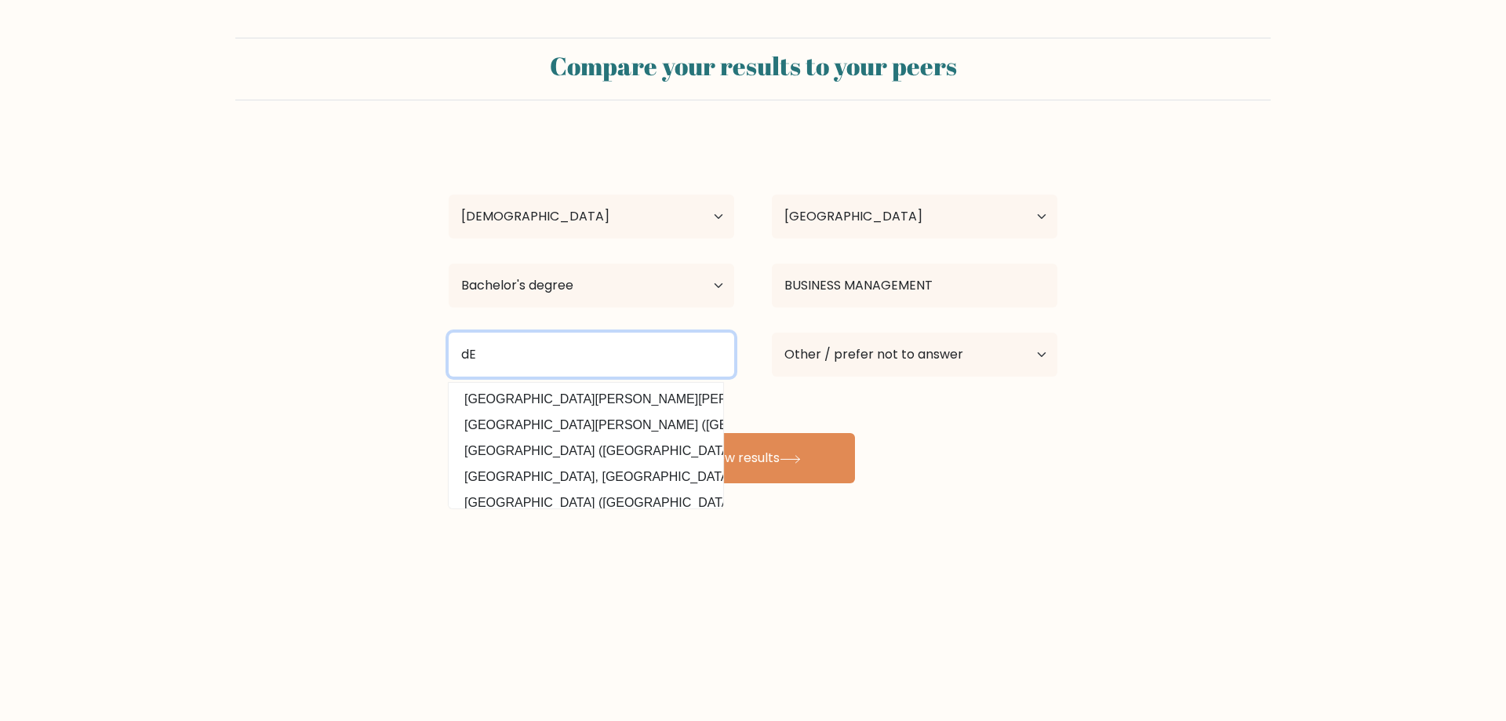
type input "d"
type input "DE LA SALLE COLLEGE"
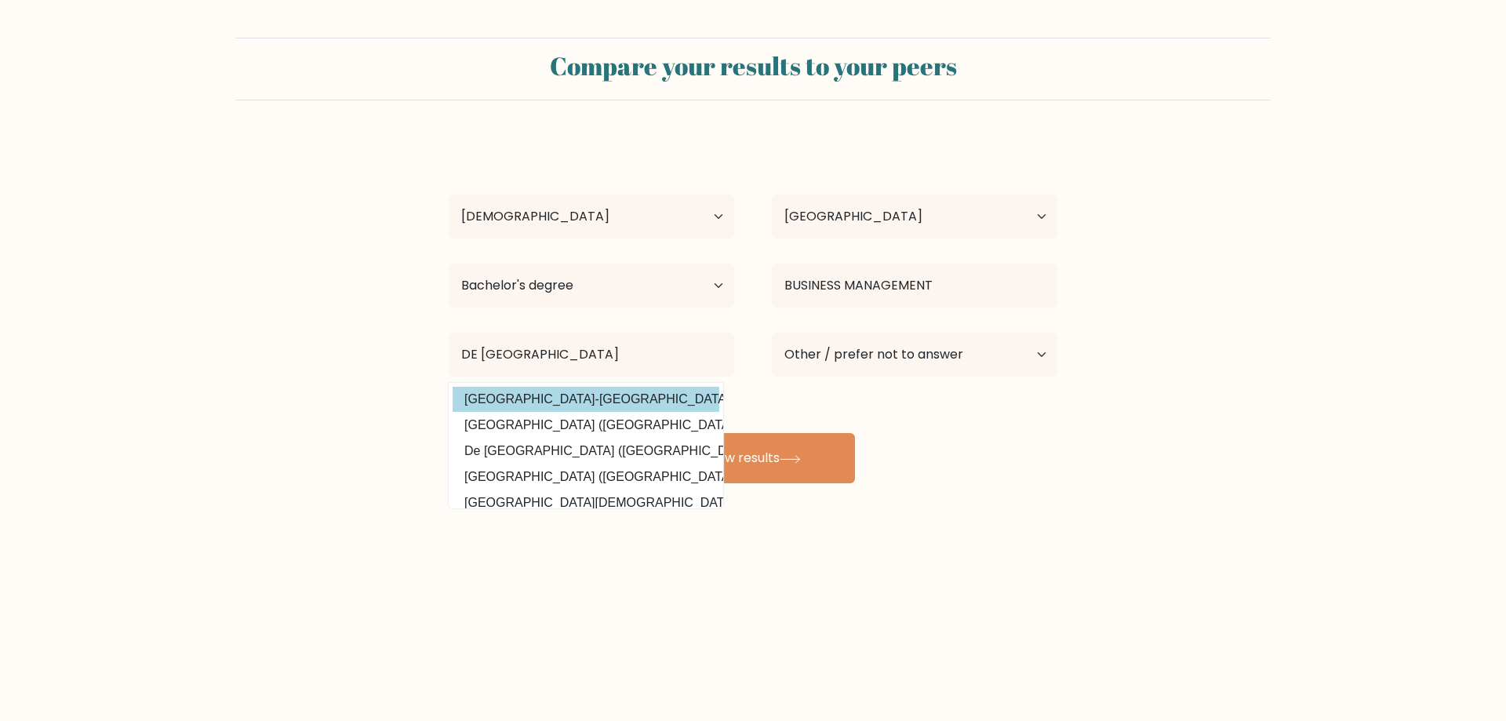
click at [649, 400] on div "Ralph Francois Ely Uy Age Under 18 years old 18-24 years old 25-34 years old 35…" at bounding box center [752, 310] width 627 height 345
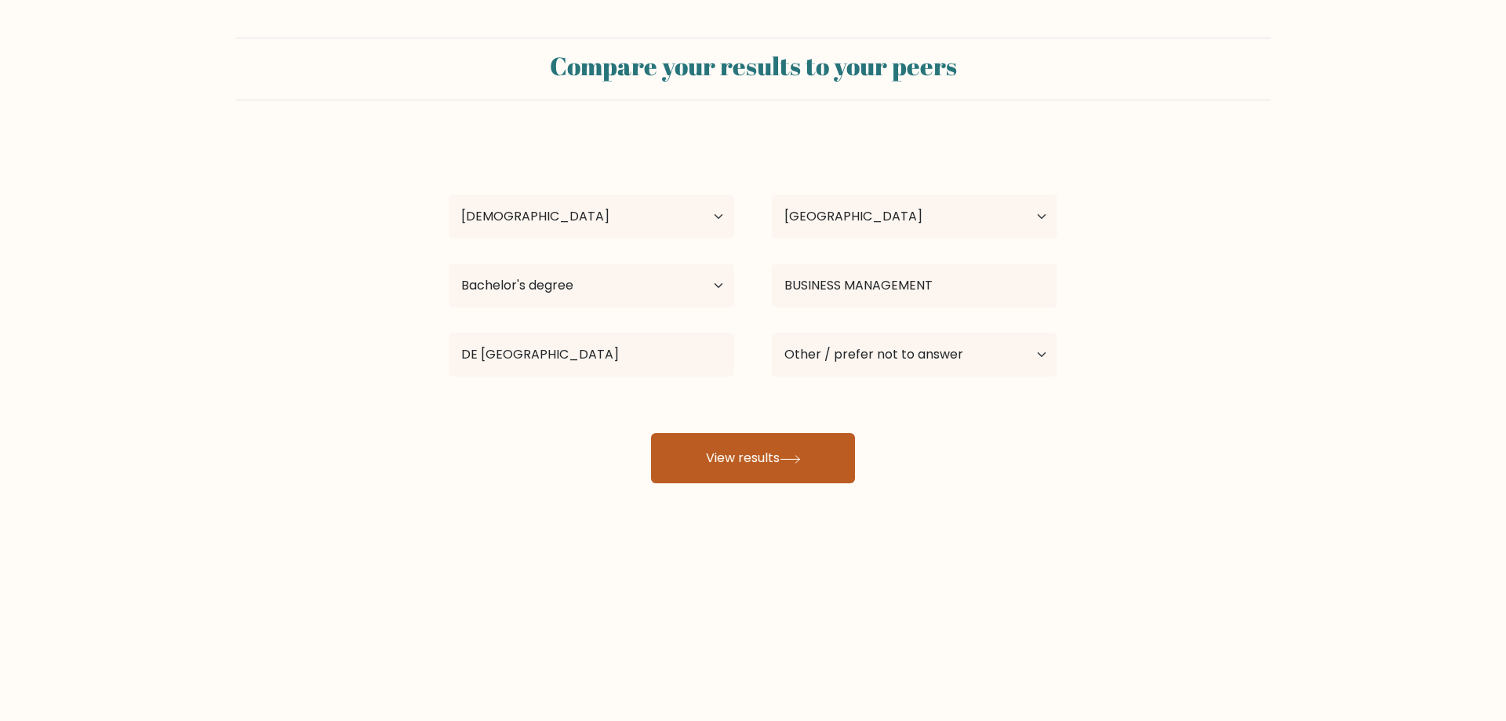
click at [741, 444] on button "View results" at bounding box center [753, 458] width 204 height 50
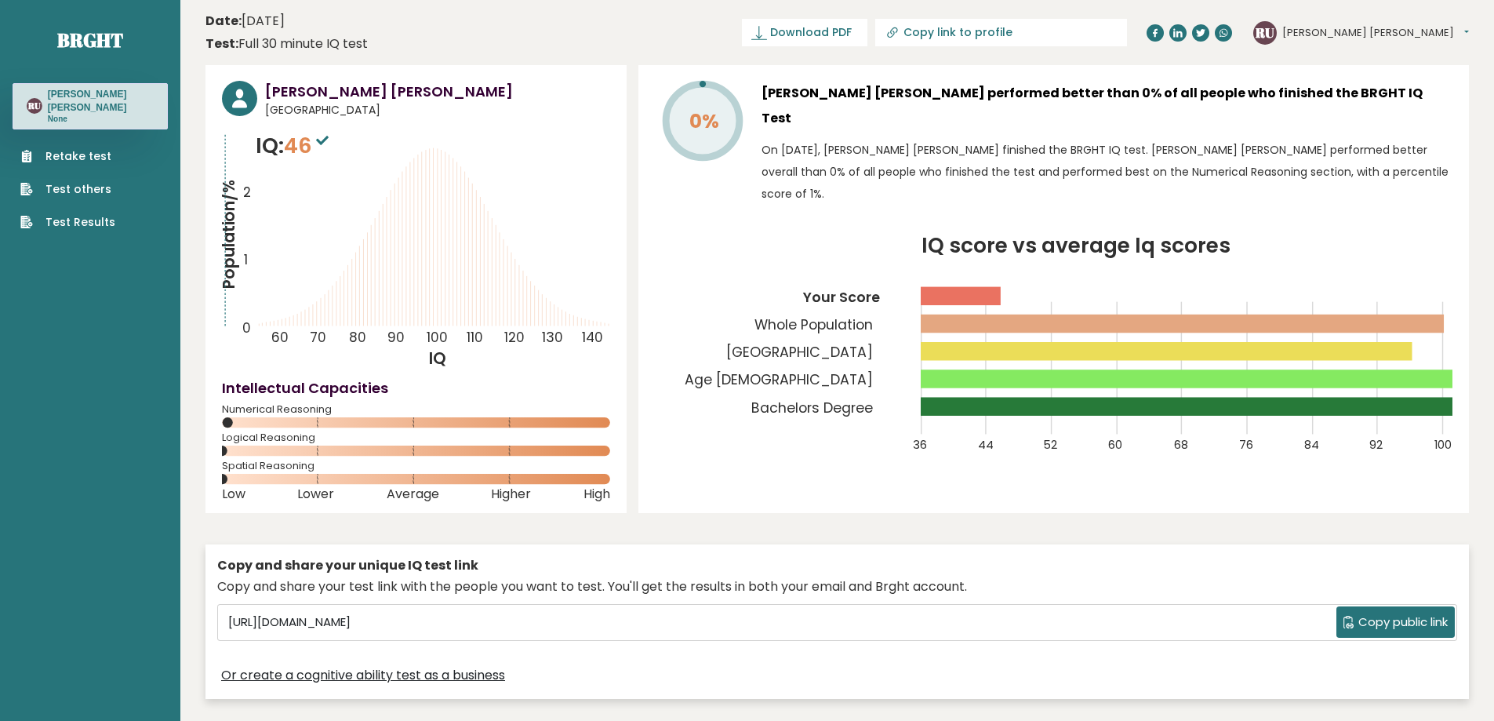
click at [1415, 618] on span "Copy public link" at bounding box center [1402, 622] width 89 height 18
click at [852, 33] on span "Download PDF" at bounding box center [811, 32] width 82 height 16
click at [1397, 624] on span "Copy public link" at bounding box center [1402, 622] width 89 height 18
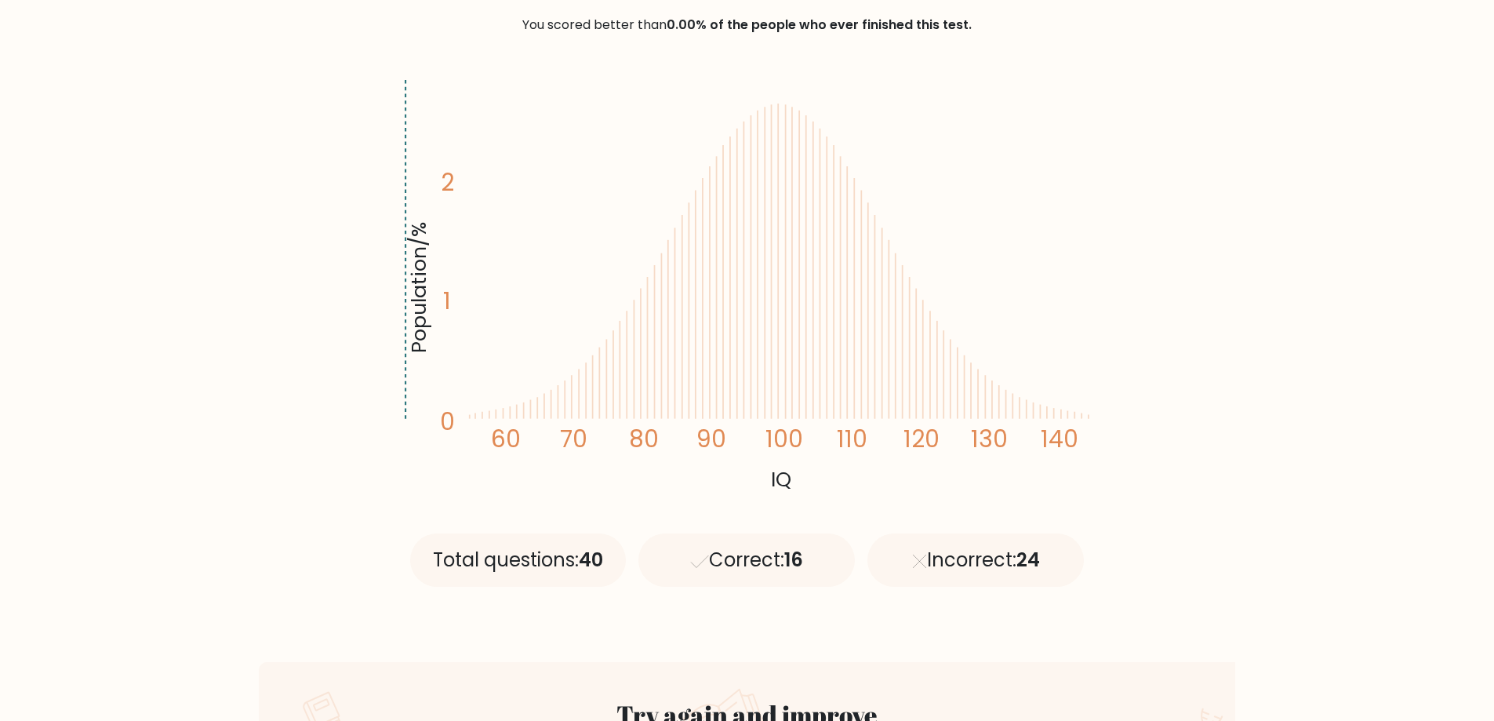
scroll to position [157, 0]
